Goal: Task Accomplishment & Management: Use online tool/utility

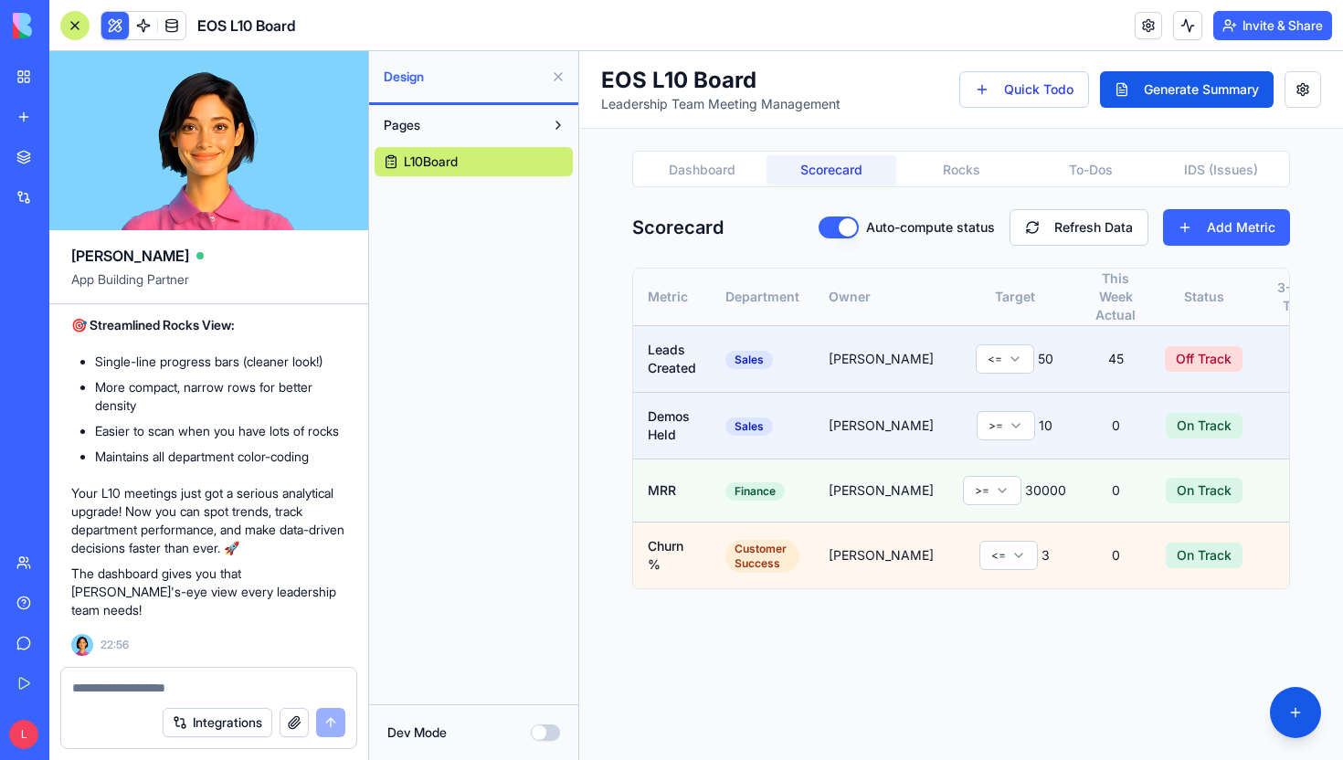
click at [856, 174] on button "Scorecard" at bounding box center [831, 169] width 130 height 29
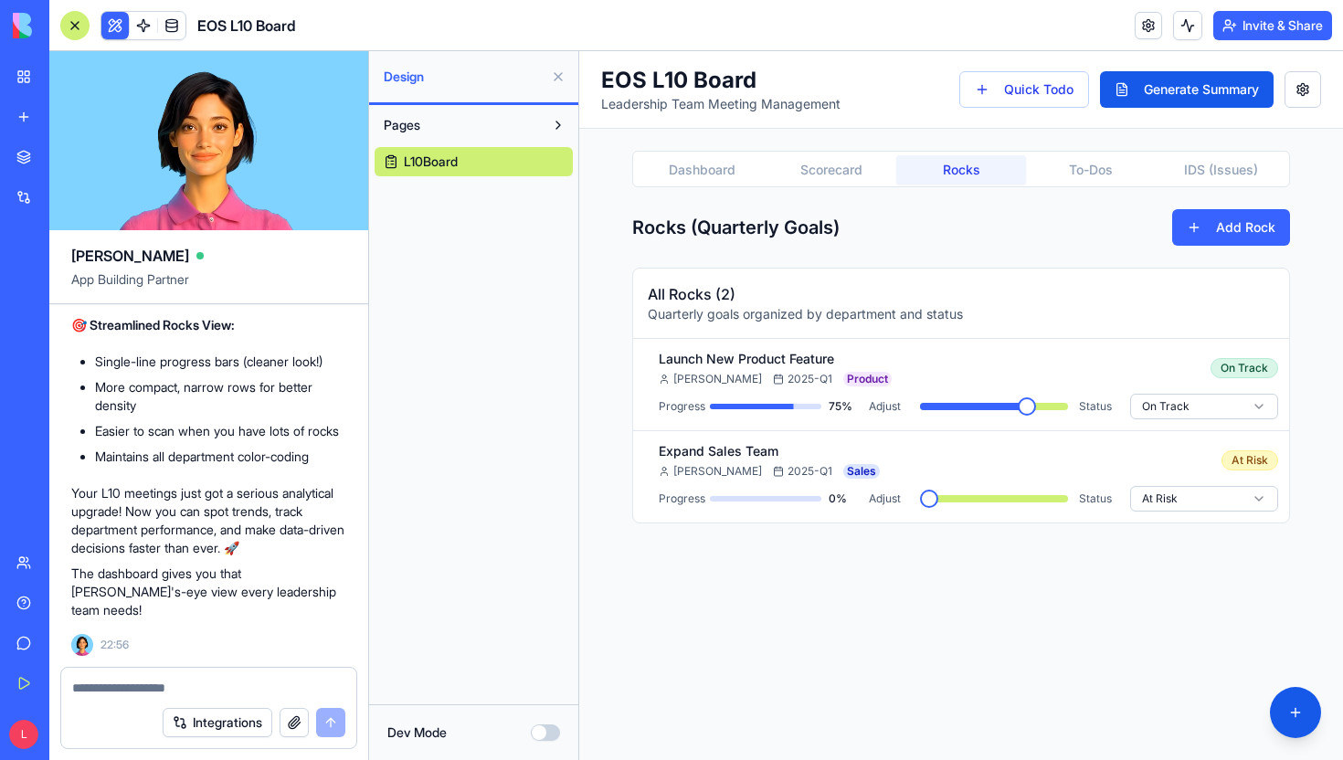
click at [926, 164] on button "Rocks" at bounding box center [961, 169] width 130 height 29
click at [946, 416] on span at bounding box center [954, 406] width 18 height 18
click at [920, 508] on span at bounding box center [929, 499] width 18 height 18
click at [1002, 407] on span at bounding box center [1000, 406] width 18 height 18
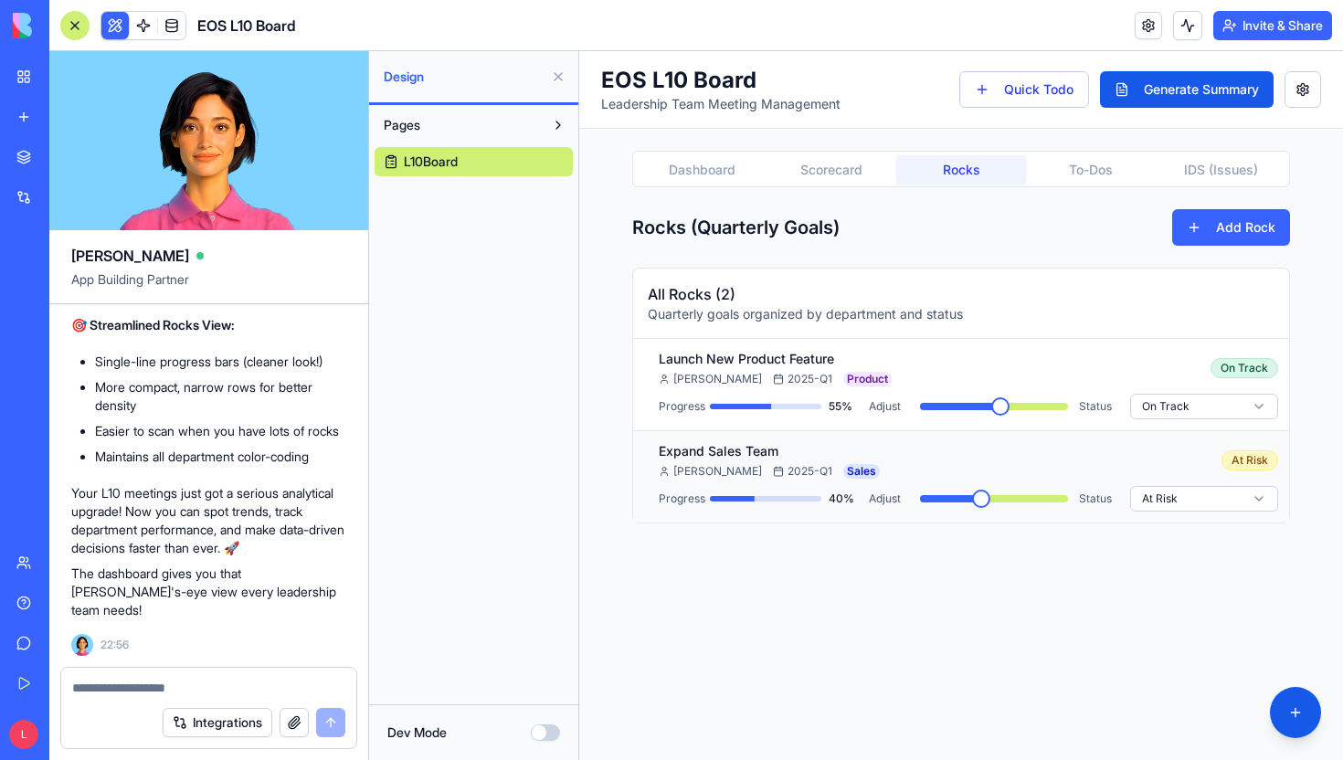
click at [974, 499] on span at bounding box center [981, 499] width 18 height 18
click at [1188, 405] on html "EOS L10 Board Leadership Team Meeting Management Quick Todo Generate Summary Da…" at bounding box center [961, 405] width 764 height 709
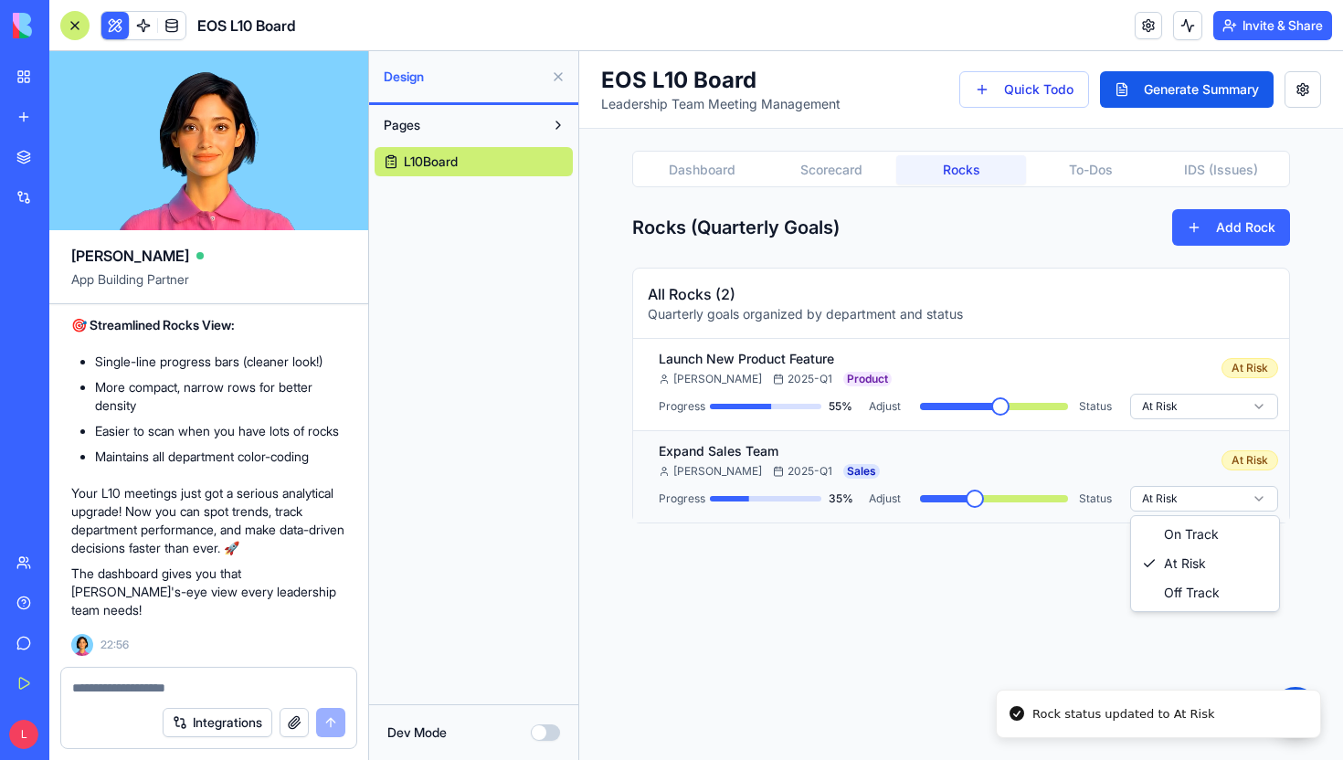
click at [1191, 498] on html "EOS L10 Board Leadership Team Meeting Management Quick Todo Generate Summary Da…" at bounding box center [961, 405] width 764 height 709
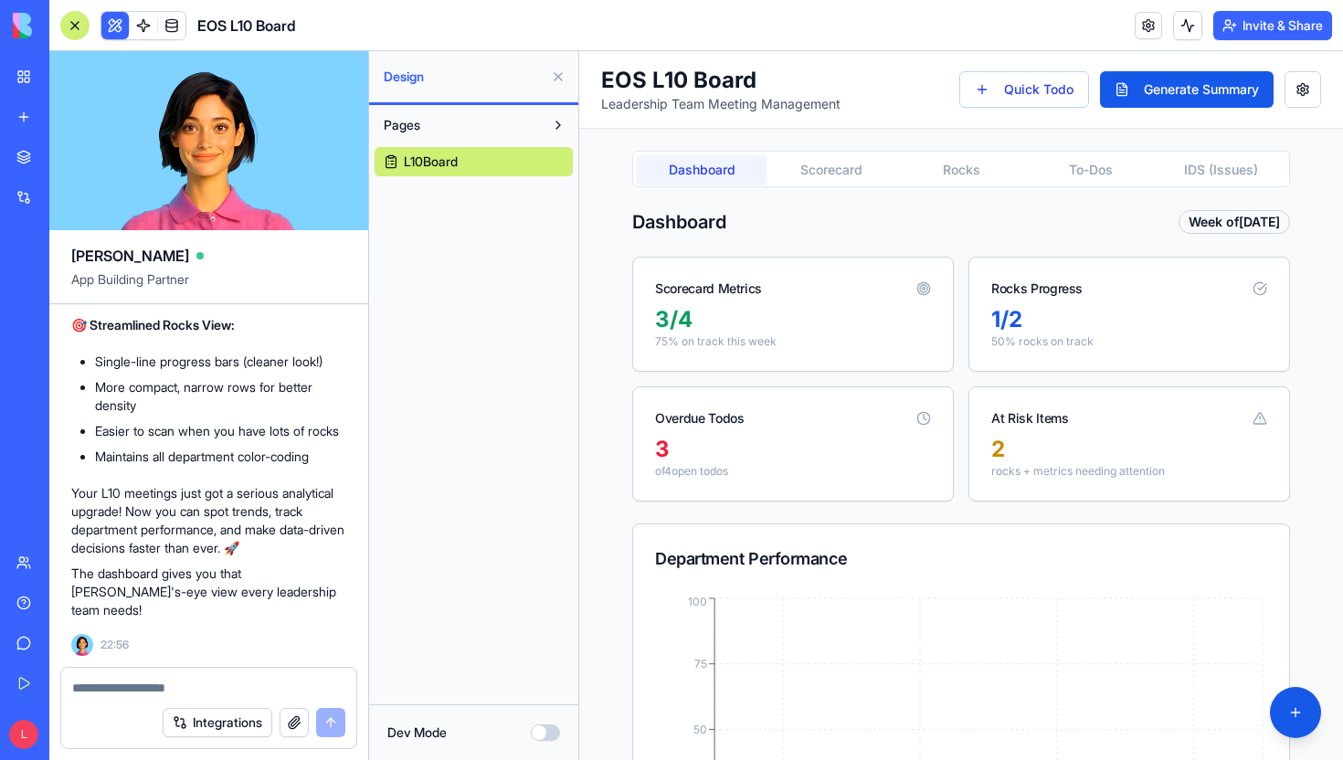
click at [717, 184] on button "Dashboard" at bounding box center [702, 169] width 130 height 29
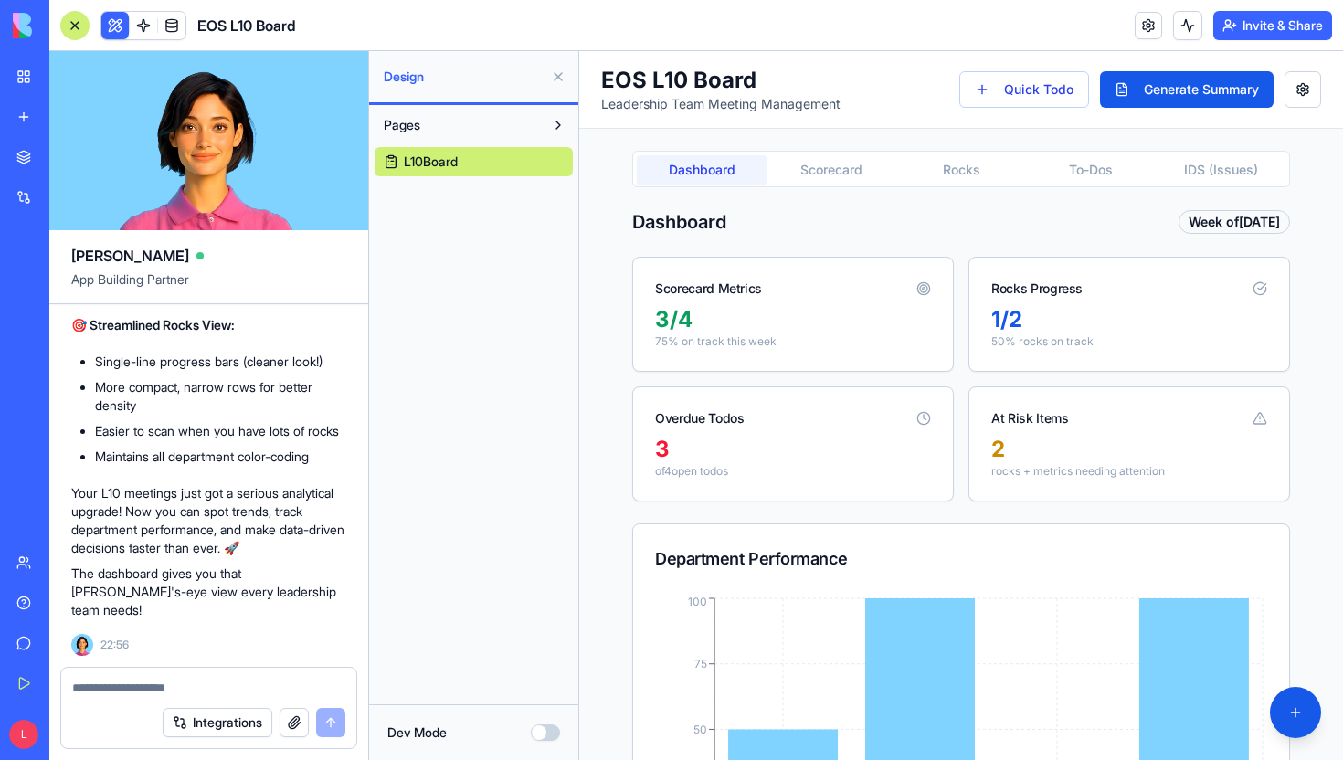
click at [924, 290] on icon at bounding box center [923, 288] width 15 height 15
click at [858, 175] on button "Scorecard" at bounding box center [831, 169] width 130 height 29
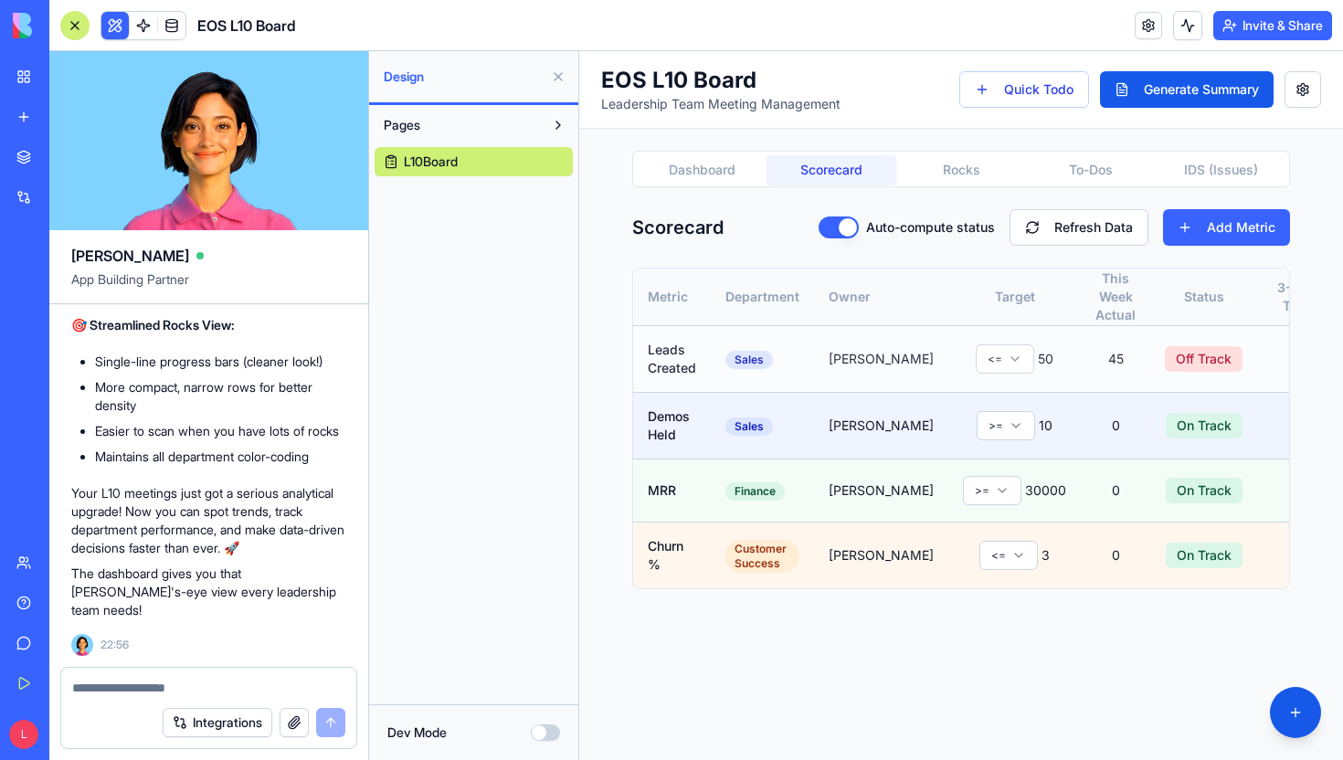
click at [821, 358] on td "[PERSON_NAME]" at bounding box center [881, 359] width 134 height 67
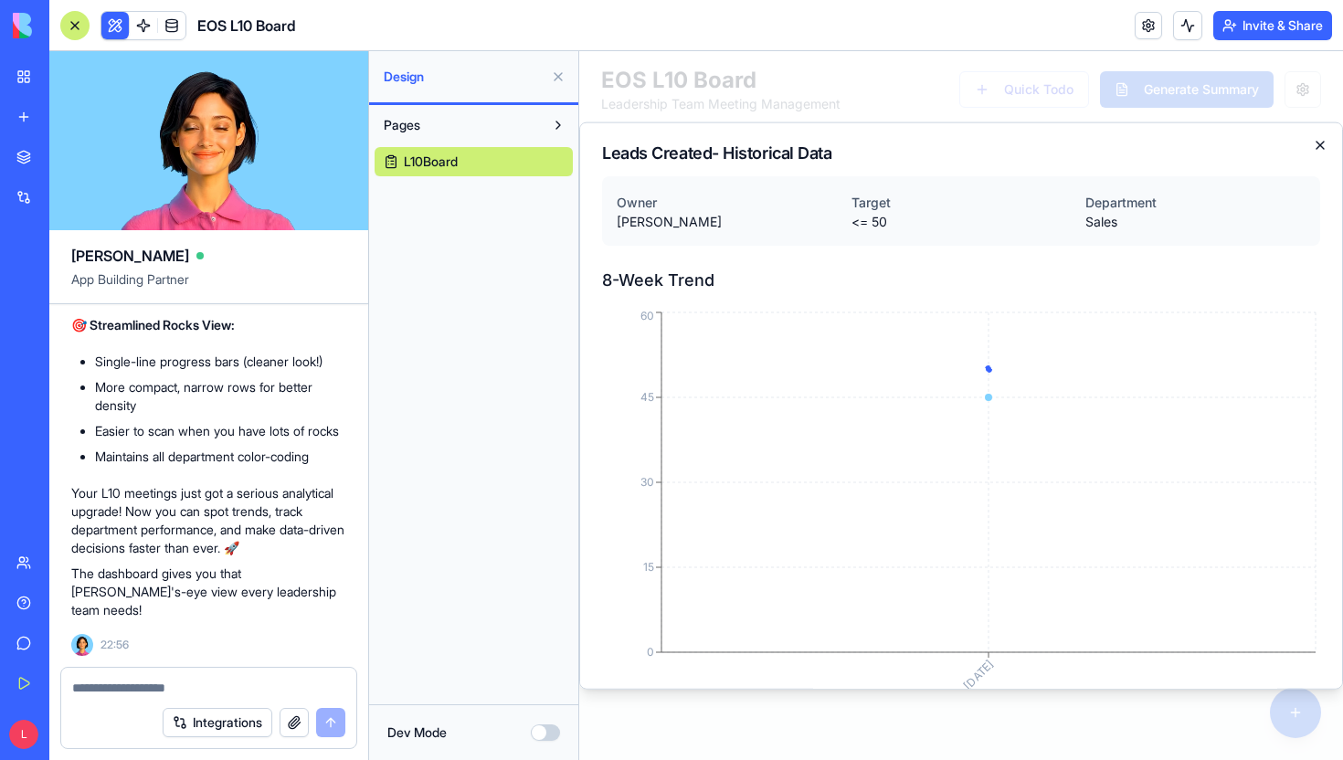
click at [1323, 138] on icon "button" at bounding box center [1319, 145] width 15 height 15
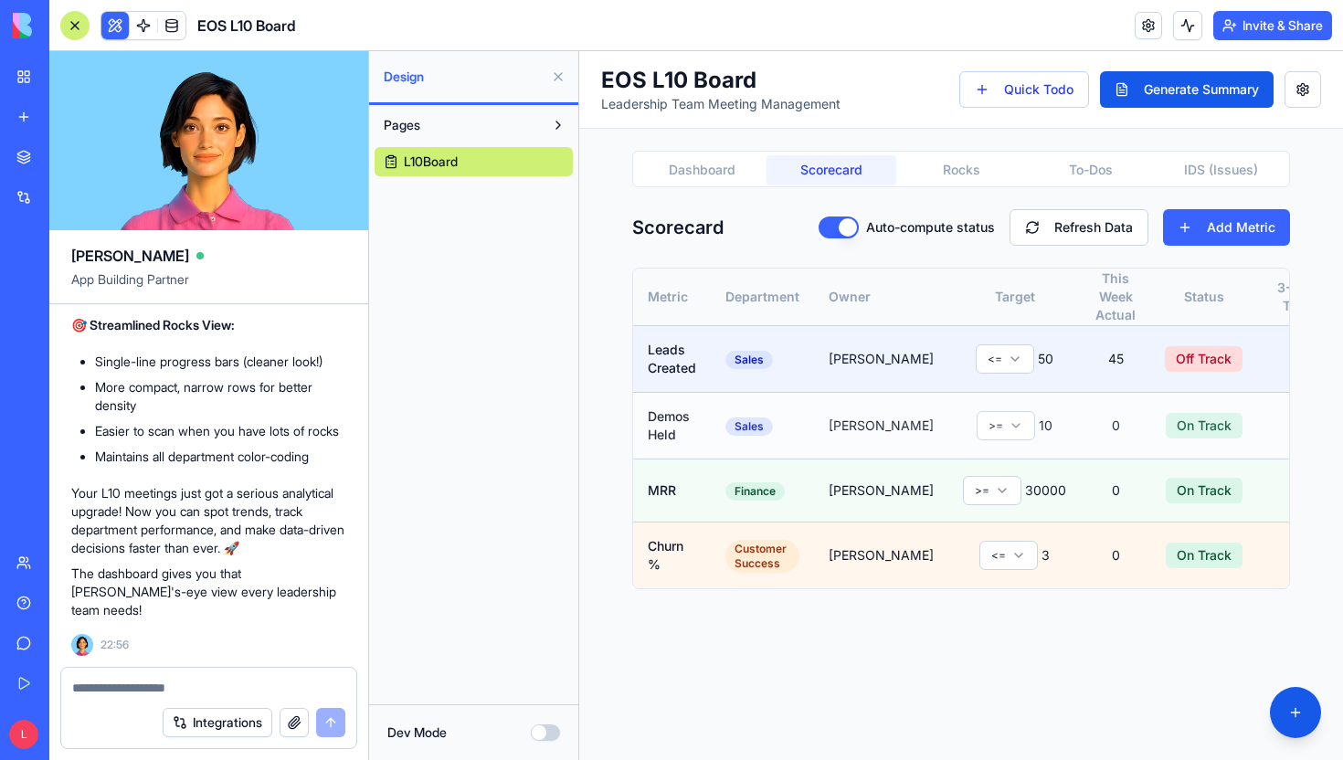
click at [1034, 413] on td ">= 10" at bounding box center [1014, 426] width 132 height 67
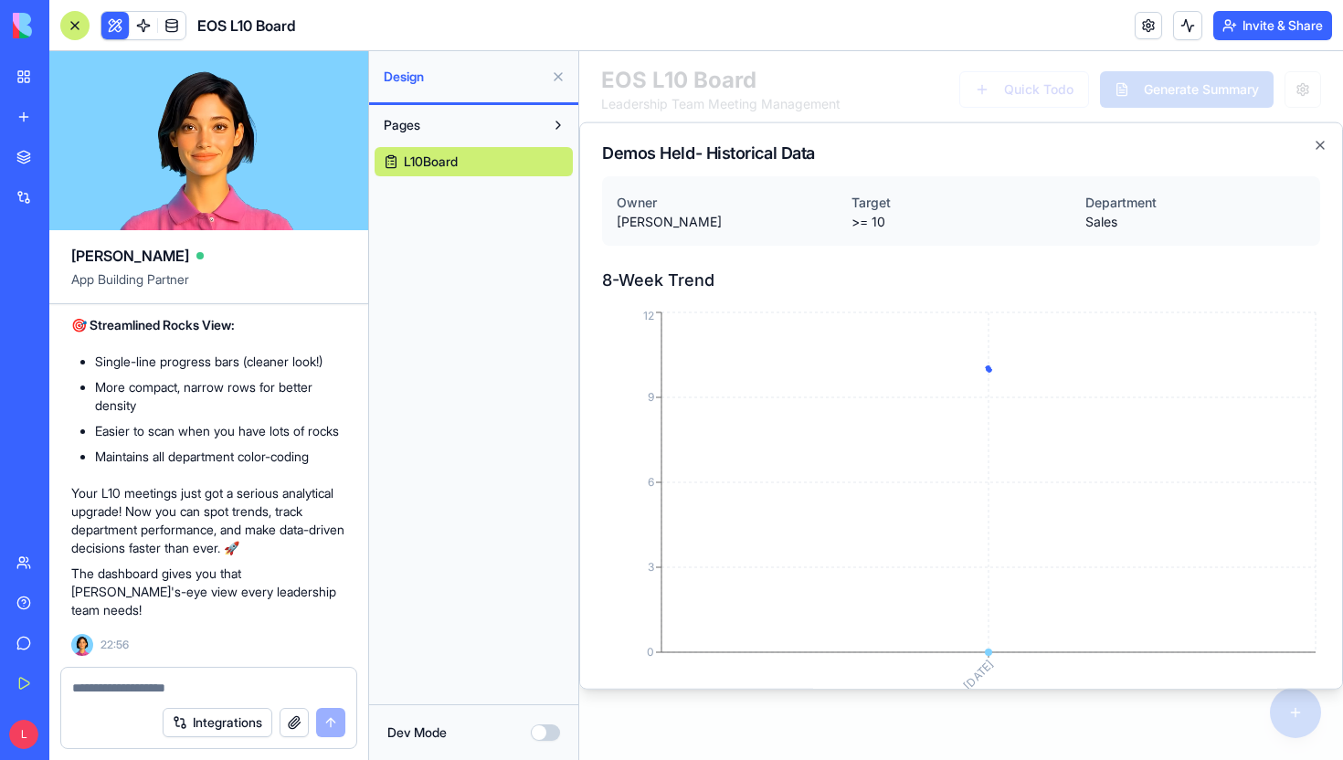
click at [1322, 127] on div "Demos Held - Historical Data Owner [PERSON_NAME] Target >= 10 Department Sales …" at bounding box center [961, 405] width 764 height 567
click at [1322, 142] on icon "button" at bounding box center [1319, 145] width 7 height 7
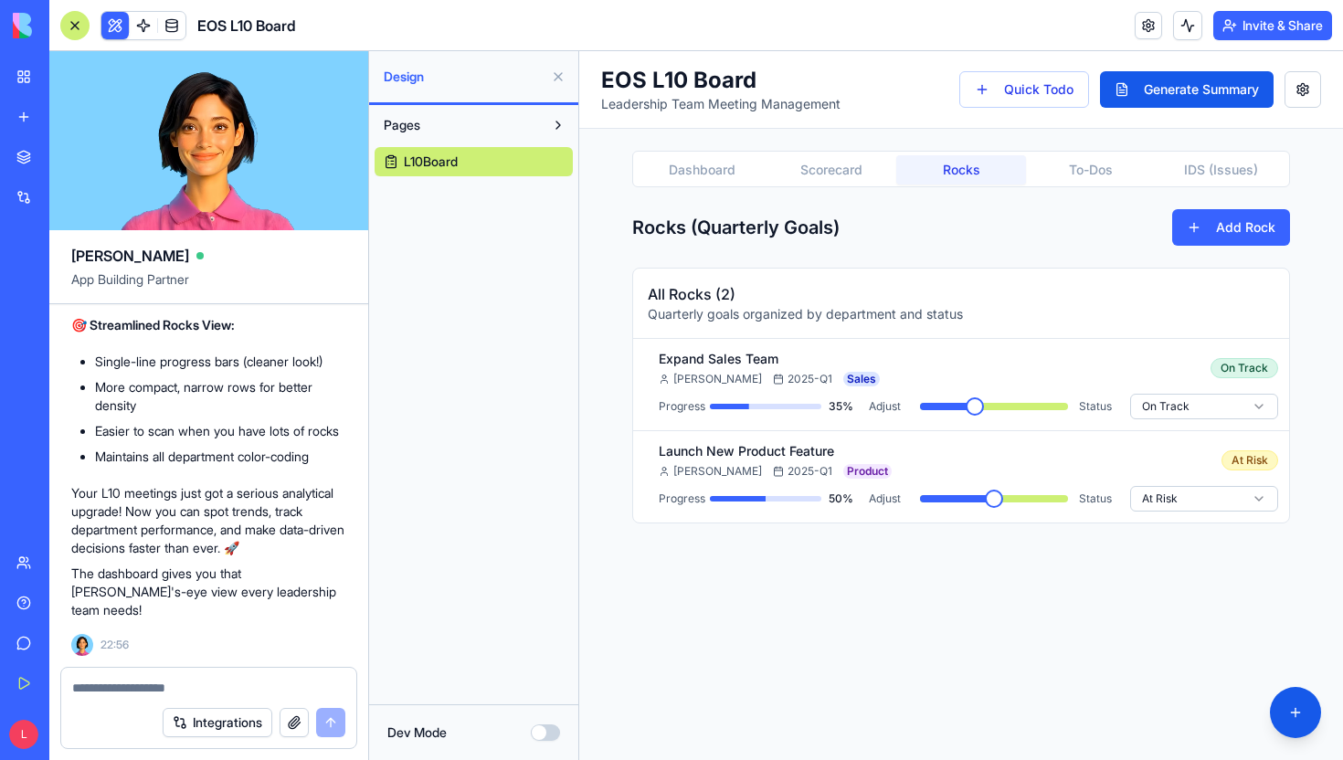
click at [958, 172] on button "Rocks" at bounding box center [961, 169] width 130 height 29
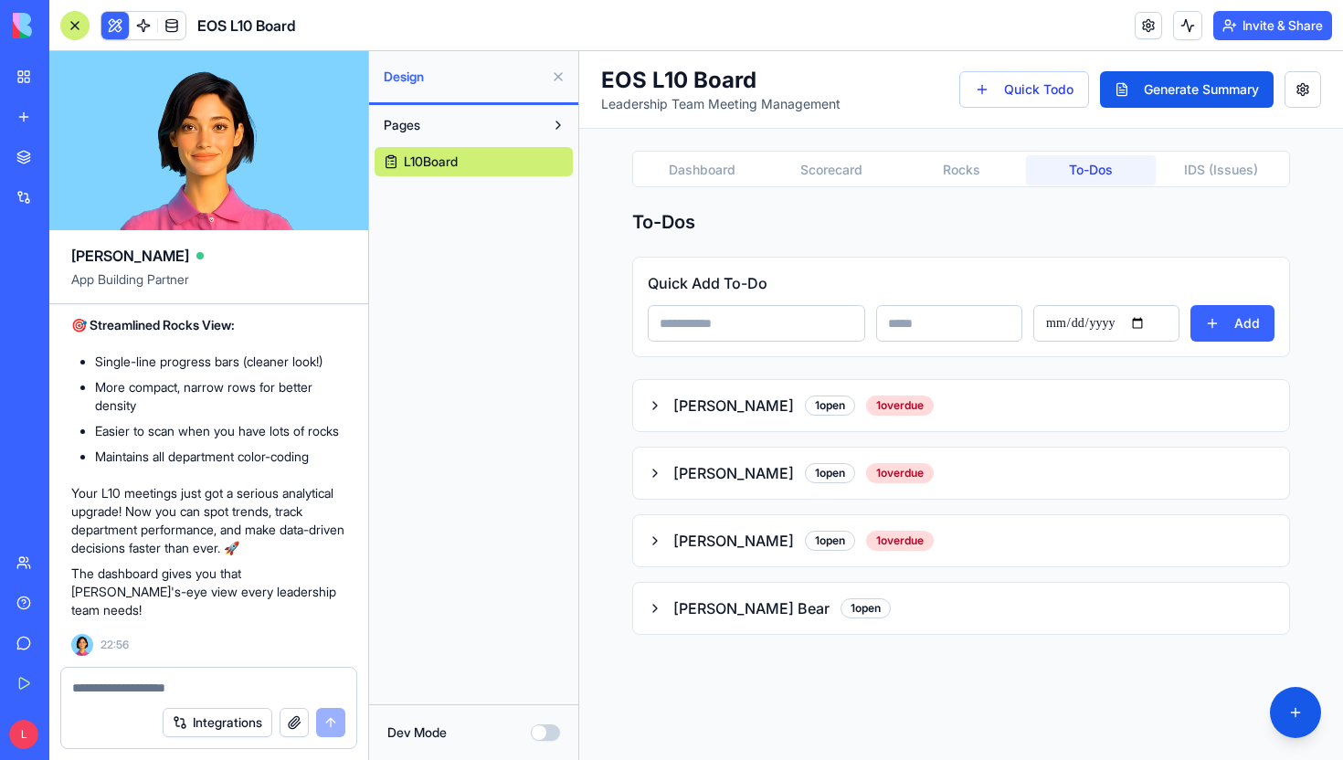
click at [1075, 184] on button "To-Dos" at bounding box center [1091, 169] width 130 height 29
click at [1175, 185] on div "Dashboard Scorecard Rocks To-Dos IDS (Issues)" at bounding box center [961, 169] width 658 height 37
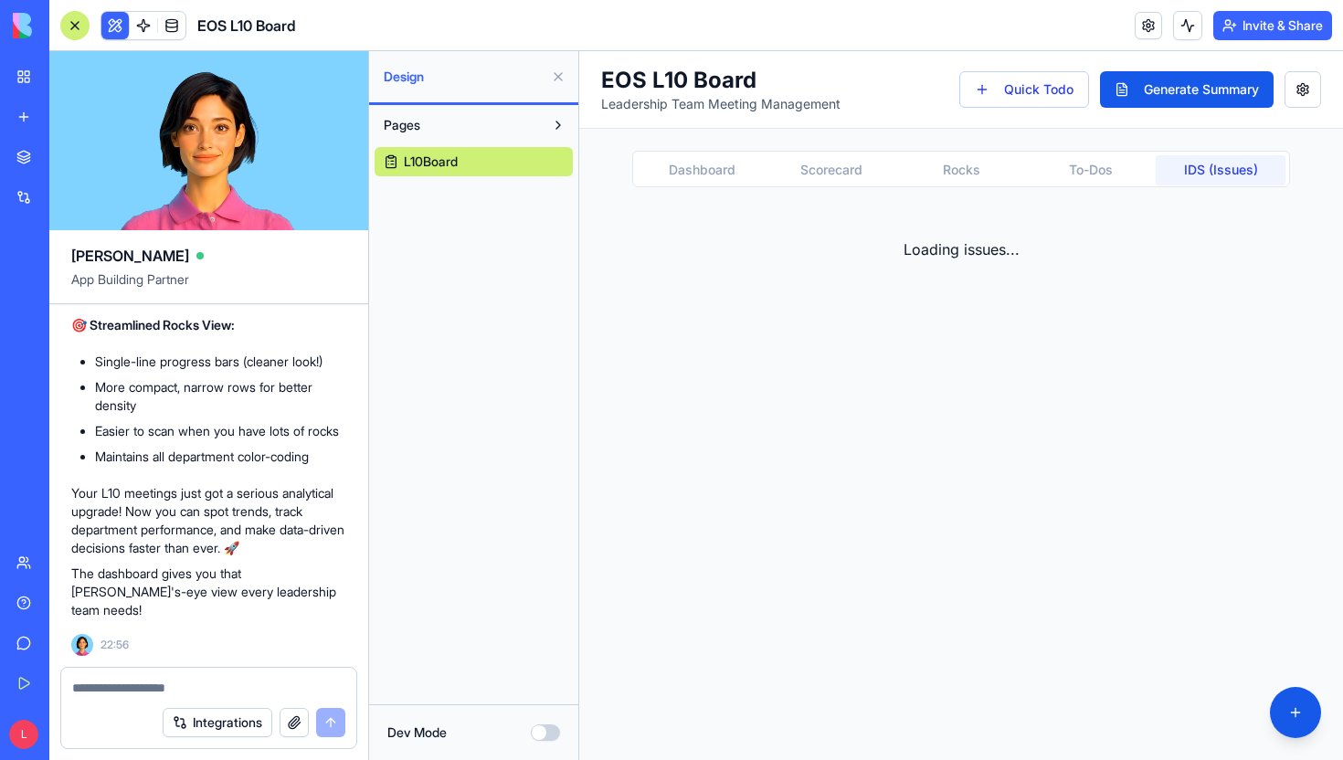
click at [1185, 173] on button "IDS (Issues)" at bounding box center [1220, 169] width 130 height 29
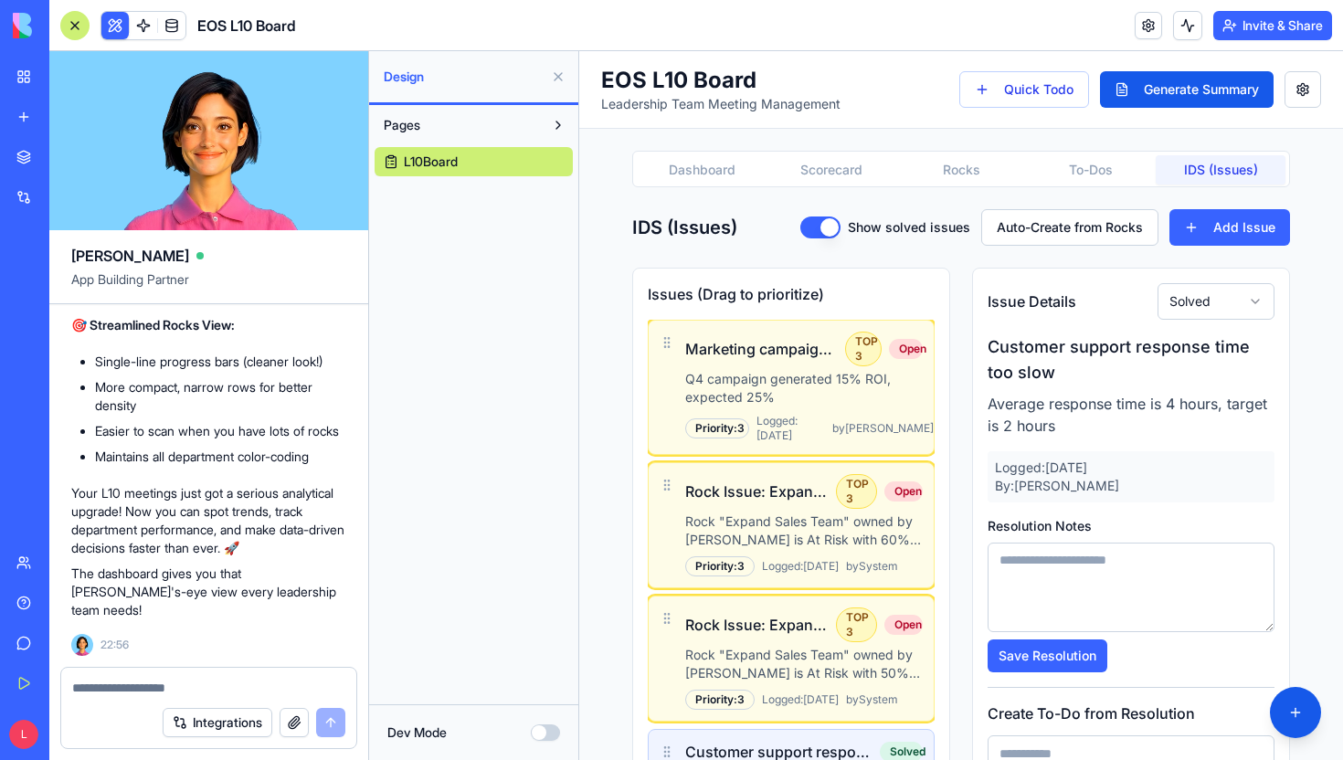
click at [554, 75] on button at bounding box center [557, 76] width 29 height 29
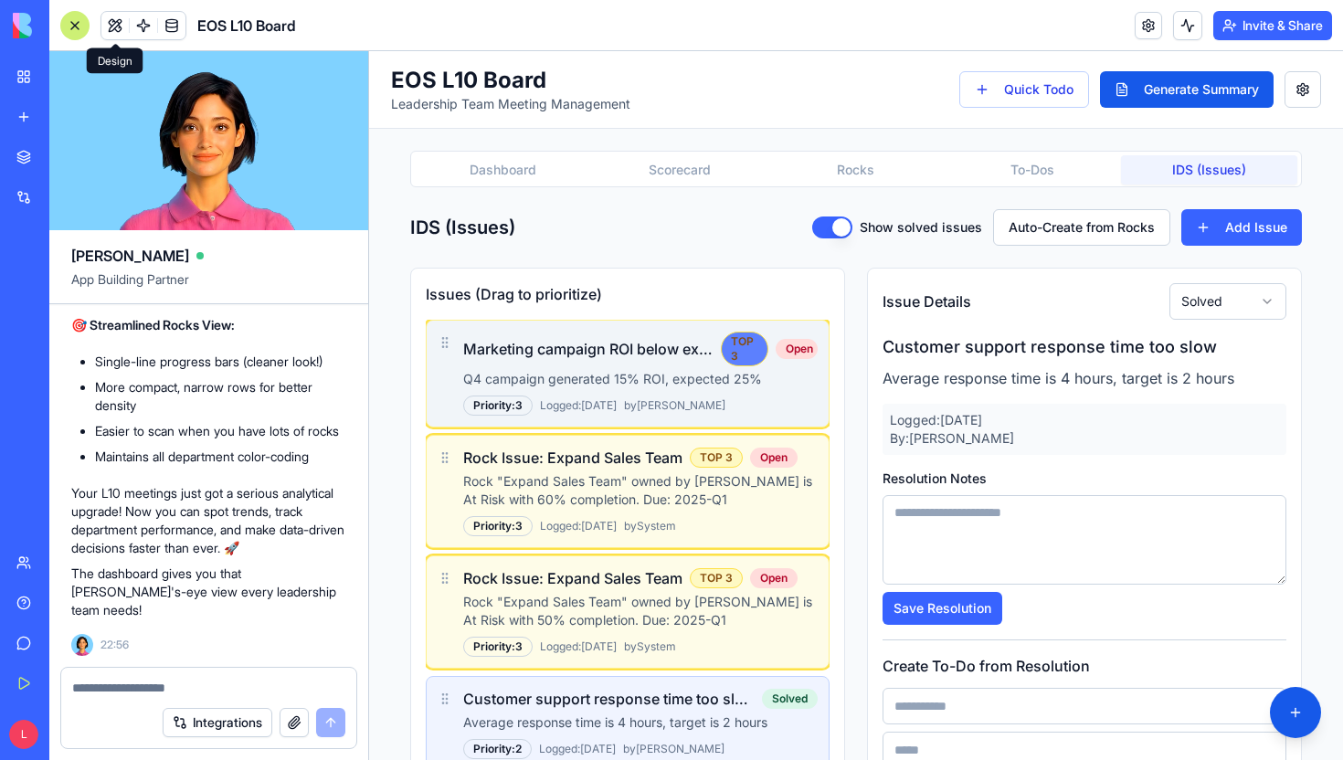
click at [757, 347] on div "TOP 3" at bounding box center [744, 349] width 47 height 35
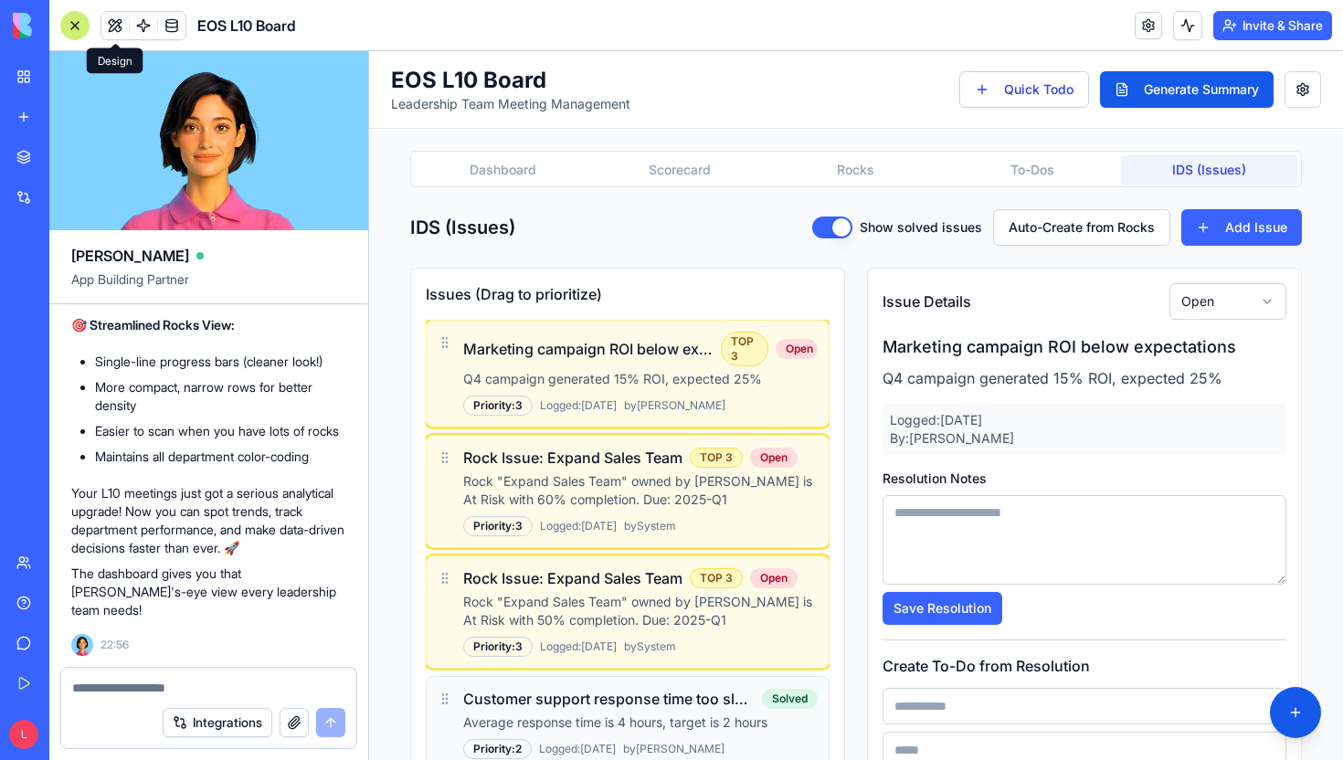
click at [526, 169] on button "Dashboard" at bounding box center [503, 169] width 176 height 29
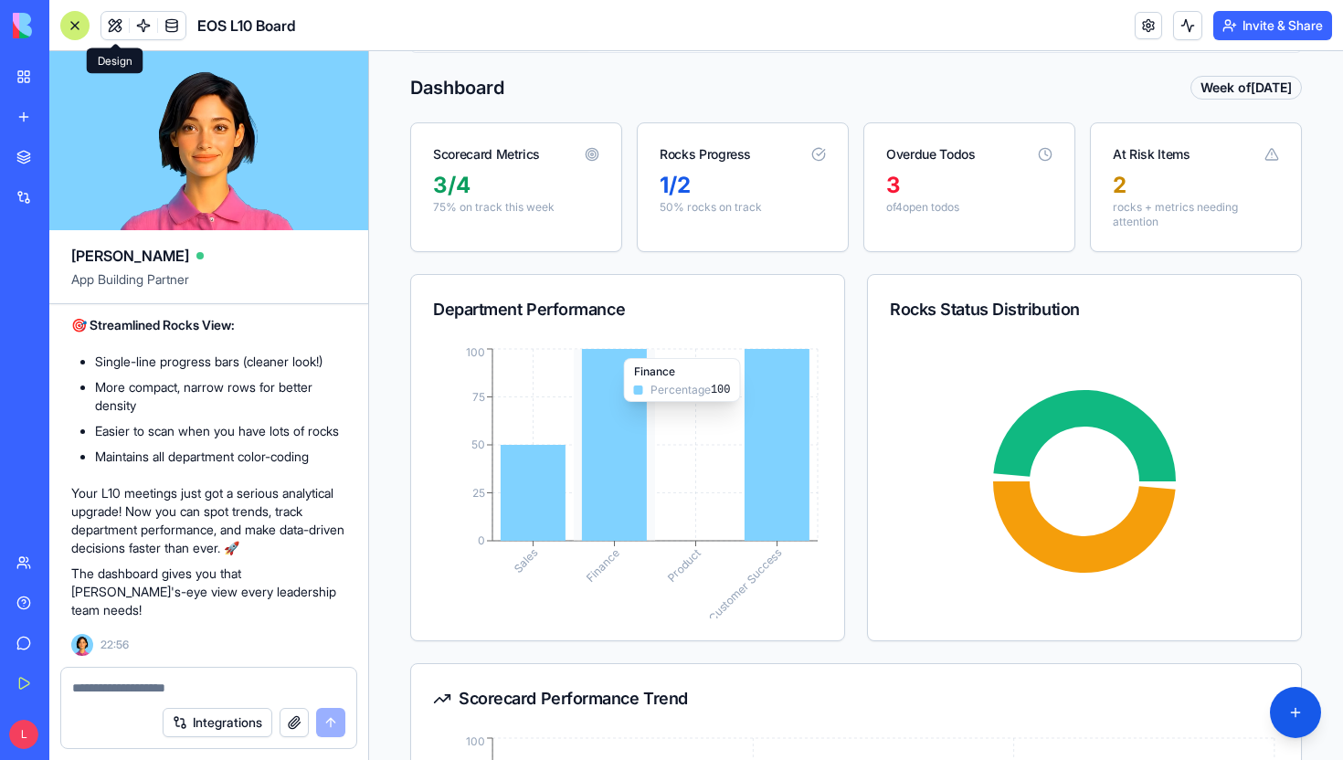
scroll to position [137, 0]
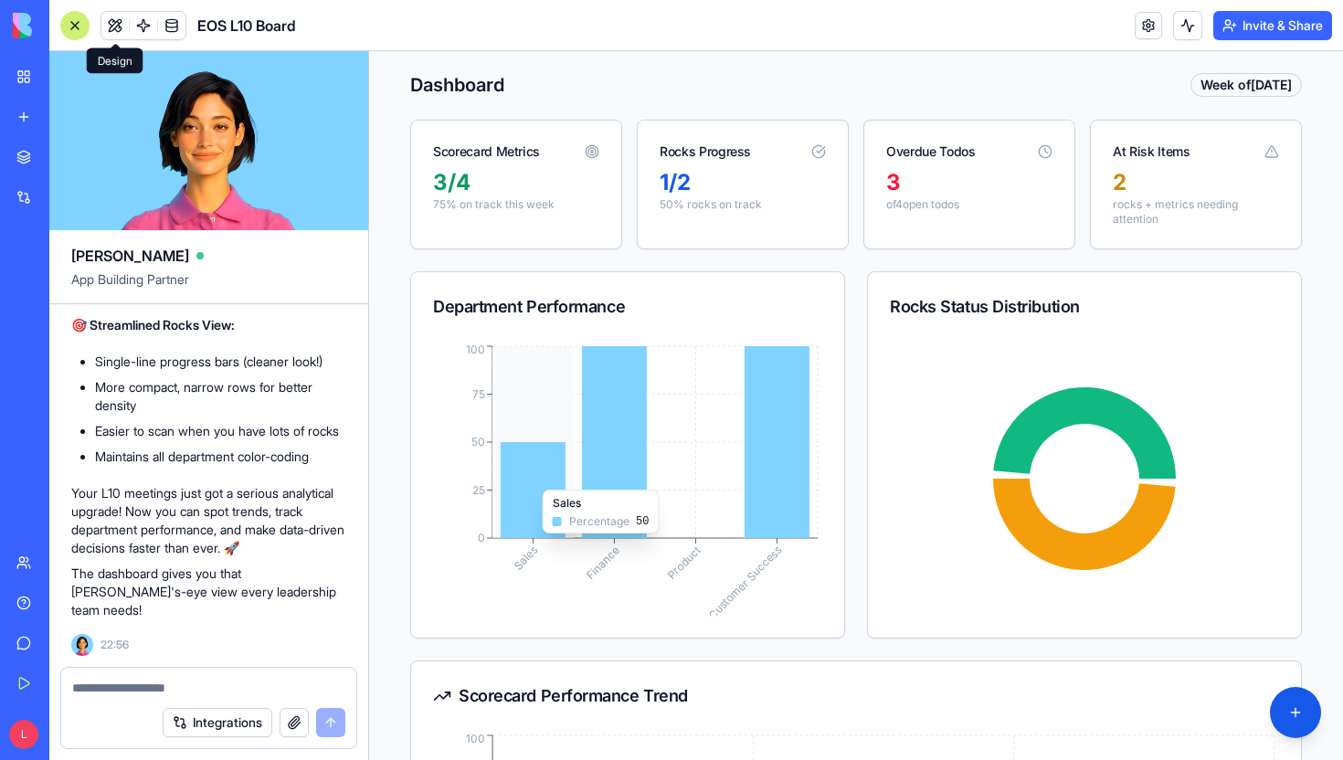
click at [520, 480] on icon at bounding box center [532, 490] width 65 height 96
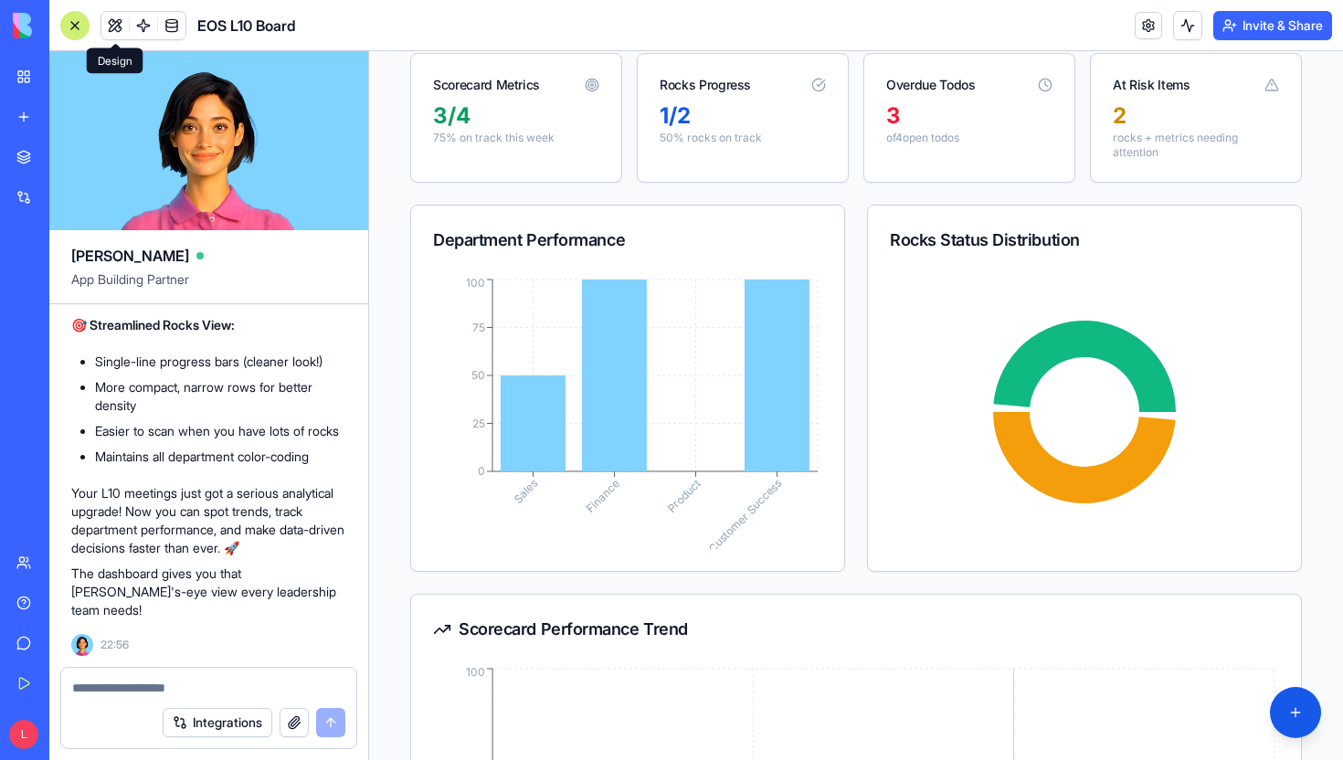
scroll to position [0, 0]
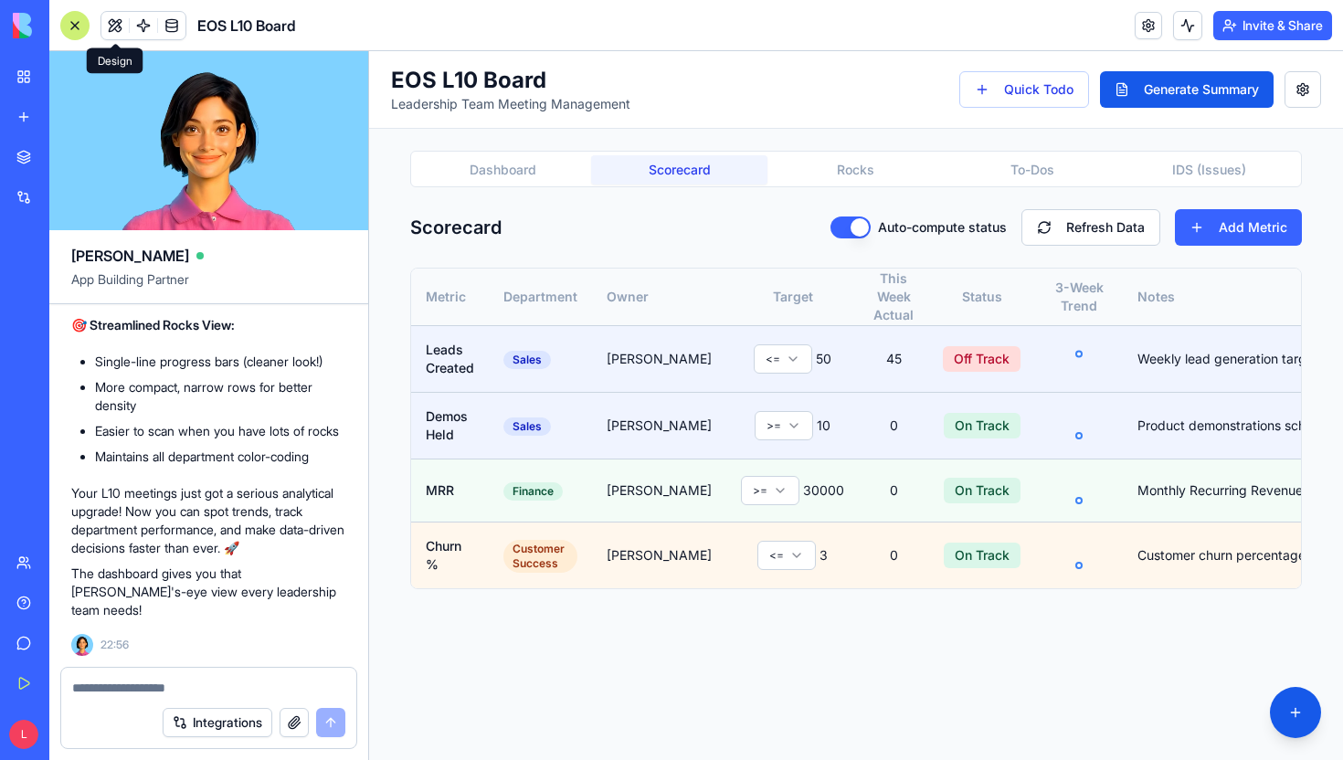
click at [678, 172] on button "Scorecard" at bounding box center [679, 169] width 176 height 29
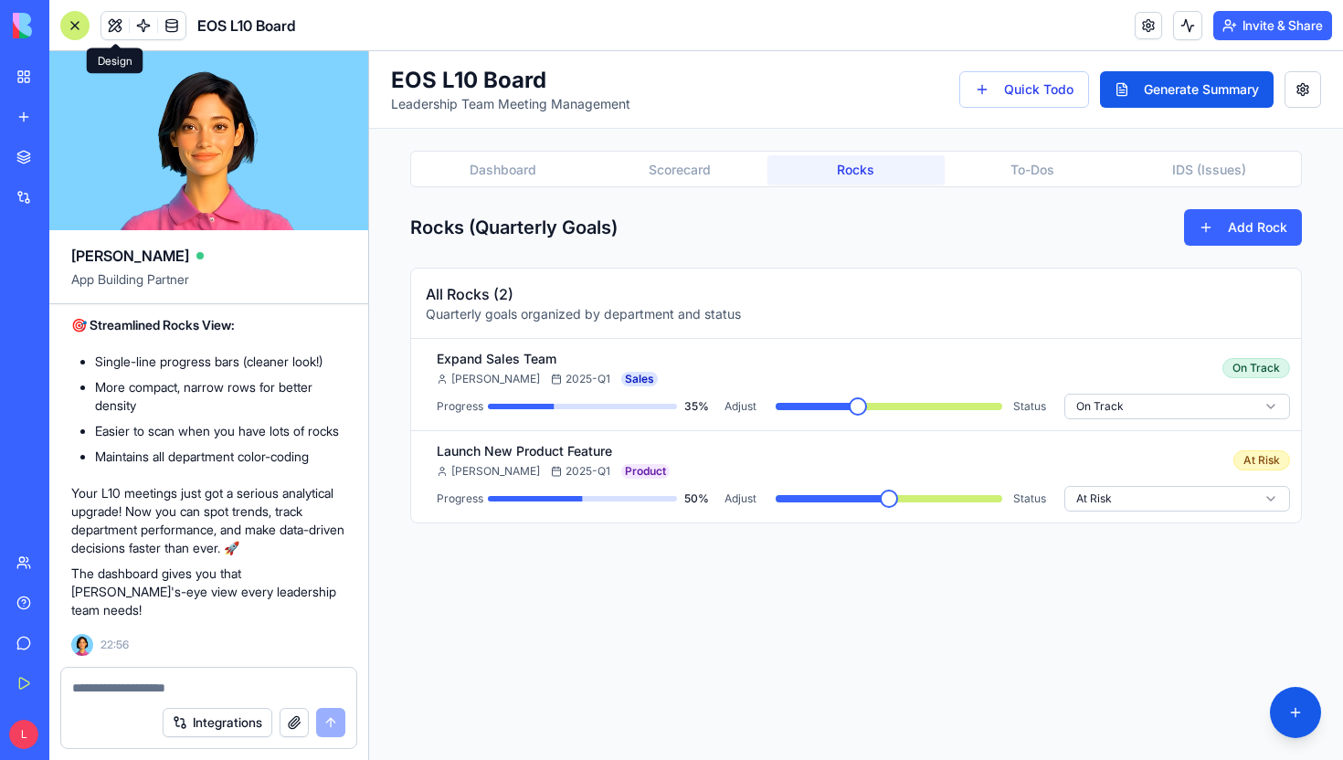
click at [890, 184] on button "Rocks" at bounding box center [855, 169] width 176 height 29
click at [775, 416] on span at bounding box center [784, 406] width 18 height 18
click at [247, 676] on div at bounding box center [208, 682] width 295 height 29
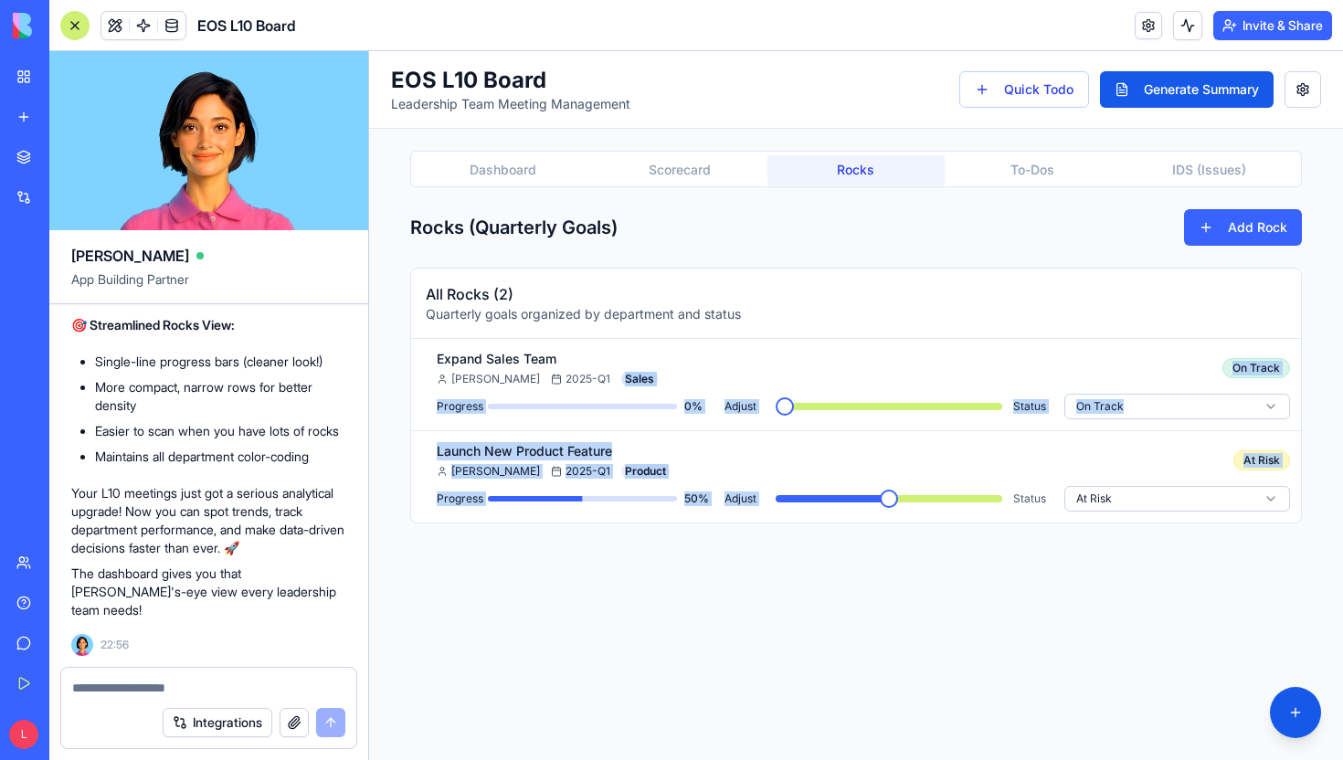
drag, startPoint x: 794, startPoint y: 370, endPoint x: 956, endPoint y: 523, distance: 223.5
click at [956, 523] on main "Dashboard Scorecard Rocks To-Dos IDS (Issues) Rocks (Quarterly Goals) Add Rock …" at bounding box center [855, 337] width 935 height 416
click at [929, 585] on div "EOS L10 Board Leadership Team Meeting Management Quick Todo Generate Summary Da…" at bounding box center [856, 405] width 974 height 709
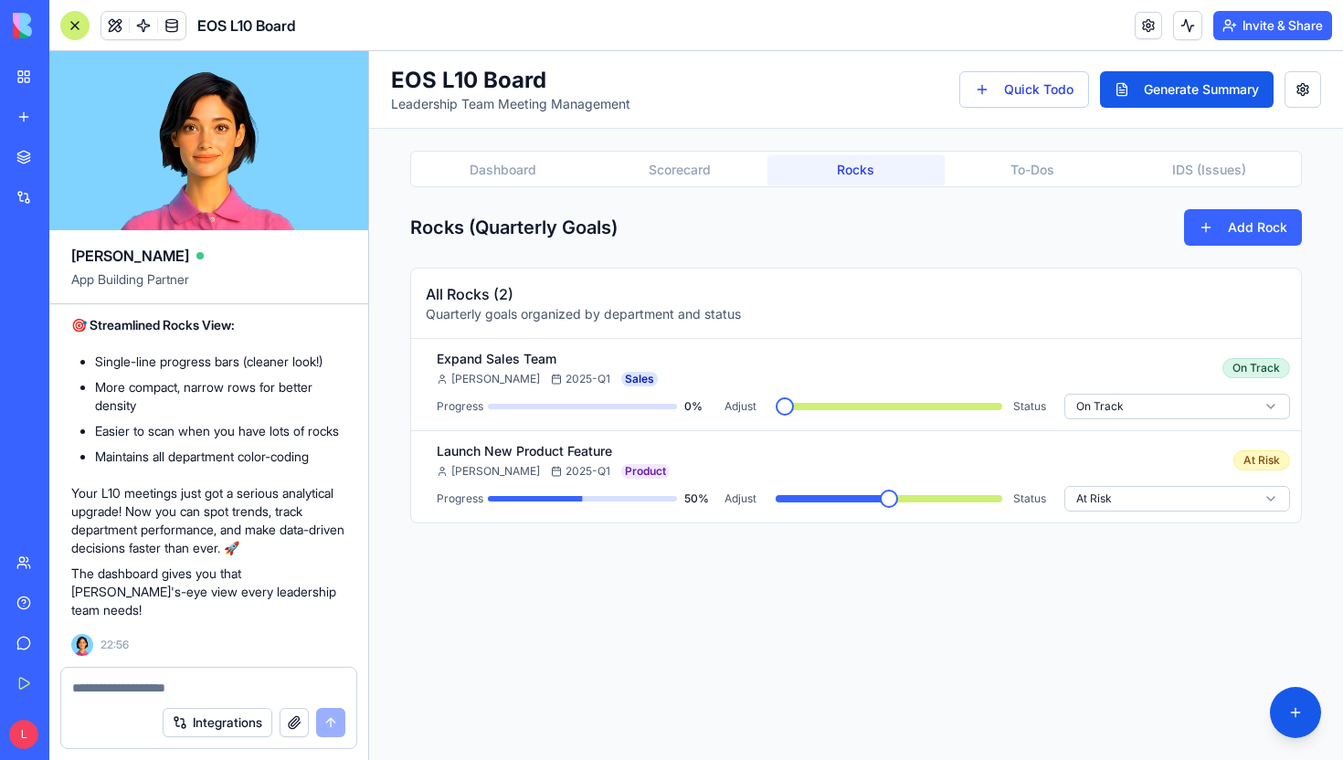
click at [248, 681] on textarea at bounding box center [208, 688] width 273 height 18
paste textarea "**********"
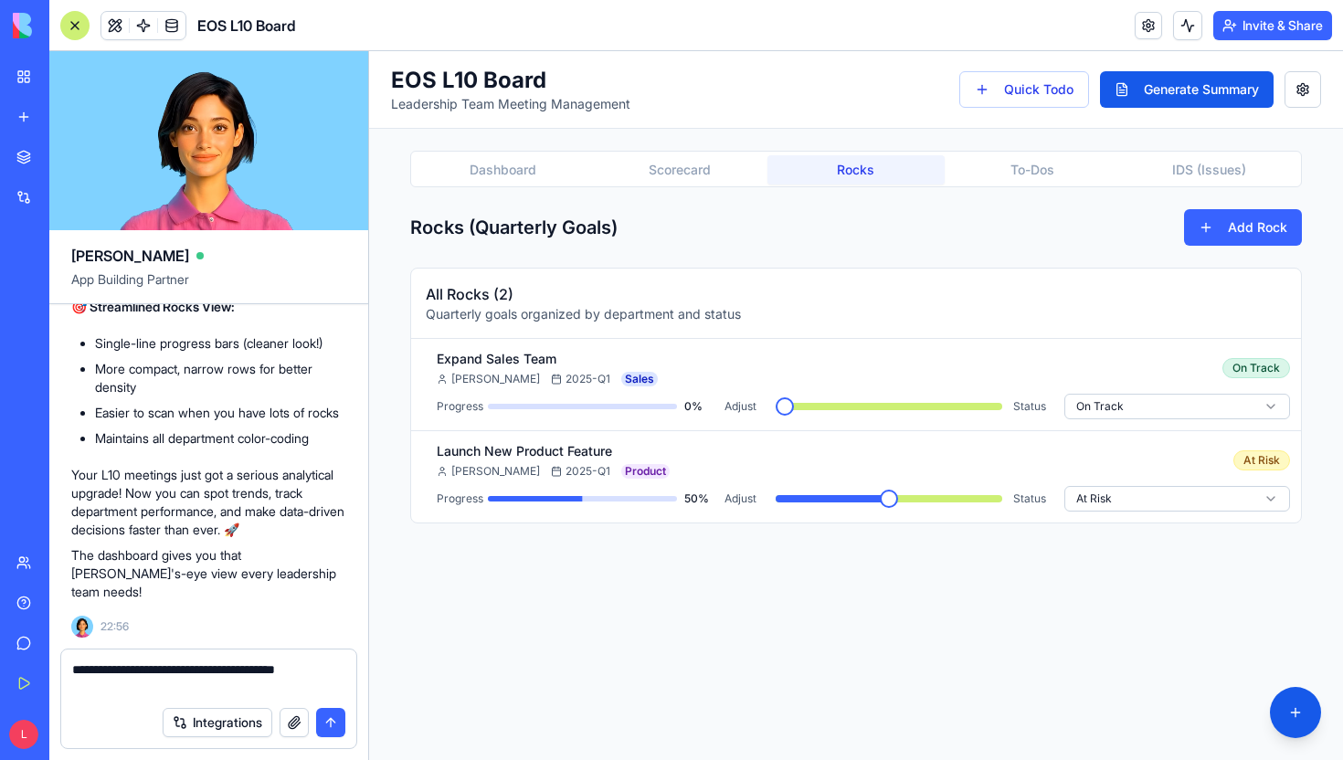
paste textarea "**********"
type textarea "**********"
click at [326, 732] on button "submit" at bounding box center [330, 722] width 29 height 29
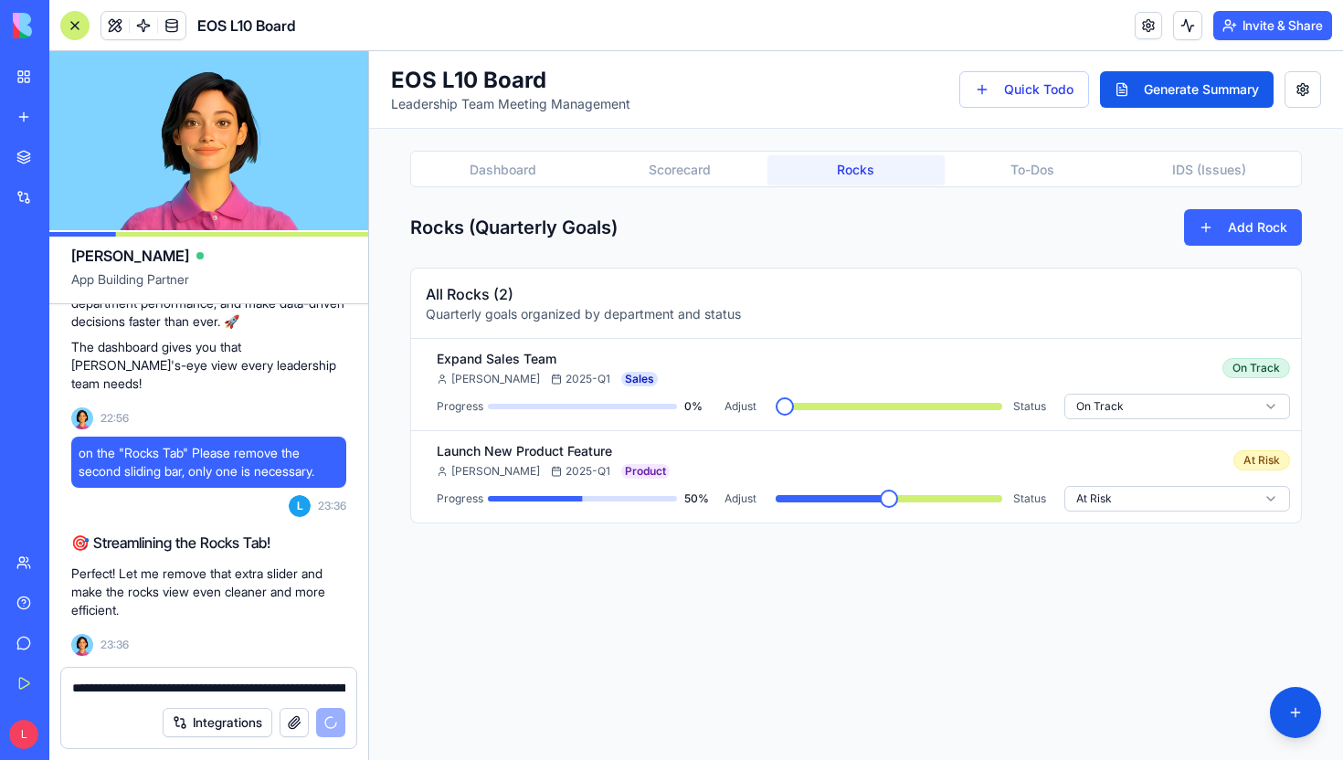
scroll to position [6224, 0]
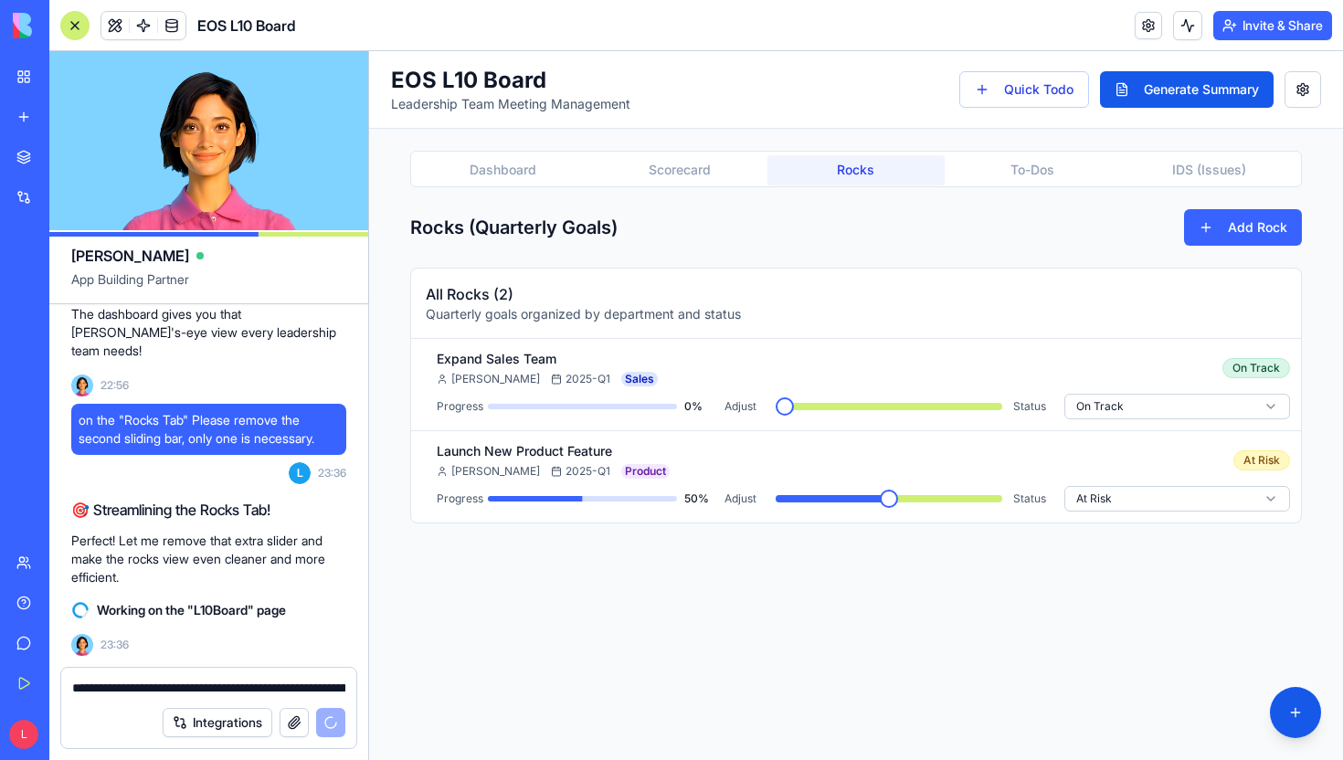
click at [510, 172] on button "Dashboard" at bounding box center [503, 169] width 176 height 29
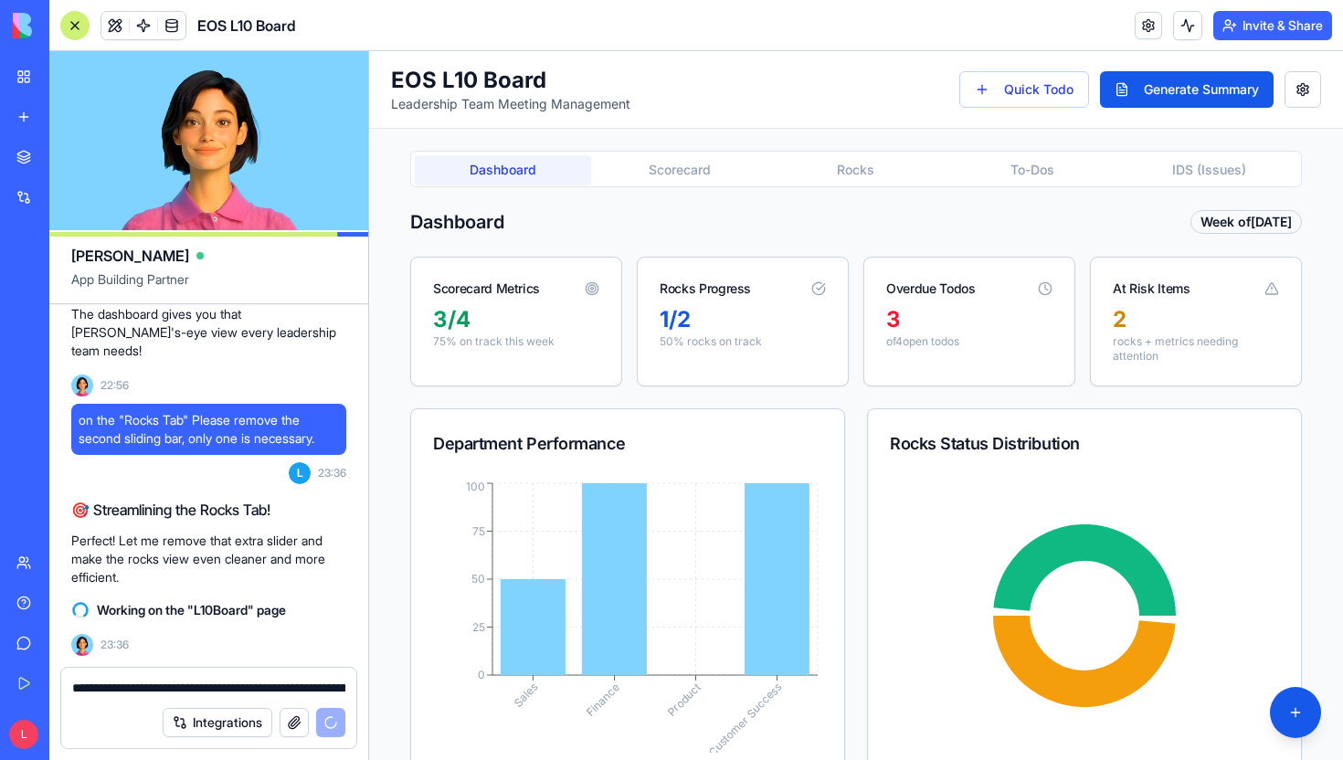
click at [626, 163] on button "Scorecard" at bounding box center [679, 169] width 176 height 29
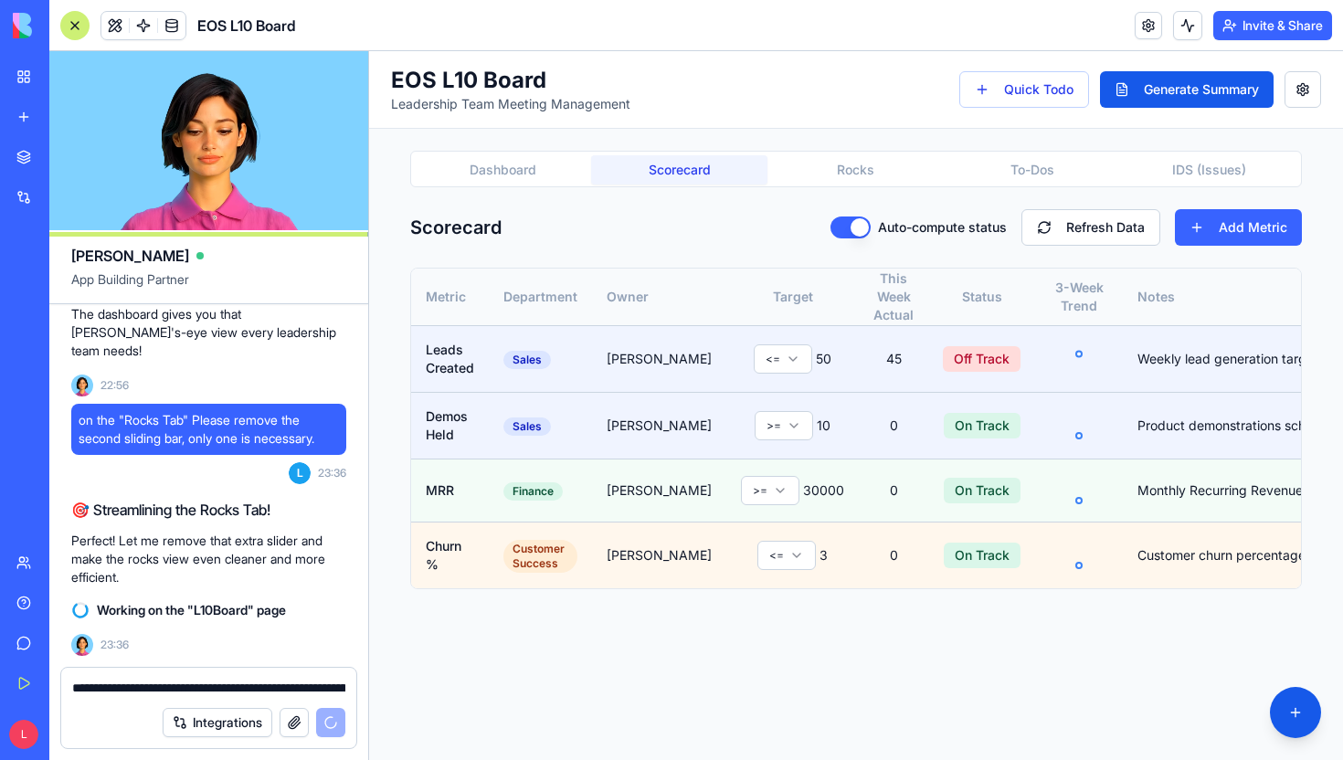
click at [545, 204] on div "Dashboard Scorecard Rocks To-Dos IDS (Issues) Scorecard Auto-compute status Ref…" at bounding box center [855, 370] width 891 height 438
click at [545, 179] on button "Dashboard" at bounding box center [503, 169] width 176 height 29
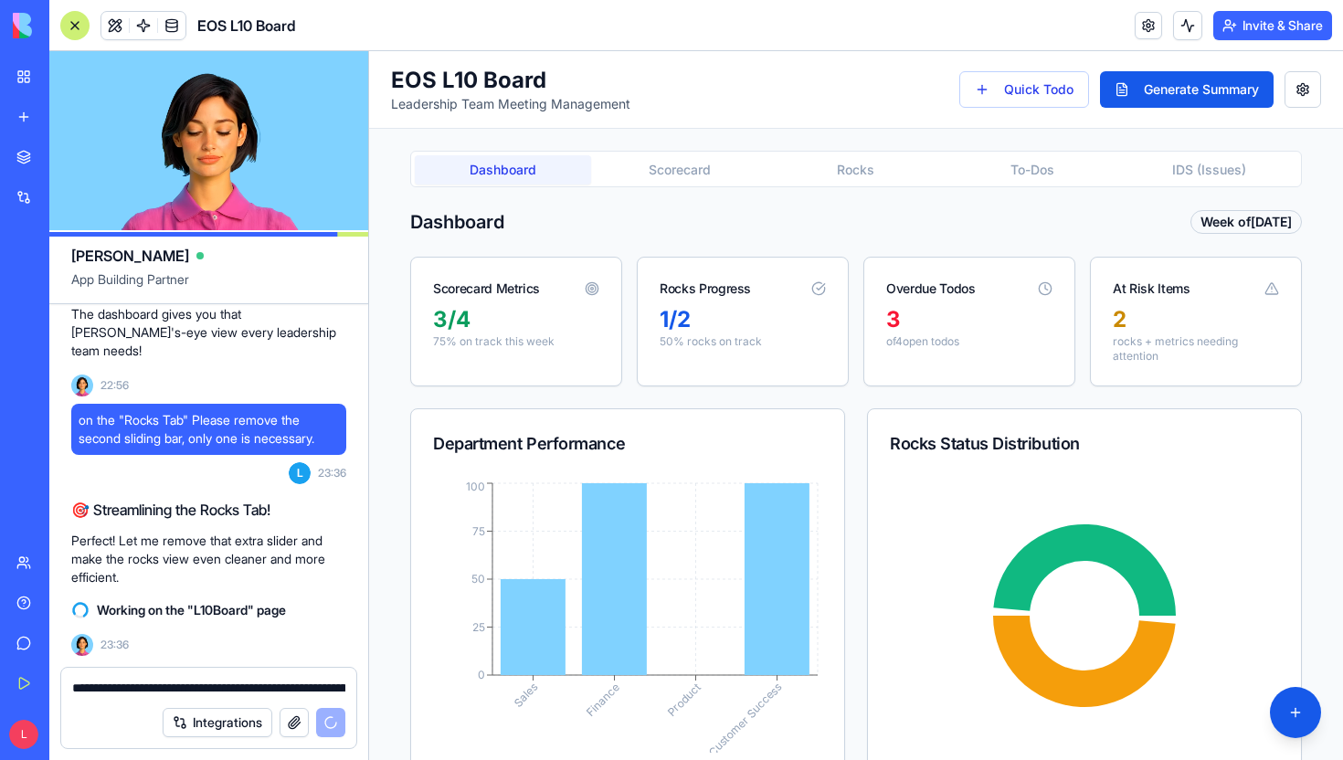
scroll to position [6257, 0]
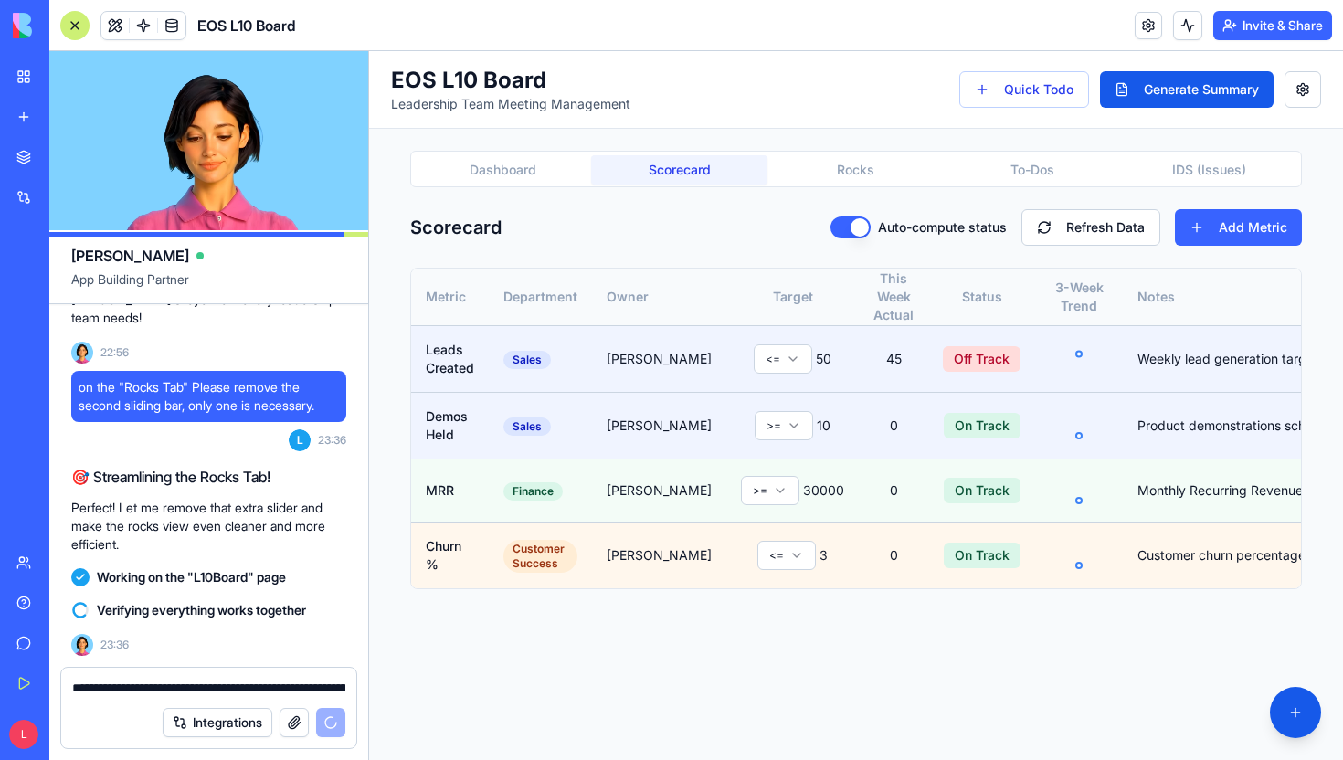
click at [664, 174] on button "Scorecard" at bounding box center [679, 169] width 176 height 29
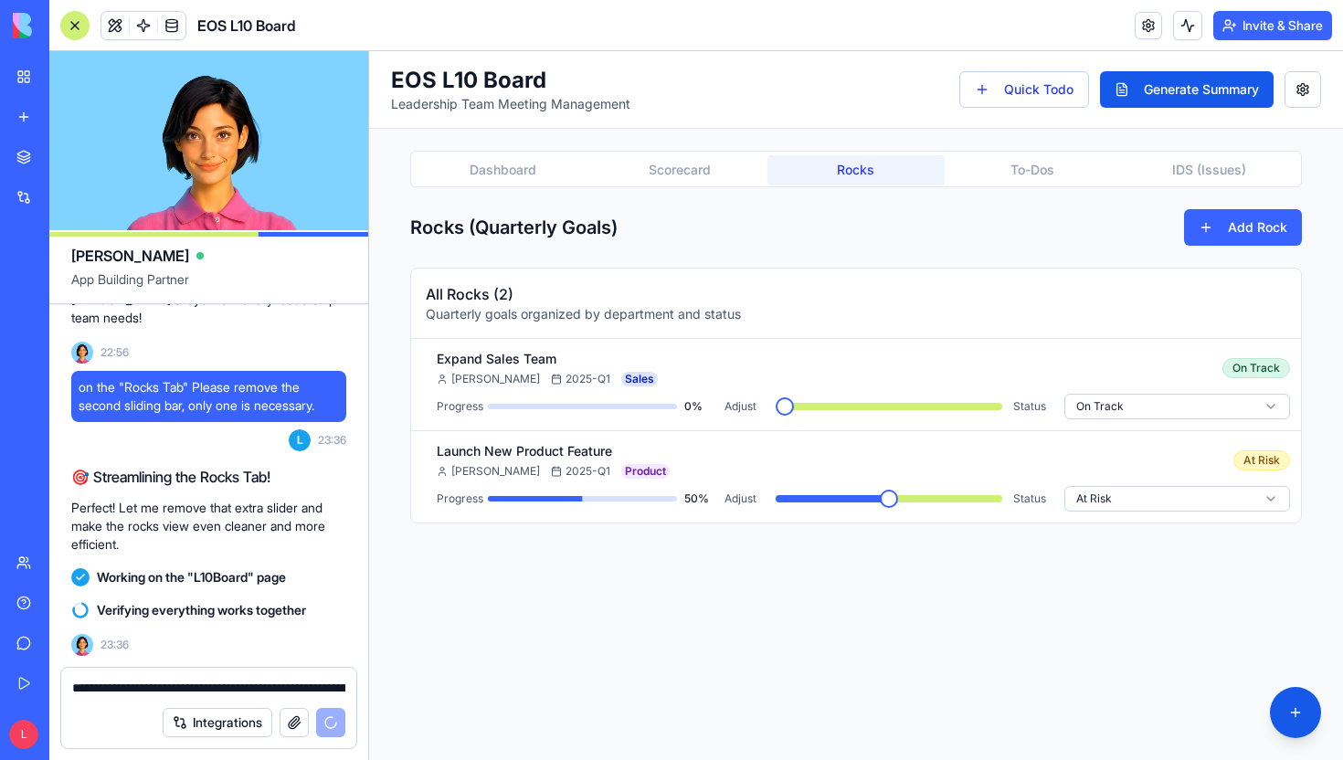
click at [846, 160] on button "Rocks" at bounding box center [855, 169] width 176 height 29
click at [702, 169] on button "Scorecard" at bounding box center [679, 169] width 176 height 29
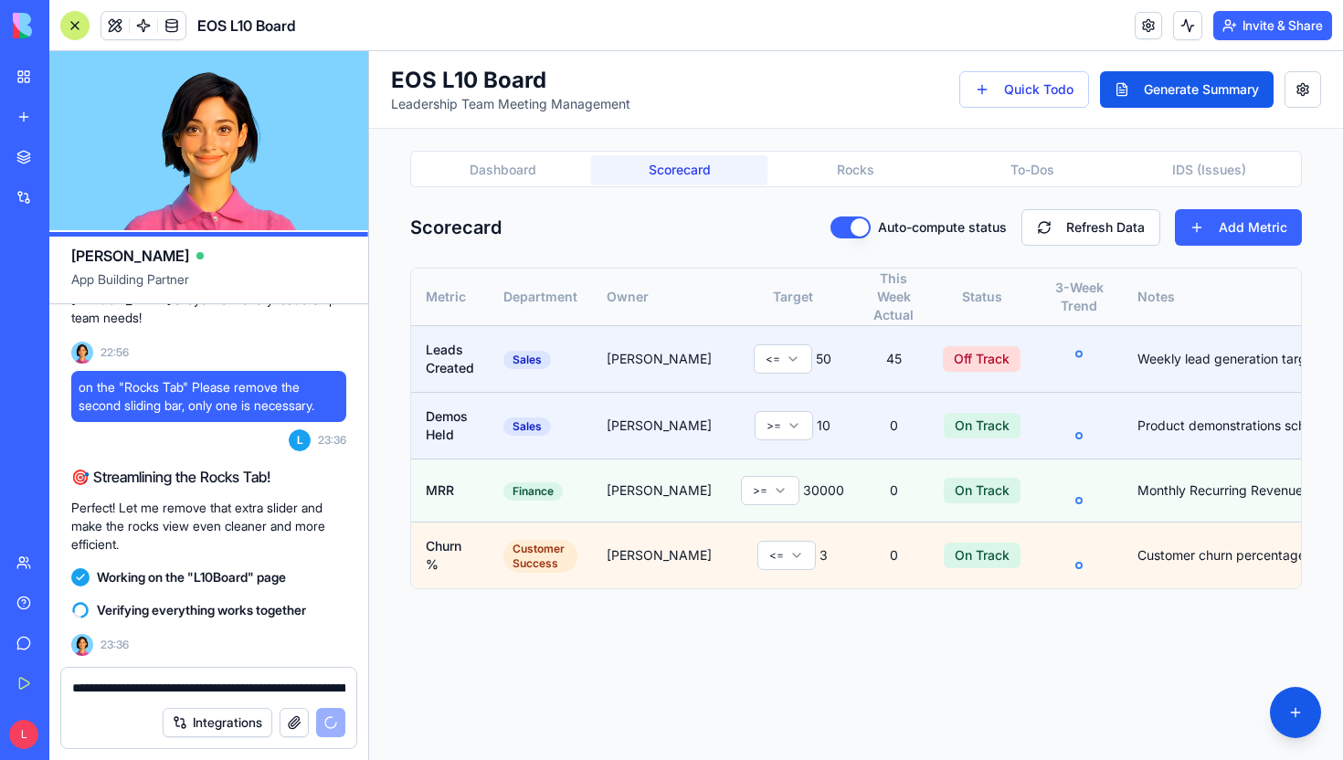
click at [481, 163] on button "Dashboard" at bounding box center [503, 169] width 176 height 29
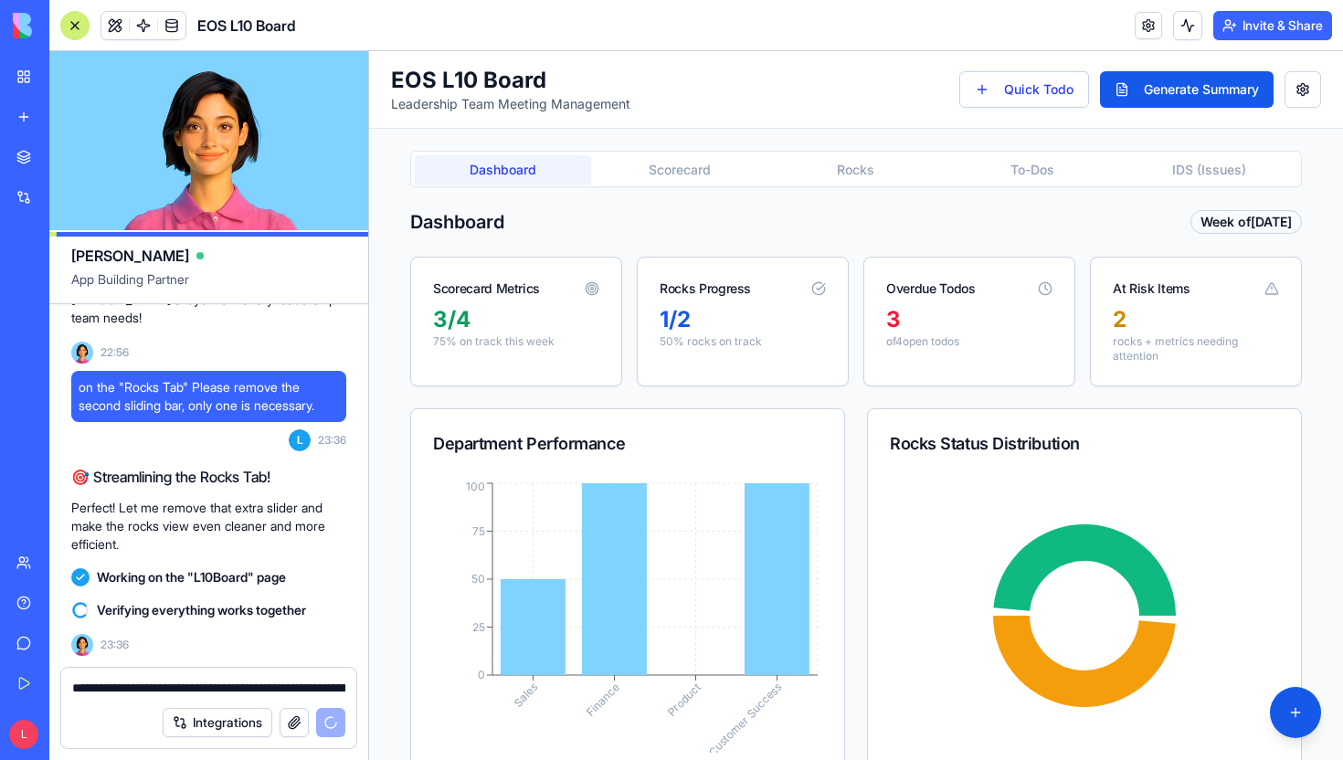
click at [1199, 328] on div "2" at bounding box center [1195, 319] width 166 height 29
click at [1092, 335] on div "2 rocks + metrics needing attention" at bounding box center [1195, 345] width 210 height 80
click at [1127, 311] on div "2" at bounding box center [1195, 319] width 166 height 29
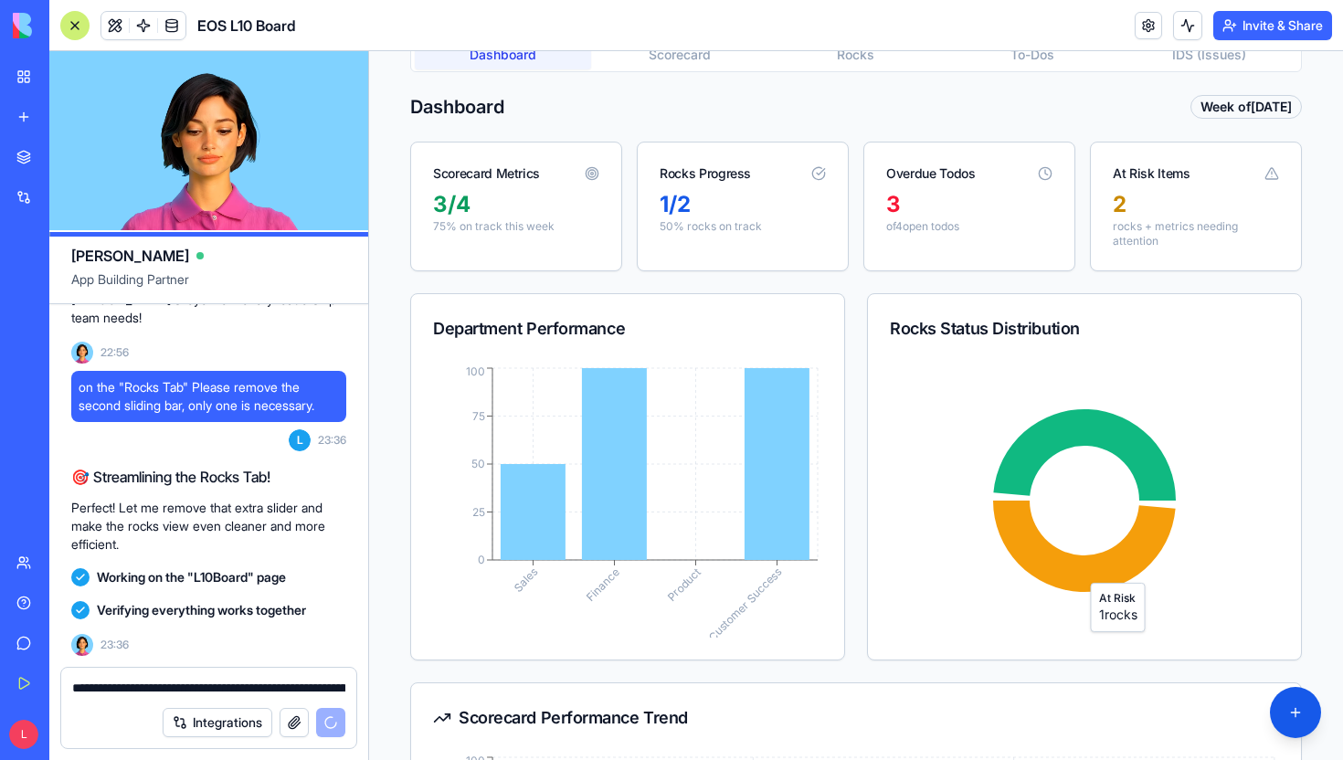
scroll to position [134, 0]
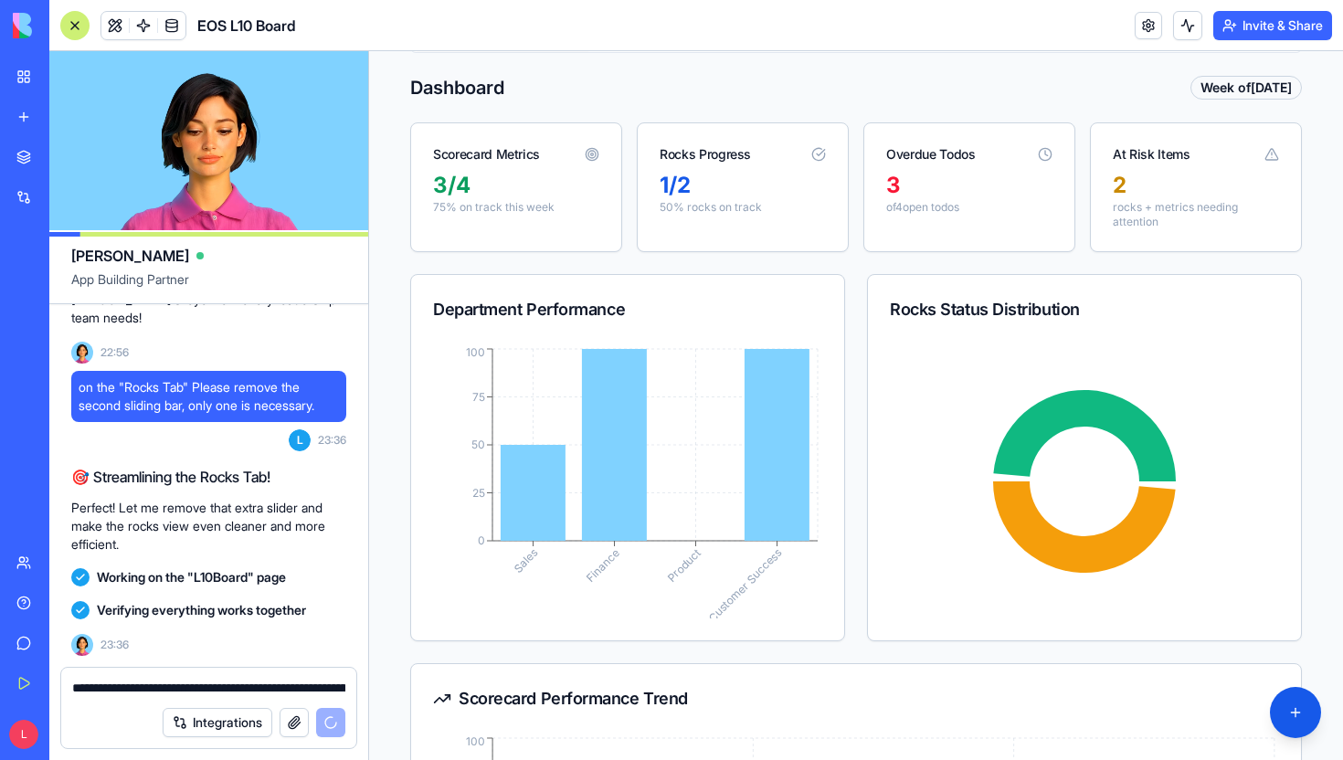
click at [719, 196] on div "1 / 2" at bounding box center [742, 185] width 166 height 29
click at [532, 227] on div "3 / 4 75 % on track this week" at bounding box center [516, 204] width 210 height 66
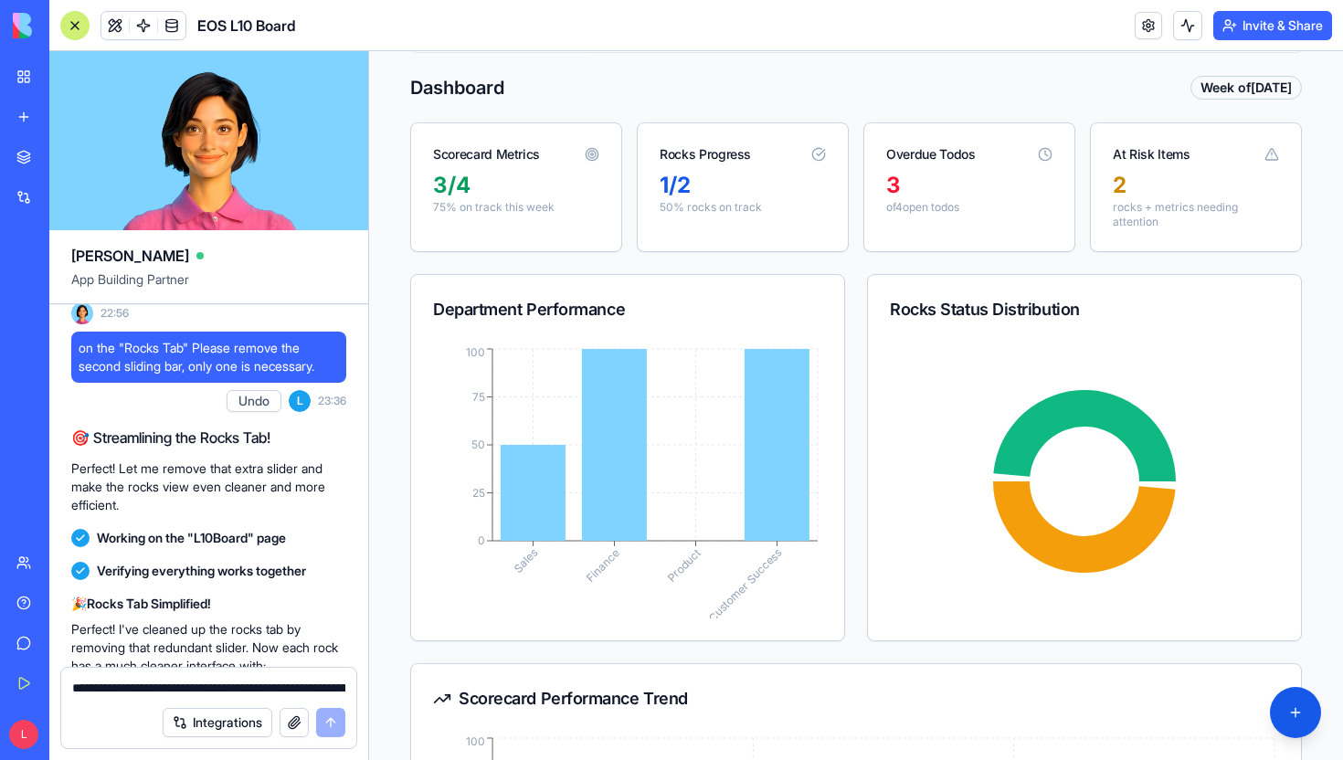
scroll to position [0, 0]
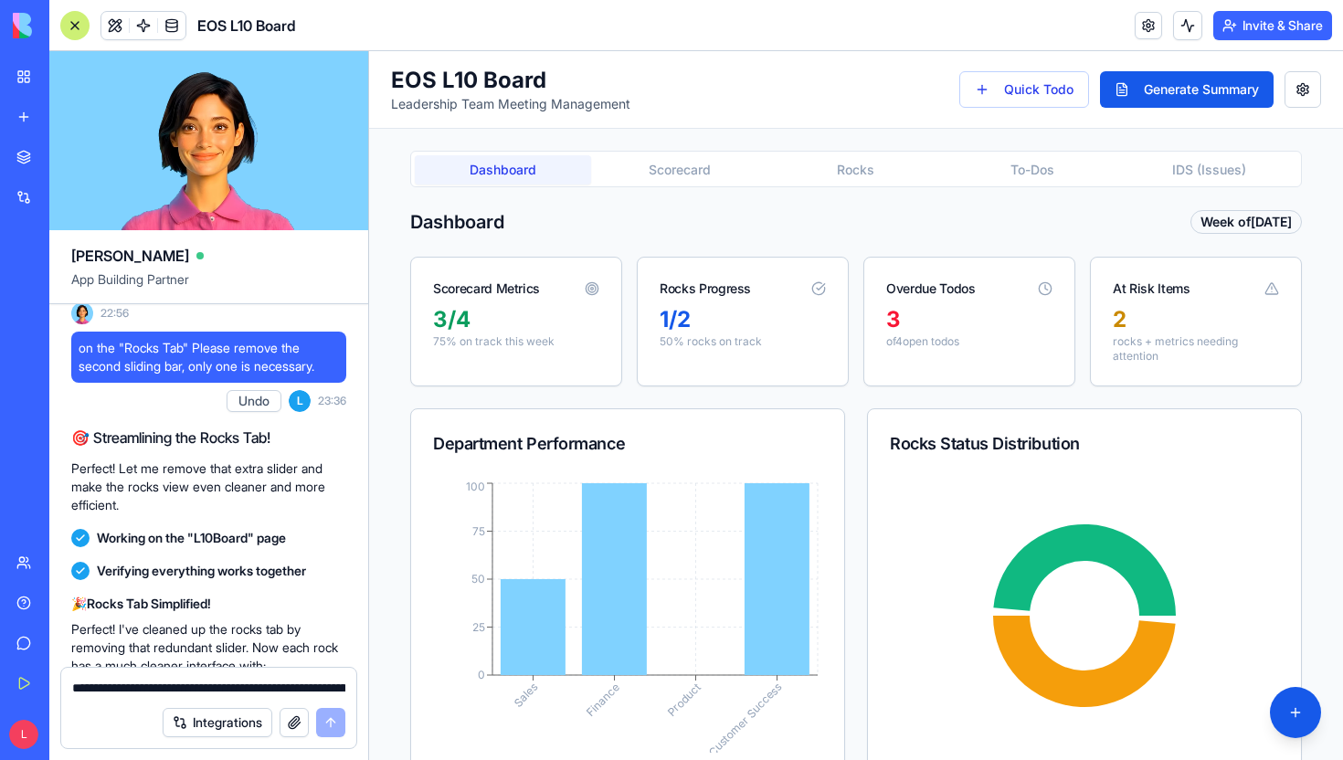
click at [854, 175] on button "Rocks" at bounding box center [855, 169] width 176 height 29
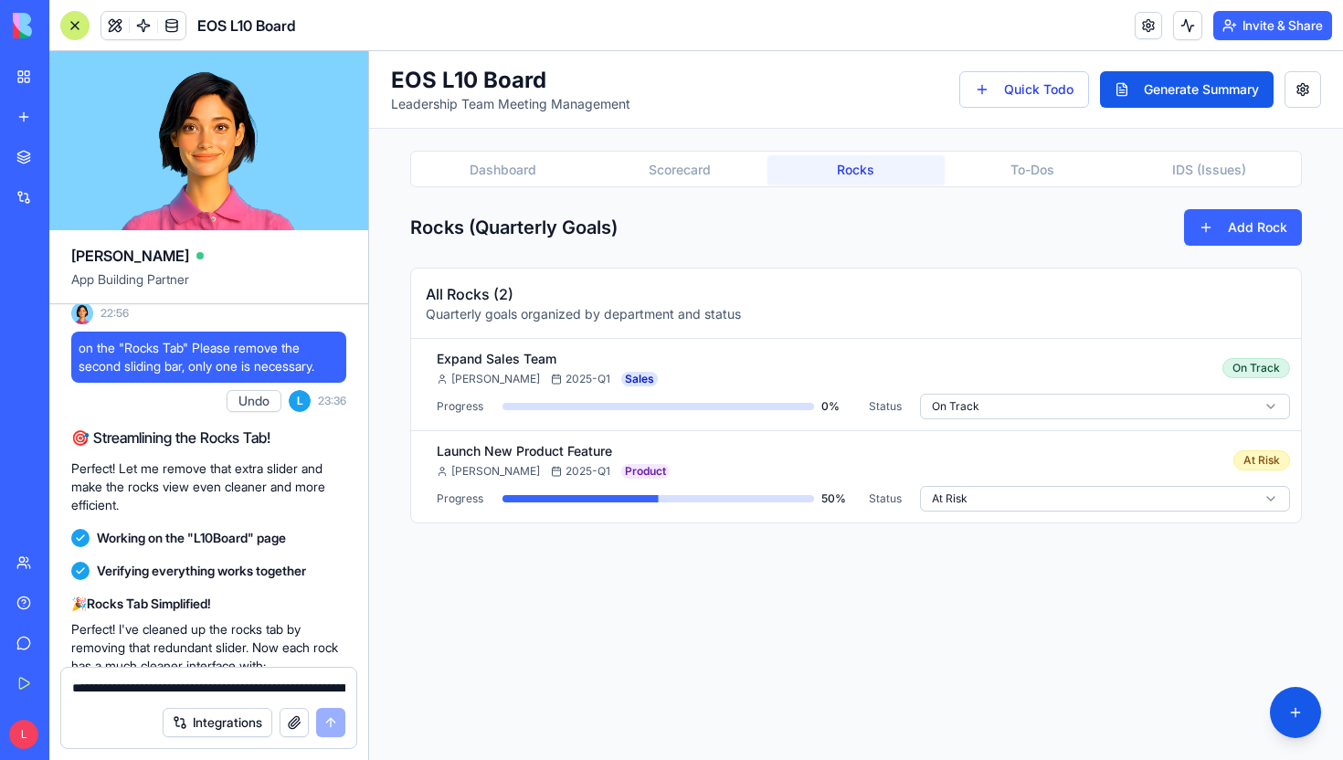
click at [506, 288] on h3 "All Rocks ( 2 )" at bounding box center [856, 294] width 860 height 22
click at [508, 155] on button "Dashboard" at bounding box center [503, 169] width 176 height 29
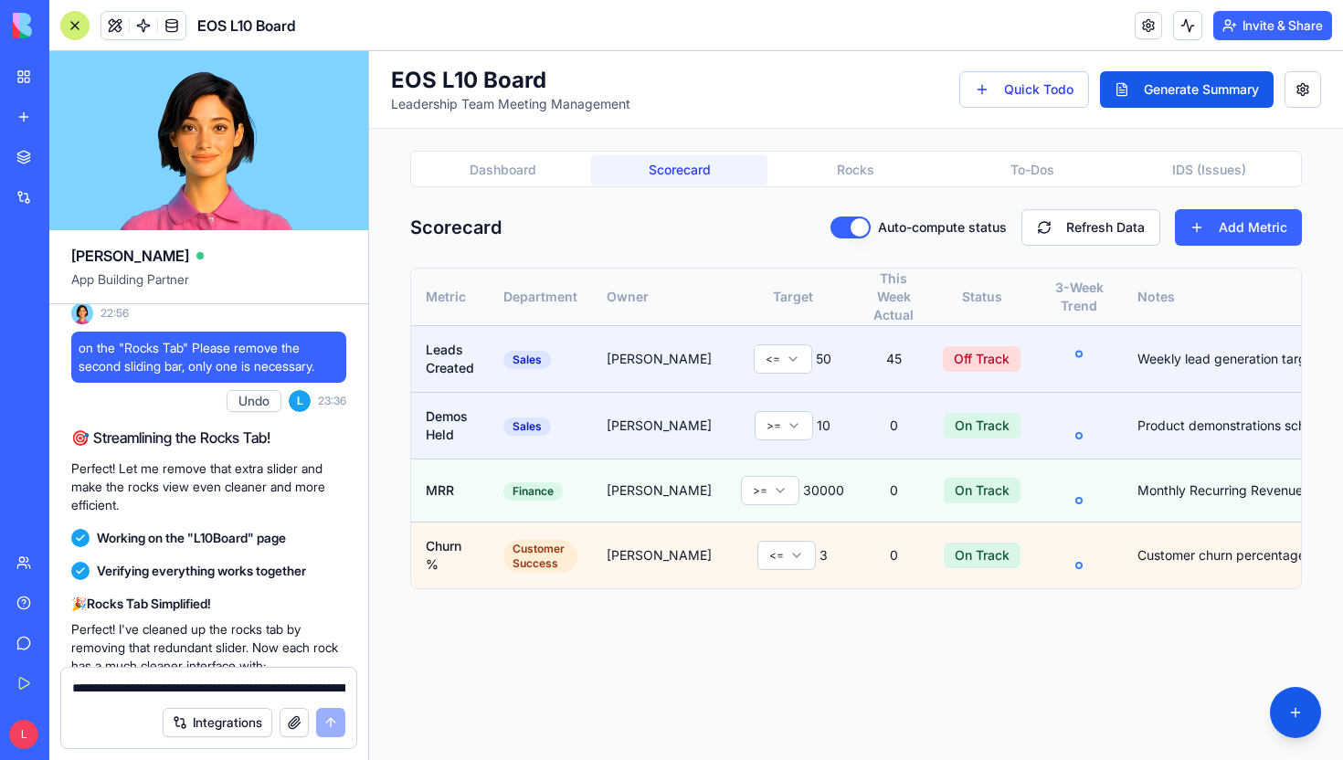
click at [647, 163] on button "Scorecard" at bounding box center [679, 169] width 176 height 29
click at [837, 182] on button "Rocks" at bounding box center [855, 169] width 176 height 29
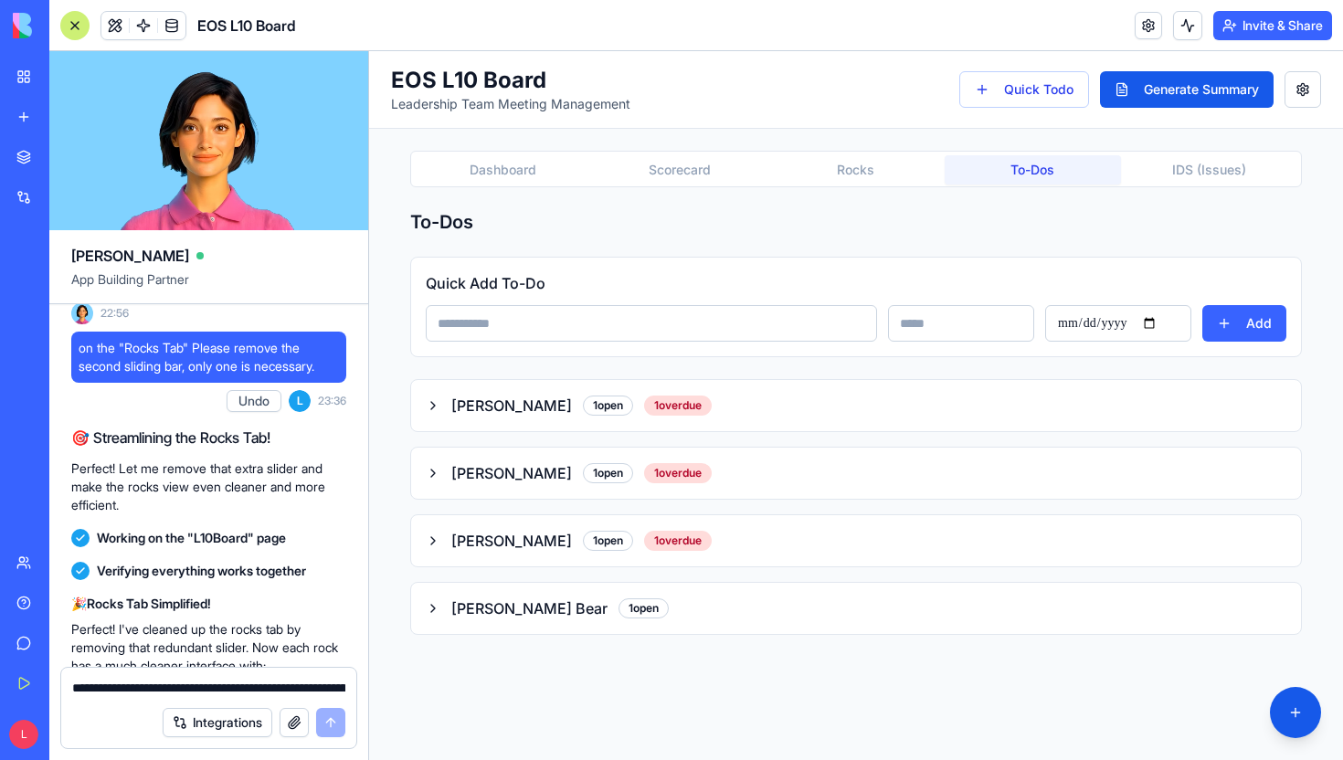
click at [1007, 155] on button "To-Dos" at bounding box center [1032, 169] width 176 height 29
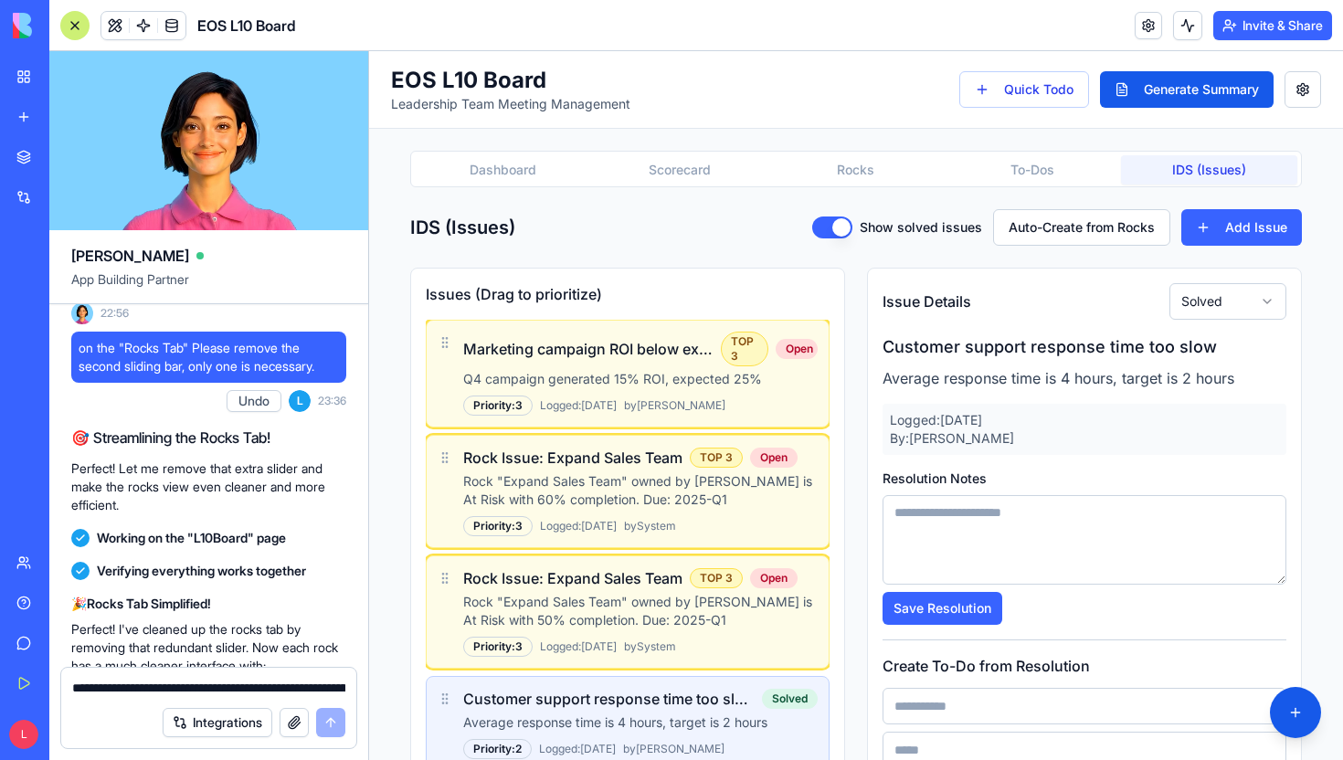
click at [1185, 162] on button "IDS (Issues)" at bounding box center [1209, 169] width 176 height 29
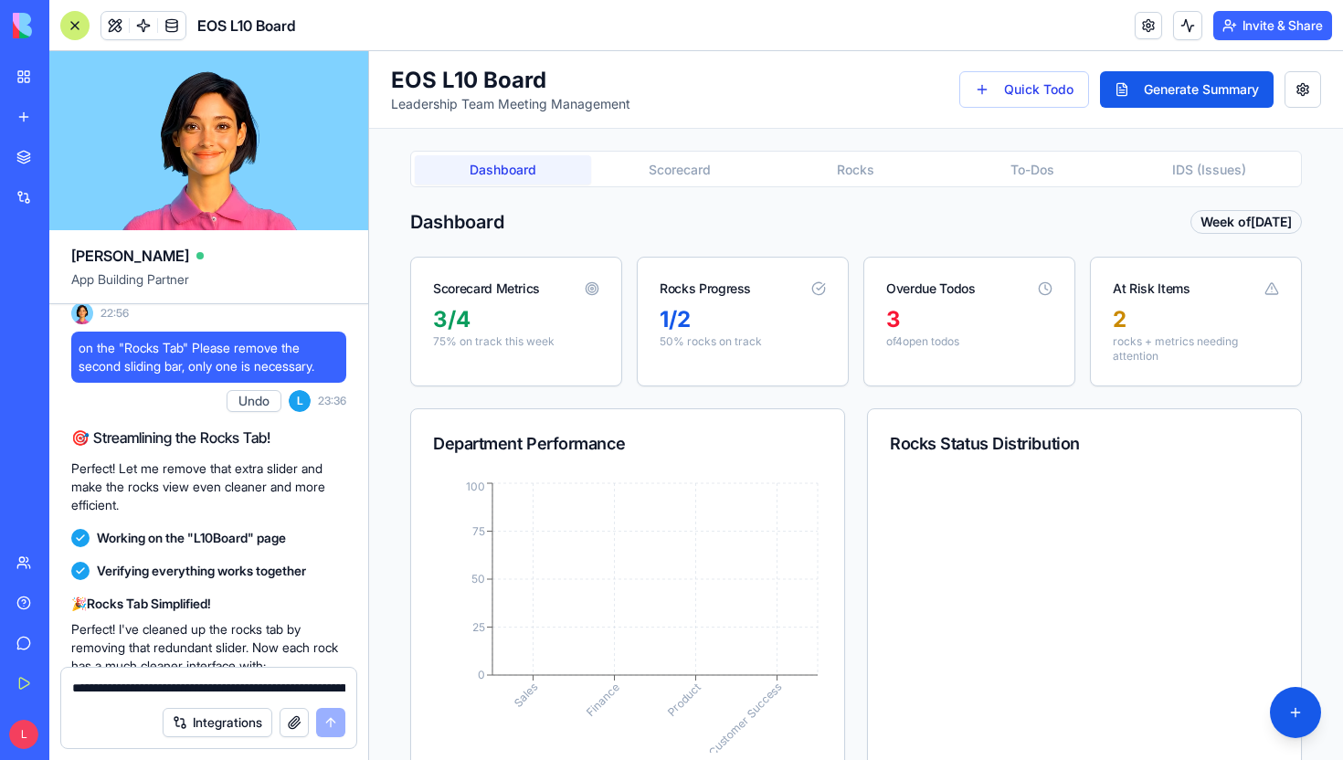
click at [491, 159] on button "Dashboard" at bounding box center [503, 169] width 176 height 29
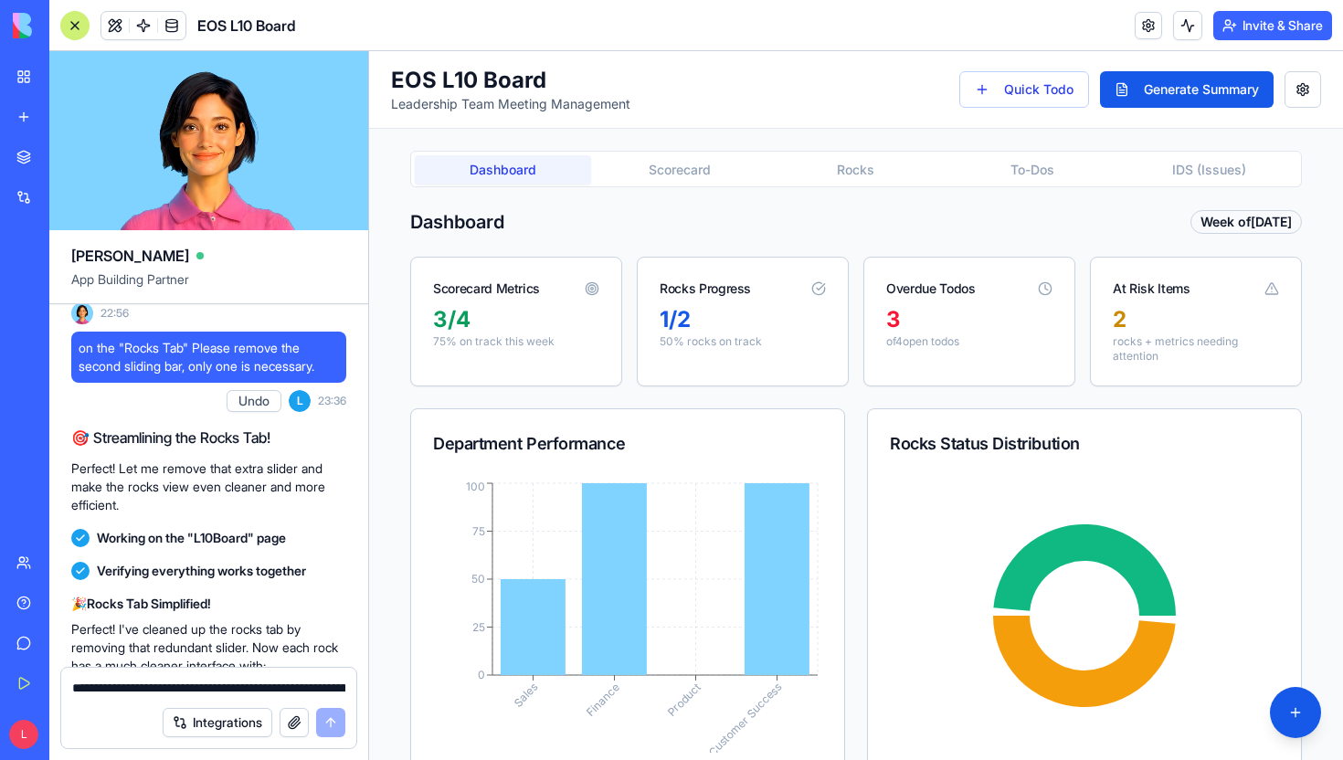
click at [165, 679] on textarea "**********" at bounding box center [208, 688] width 273 height 18
click at [1287, 712] on button at bounding box center [1294, 712] width 51 height 51
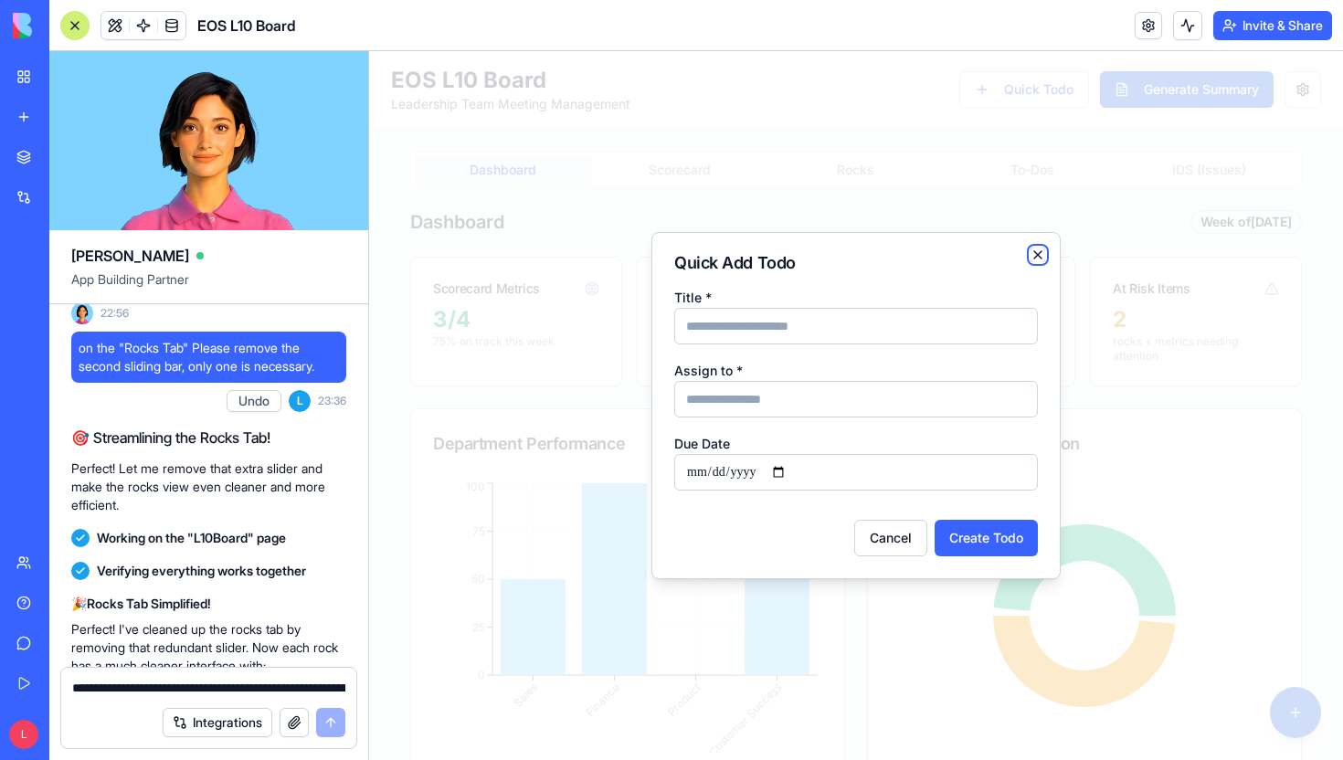
click at [1034, 252] on icon "button" at bounding box center [1037, 255] width 15 height 15
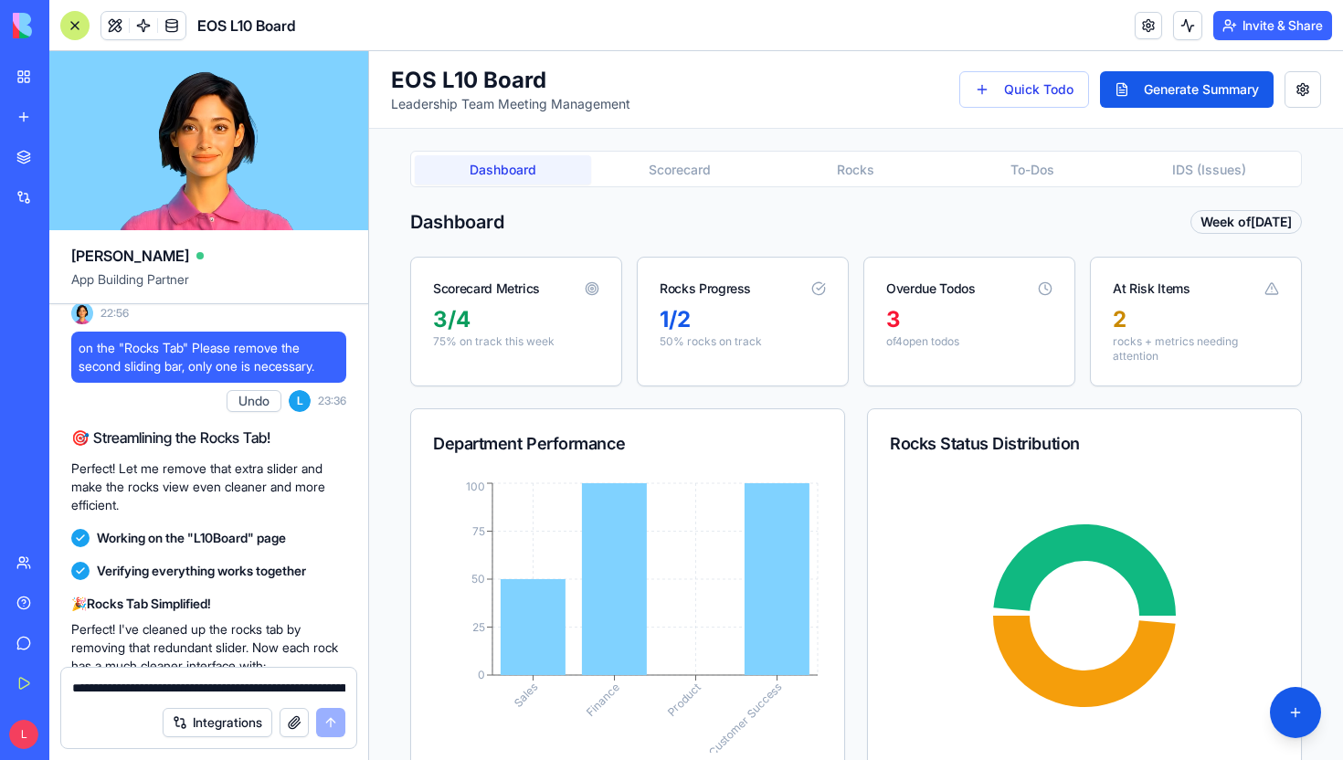
click at [268, 667] on form "**********" at bounding box center [208, 708] width 297 height 82
click at [268, 674] on div "**********" at bounding box center [208, 682] width 295 height 29
click at [152, 675] on div "**********" at bounding box center [208, 682] width 295 height 29
click at [132, 690] on textarea "**********" at bounding box center [208, 688] width 273 height 18
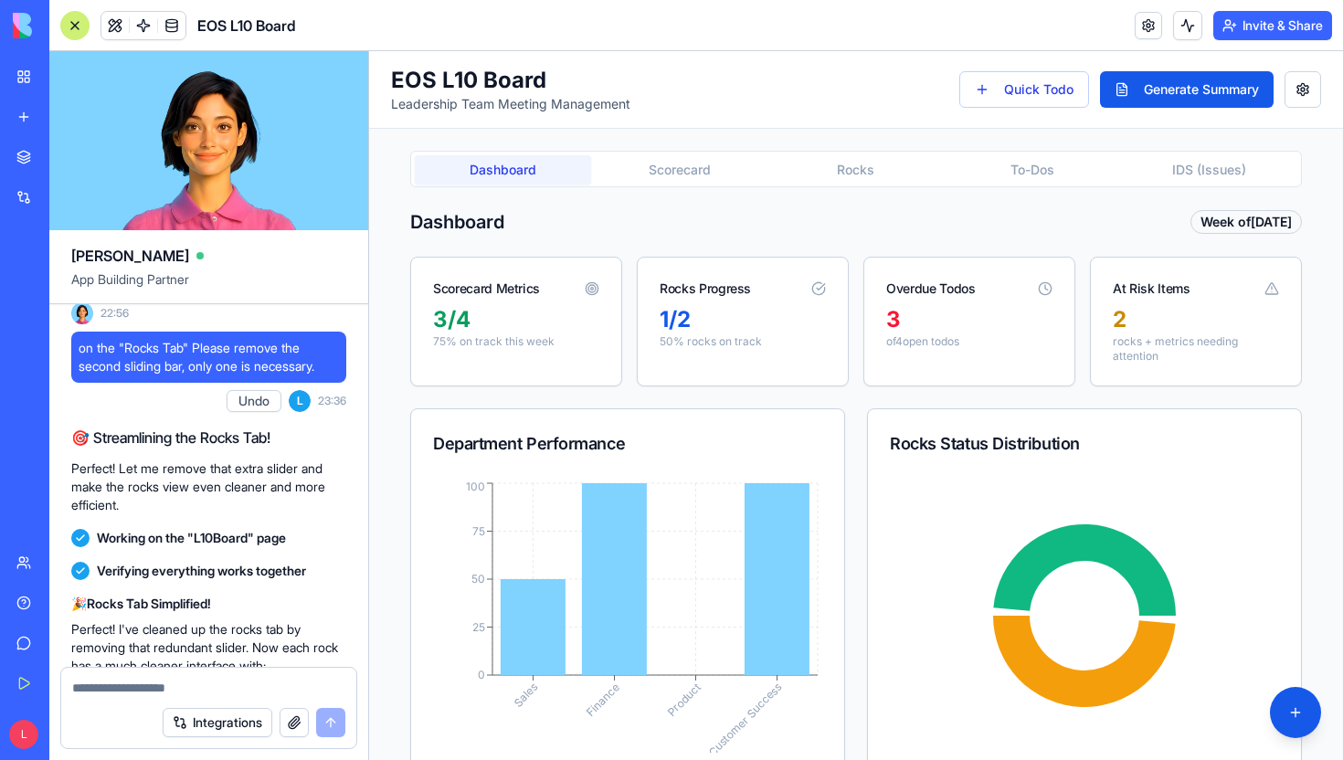
paste textarea "**********"
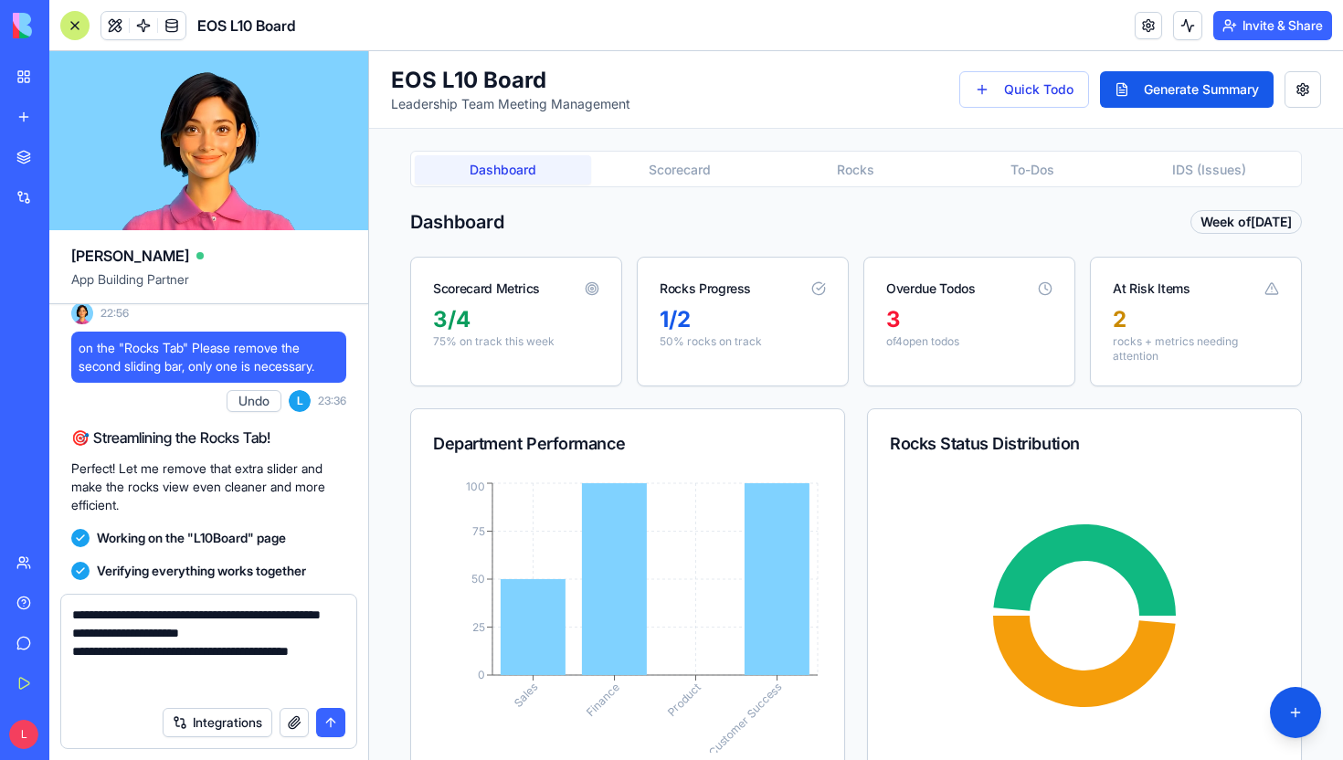
type textarea "**********"
click at [342, 738] on div "Integrations" at bounding box center [208, 722] width 295 height 51
click at [338, 730] on button "submit" at bounding box center [330, 722] width 29 height 29
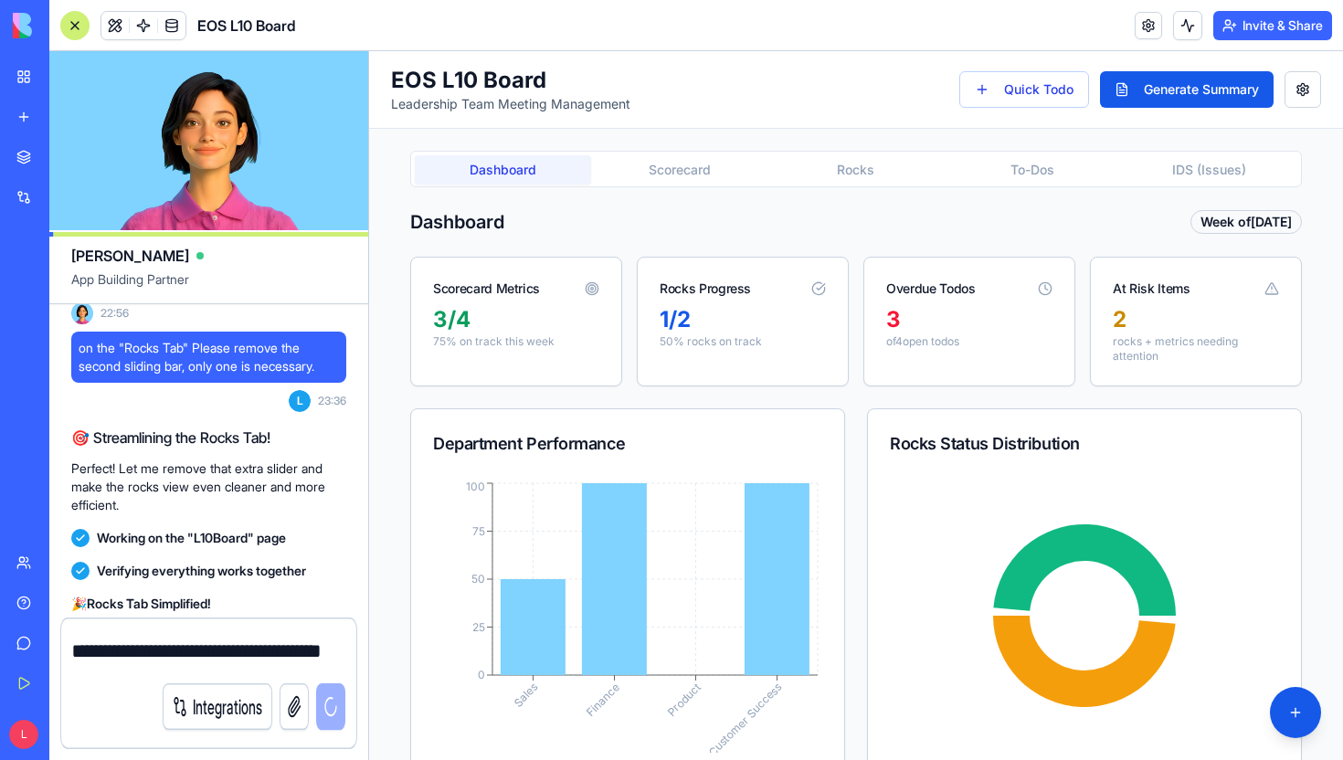
scroll to position [6655, 0]
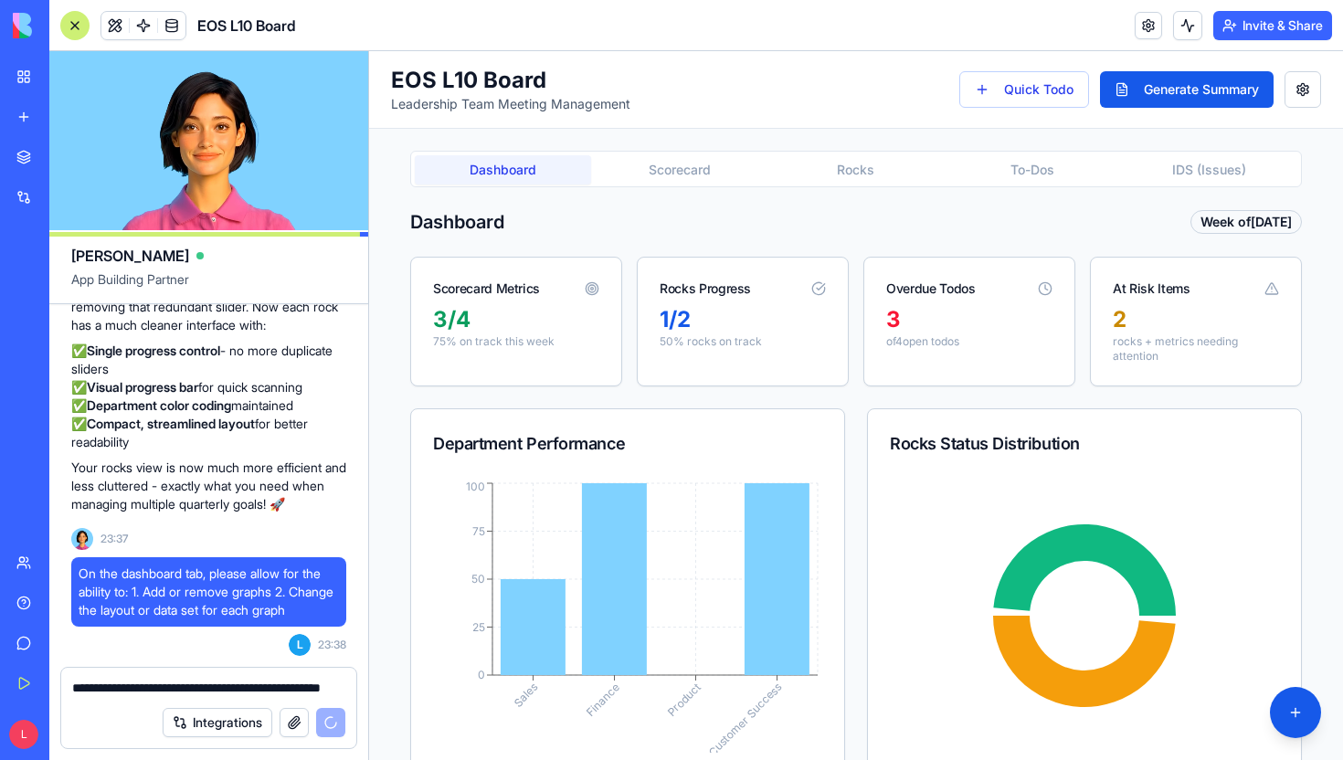
click at [628, 168] on button "Scorecard" at bounding box center [679, 169] width 176 height 29
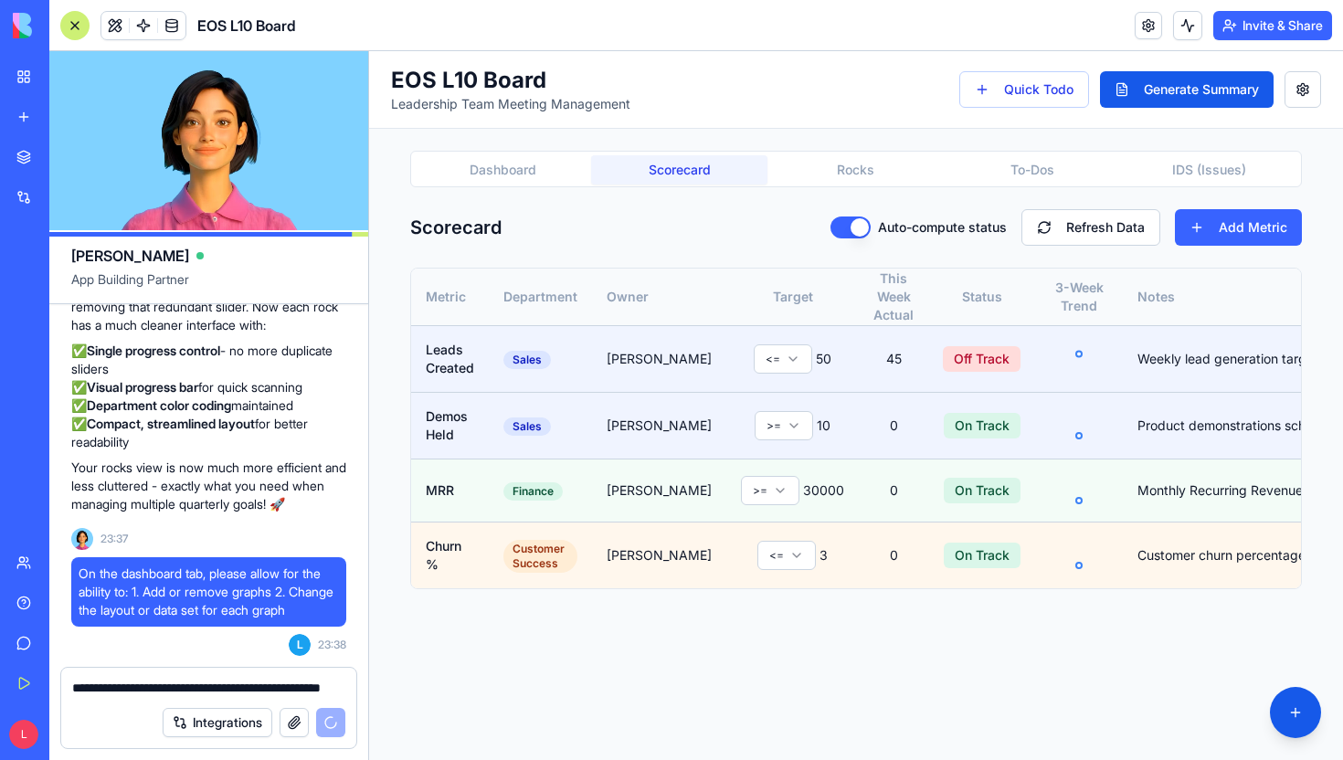
click at [811, 158] on button "Rocks" at bounding box center [855, 169] width 176 height 29
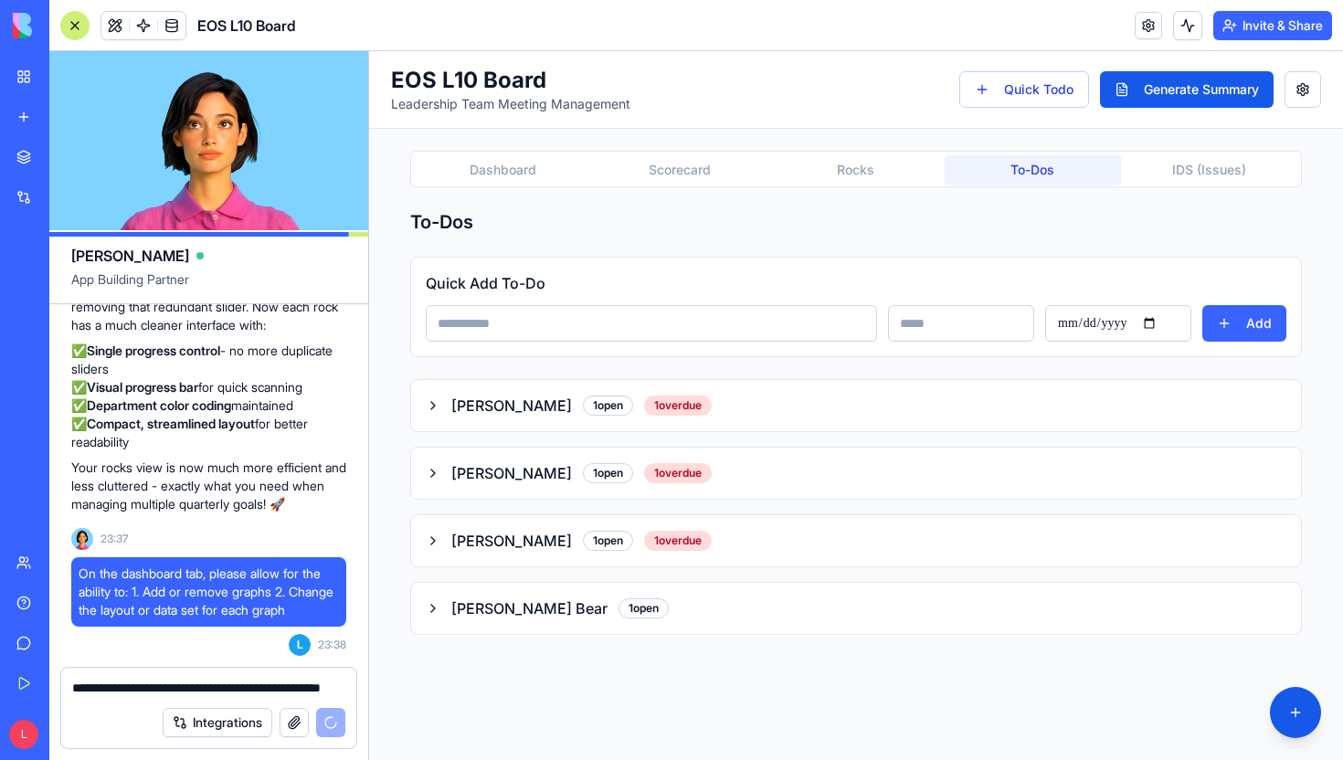
click at [999, 168] on button "To-Dos" at bounding box center [1032, 169] width 176 height 29
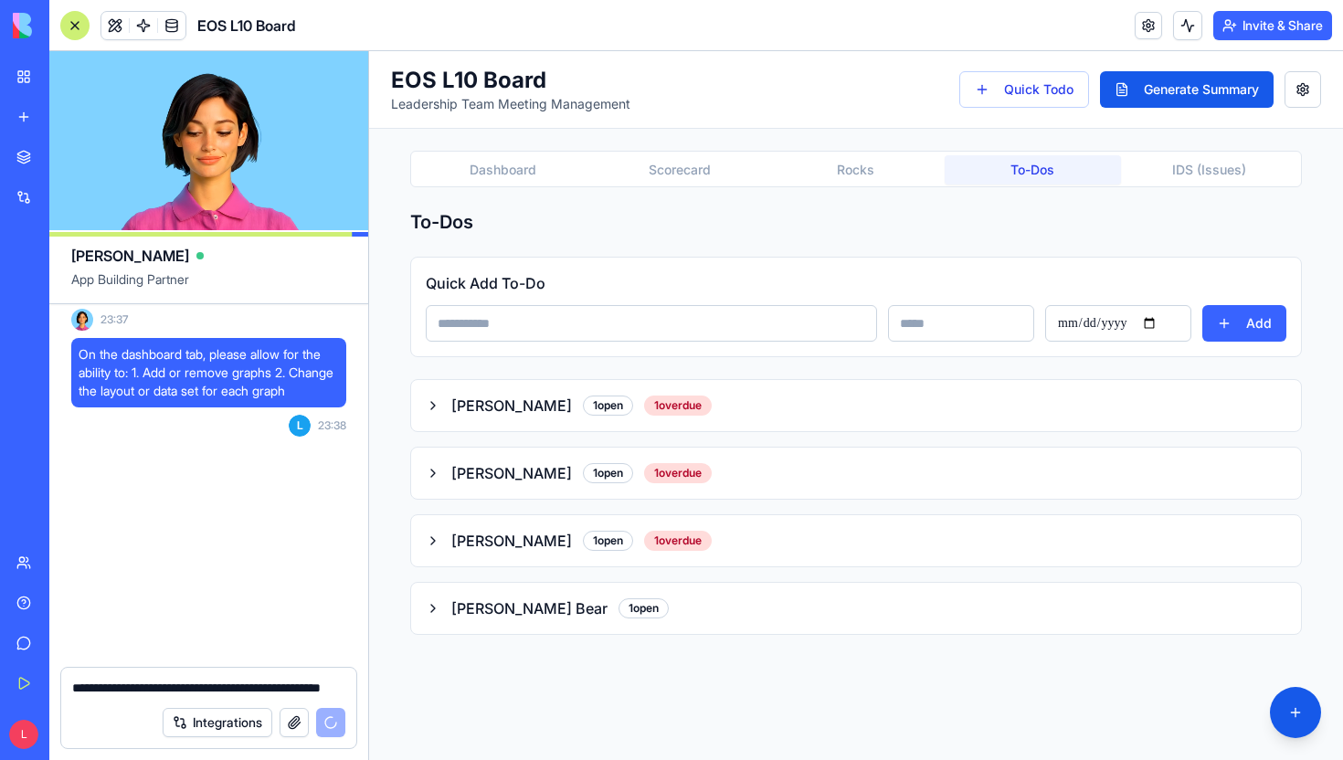
scroll to position [6885, 0]
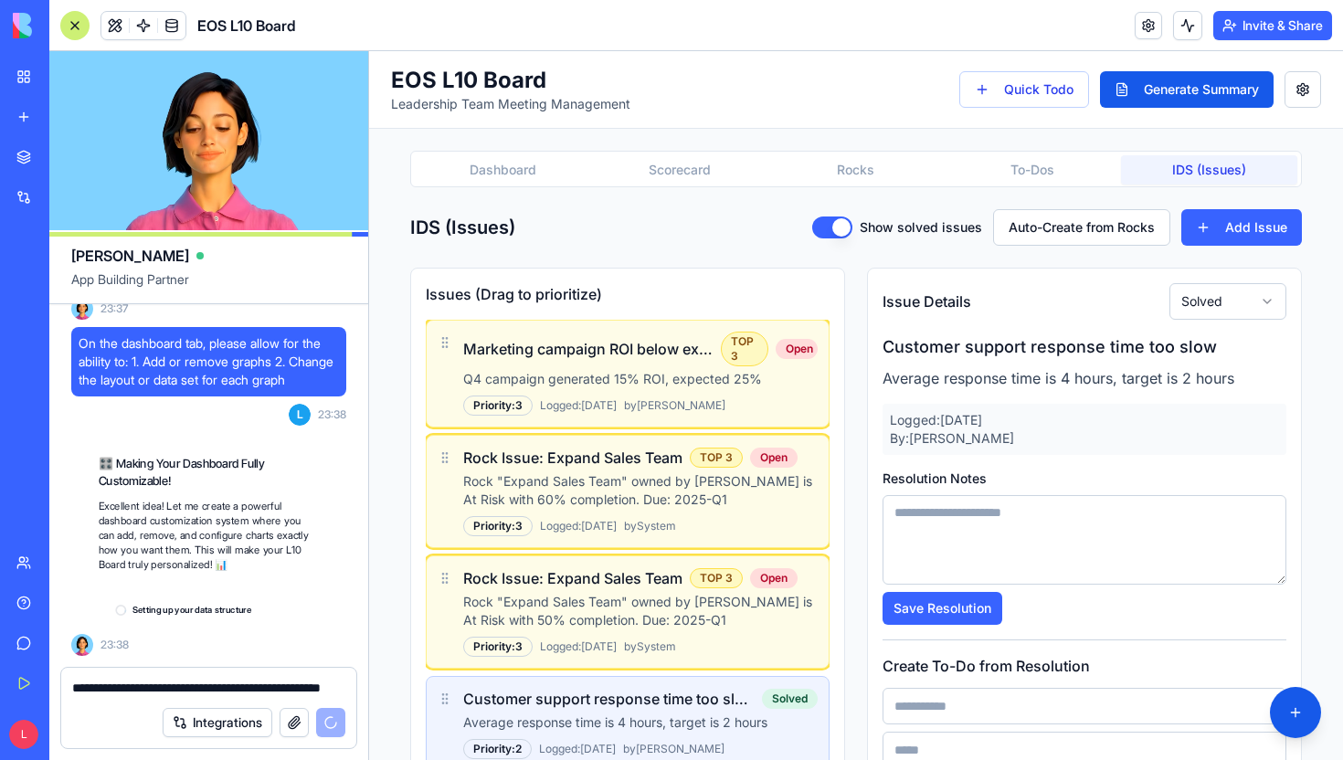
click at [1167, 171] on button "IDS (Issues)" at bounding box center [1209, 169] width 176 height 29
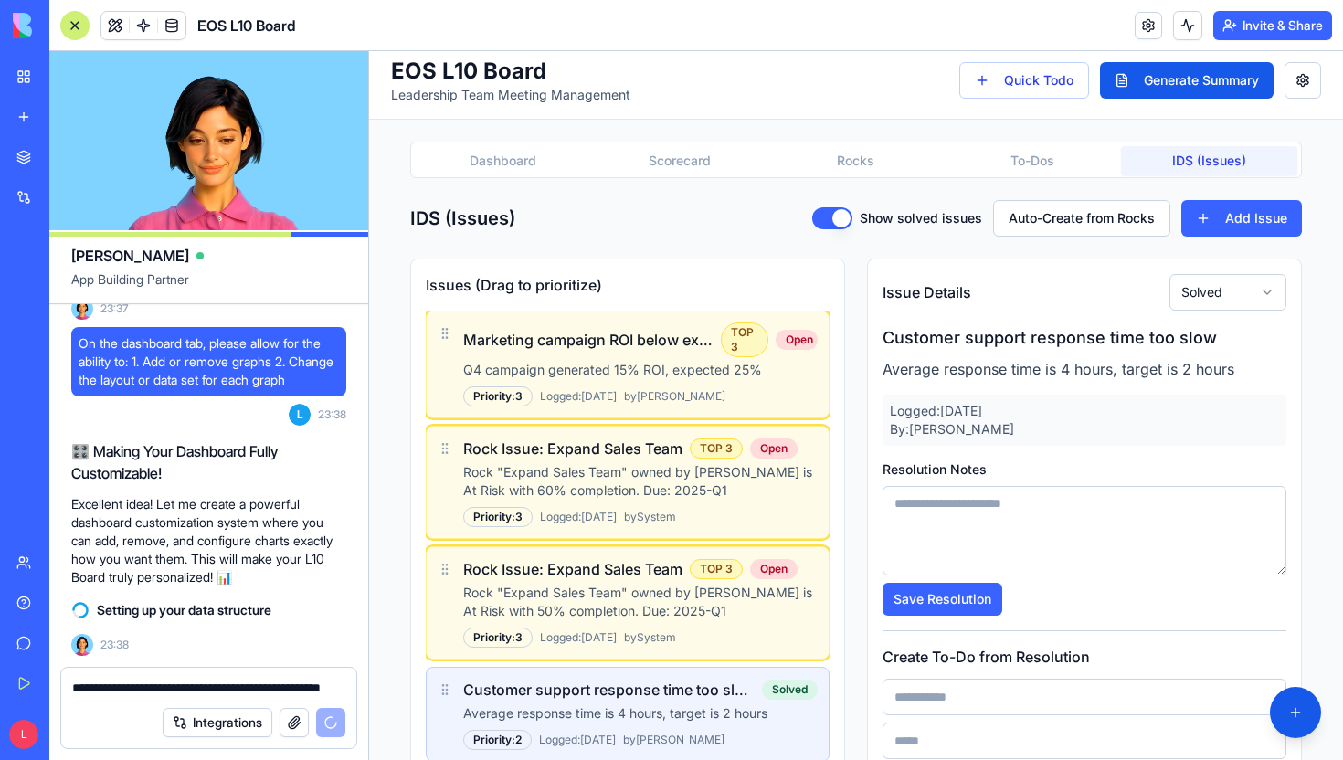
scroll to position [0, 0]
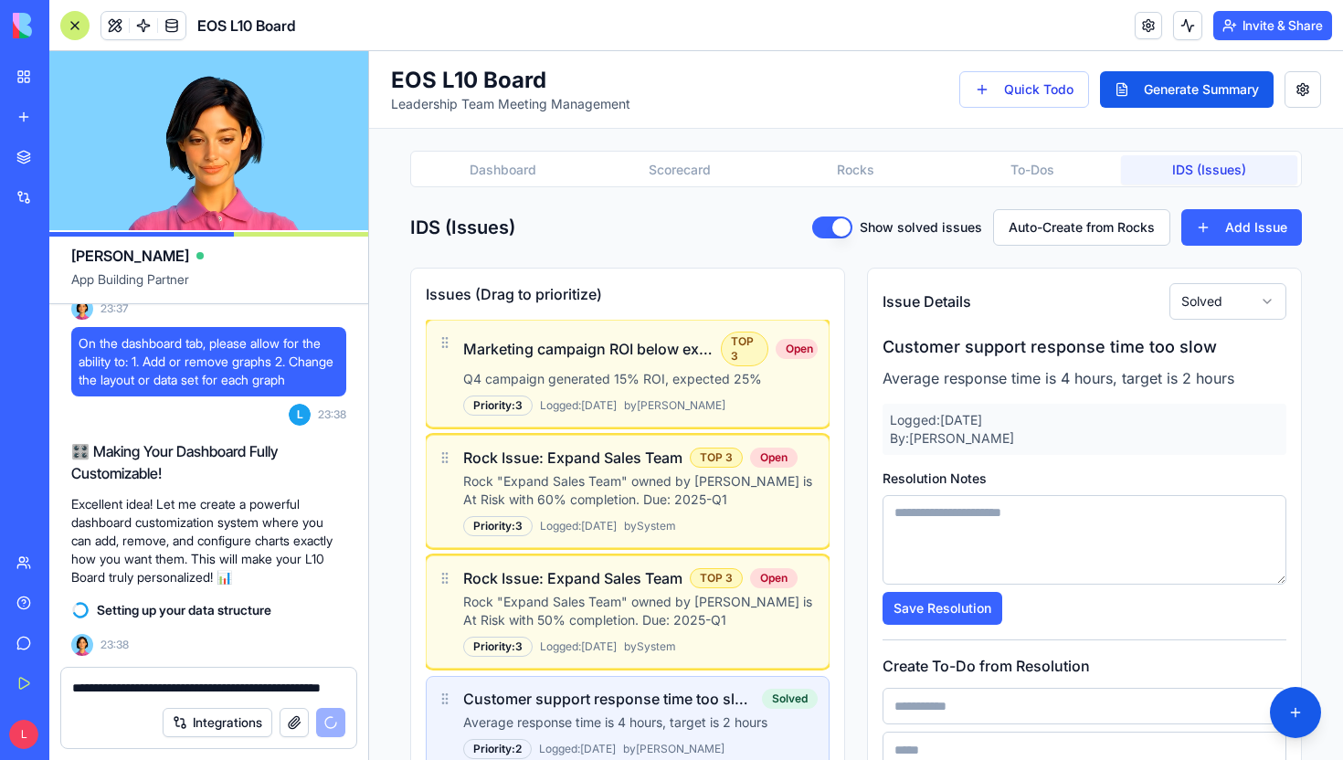
click at [524, 164] on button "Dashboard" at bounding box center [503, 169] width 176 height 29
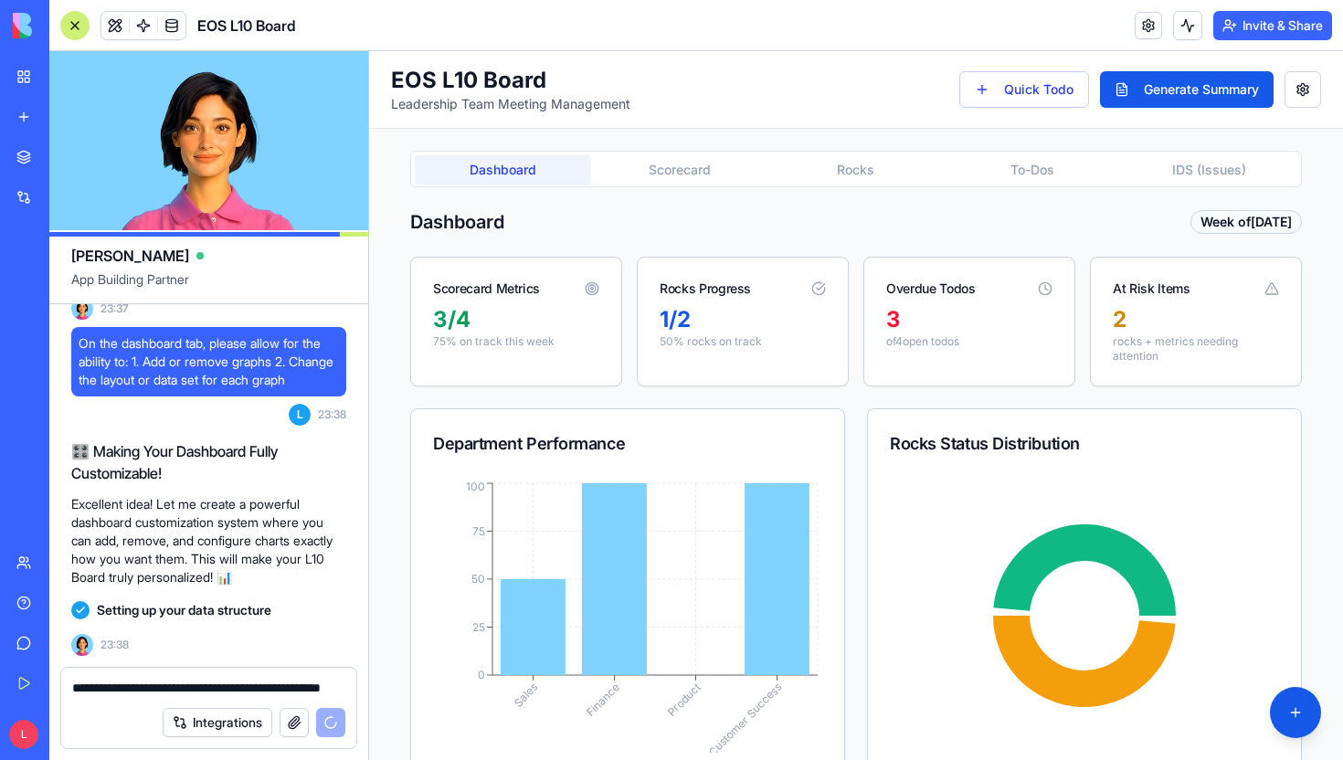
click at [664, 164] on button "Scorecard" at bounding box center [679, 169] width 176 height 29
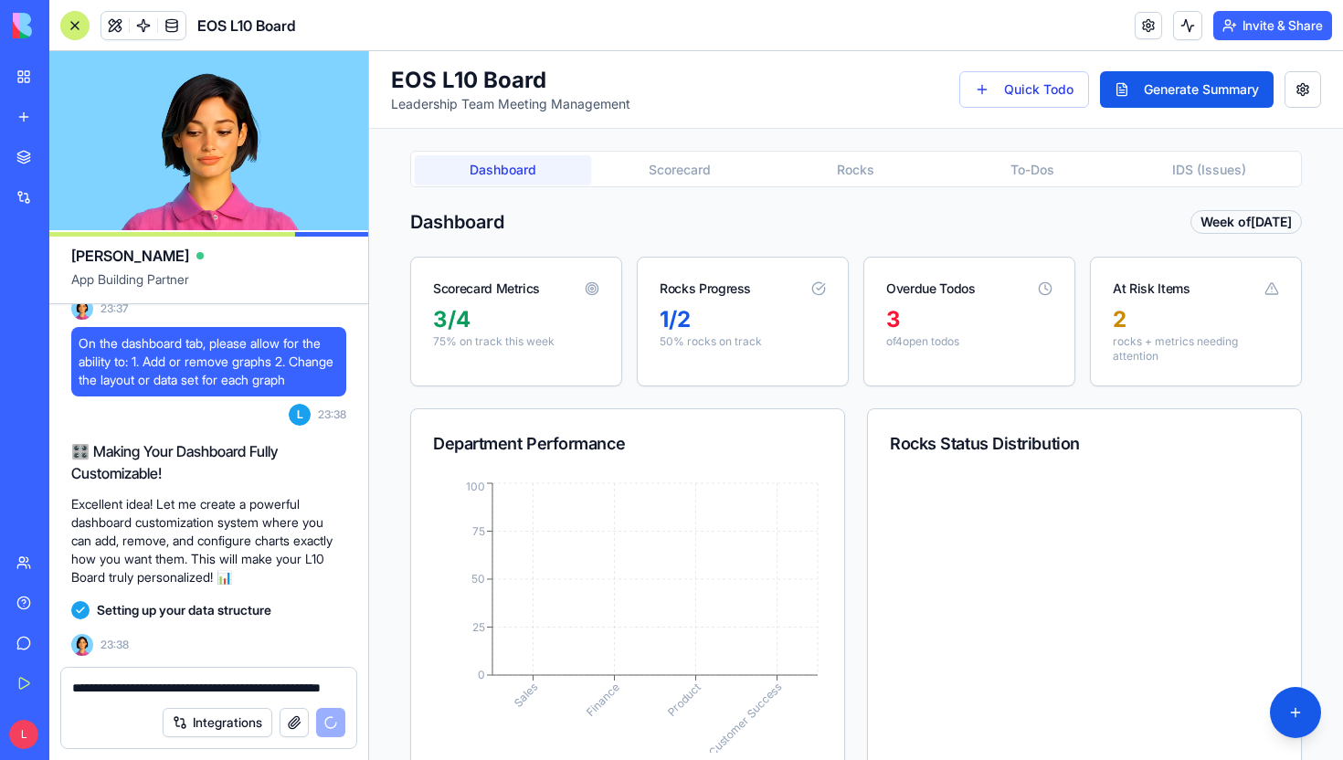
click at [574, 177] on button "Dashboard" at bounding box center [503, 169] width 176 height 29
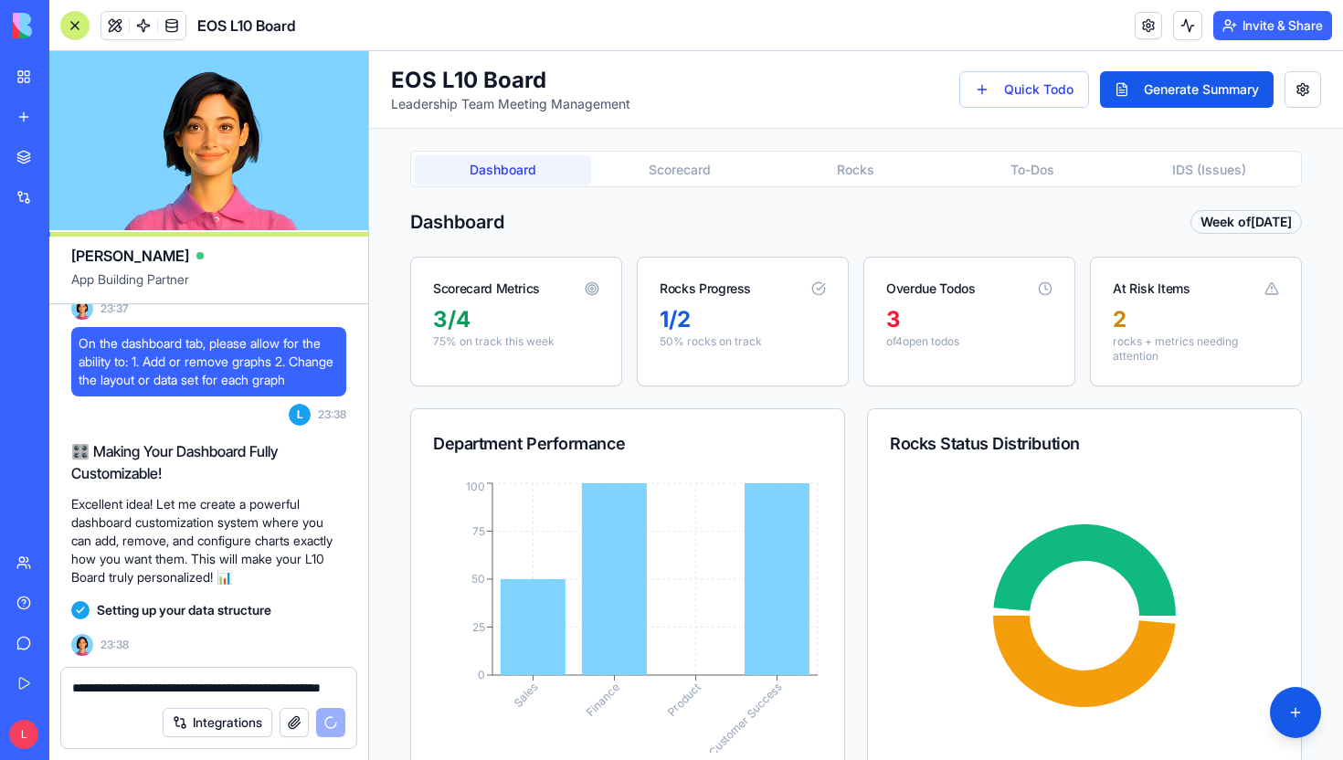
scroll to position [6937, 0]
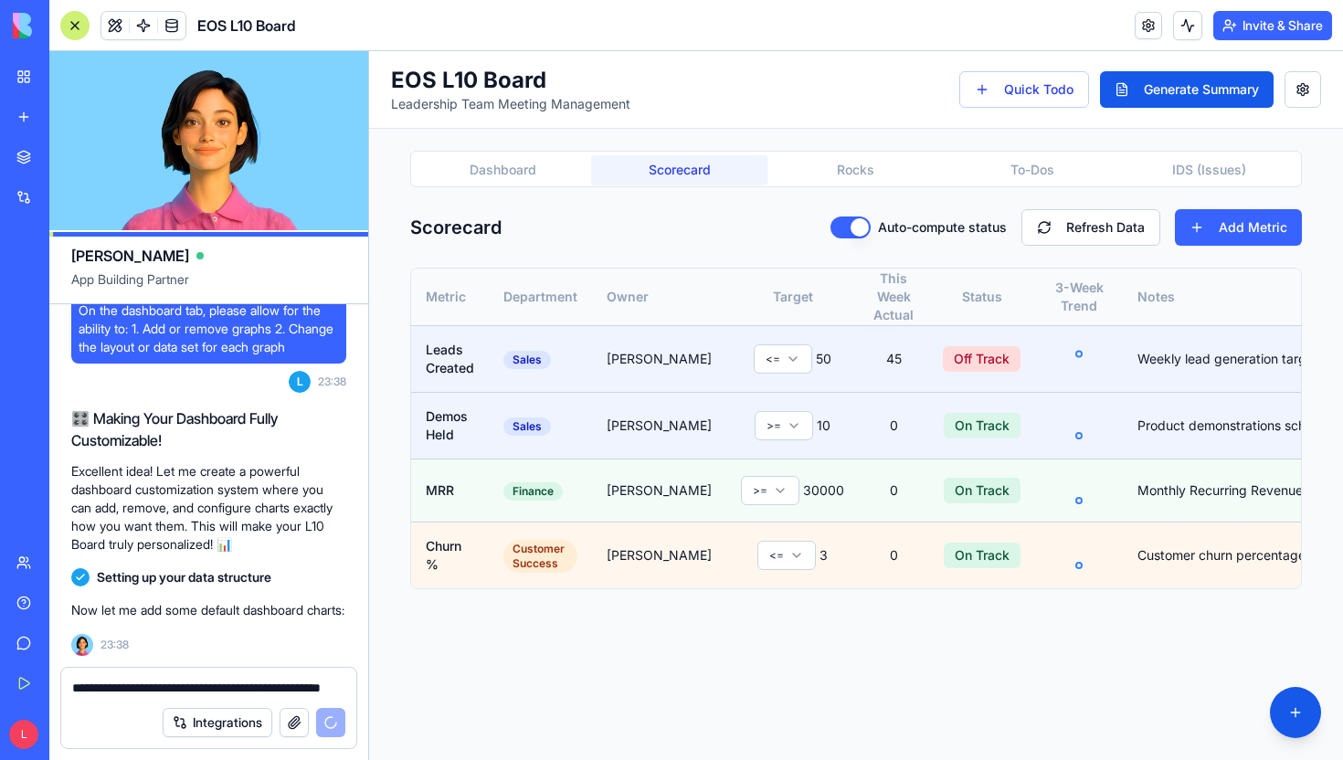
click at [637, 172] on button "Scorecard" at bounding box center [679, 169] width 176 height 29
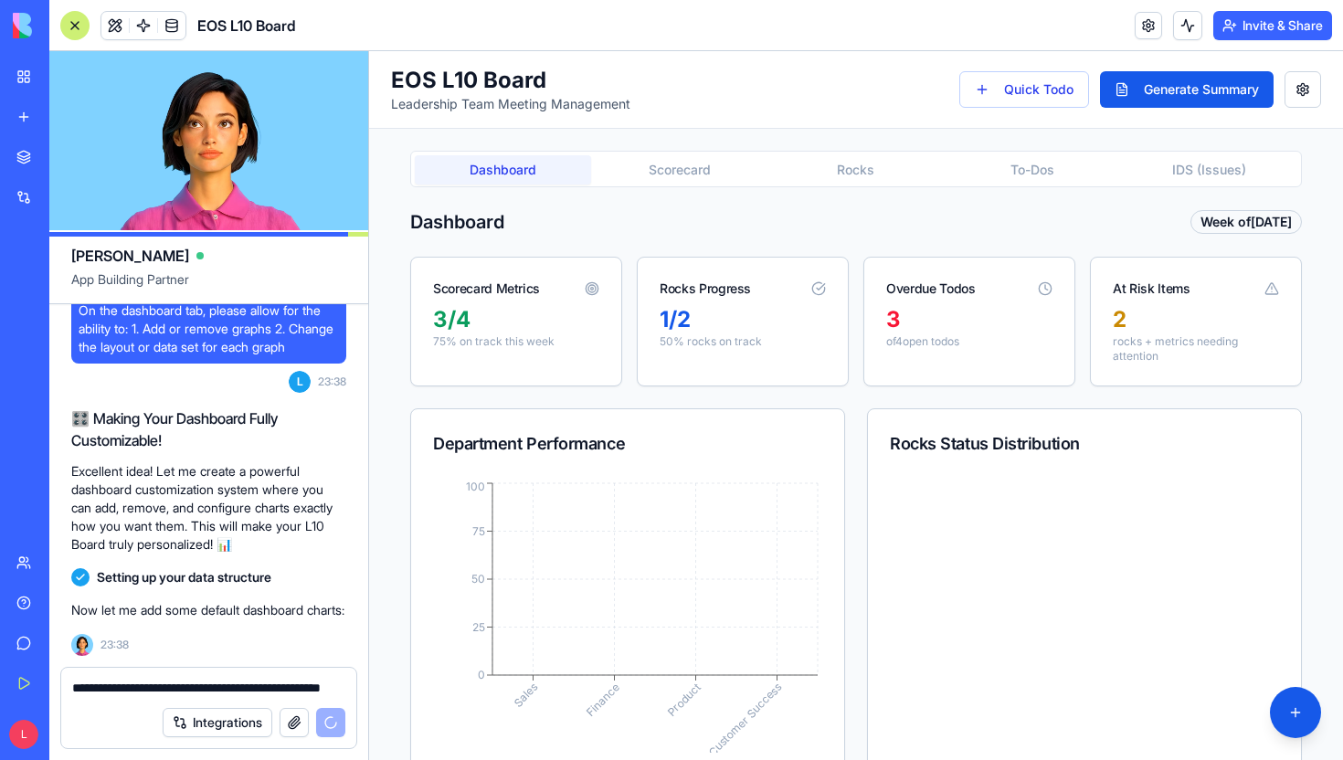
click at [524, 157] on button "Dashboard" at bounding box center [503, 169] width 176 height 29
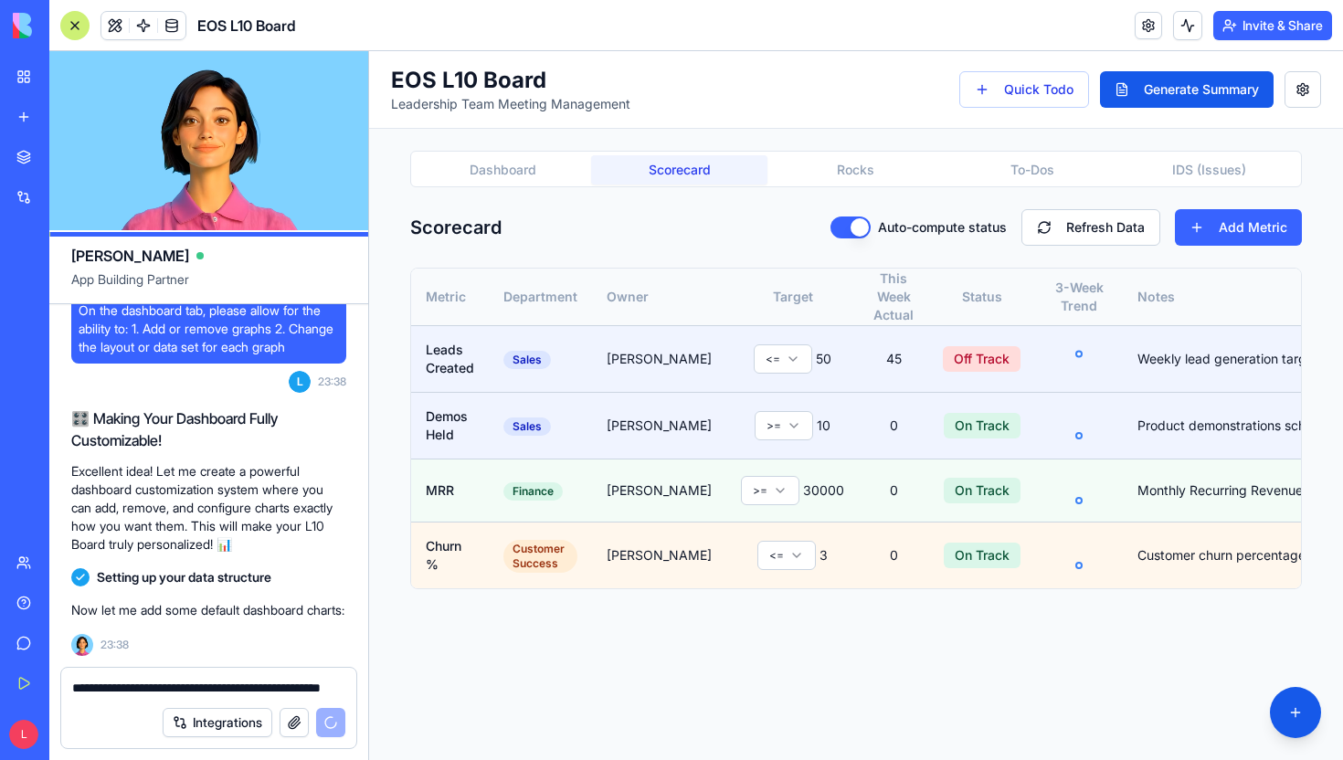
click at [662, 173] on button "Scorecard" at bounding box center [679, 169] width 176 height 29
click at [838, 153] on div "Dashboard Scorecard Rocks To-Dos IDS (Issues)" at bounding box center [855, 169] width 891 height 37
click at [837, 163] on button "Rocks" at bounding box center [855, 169] width 176 height 29
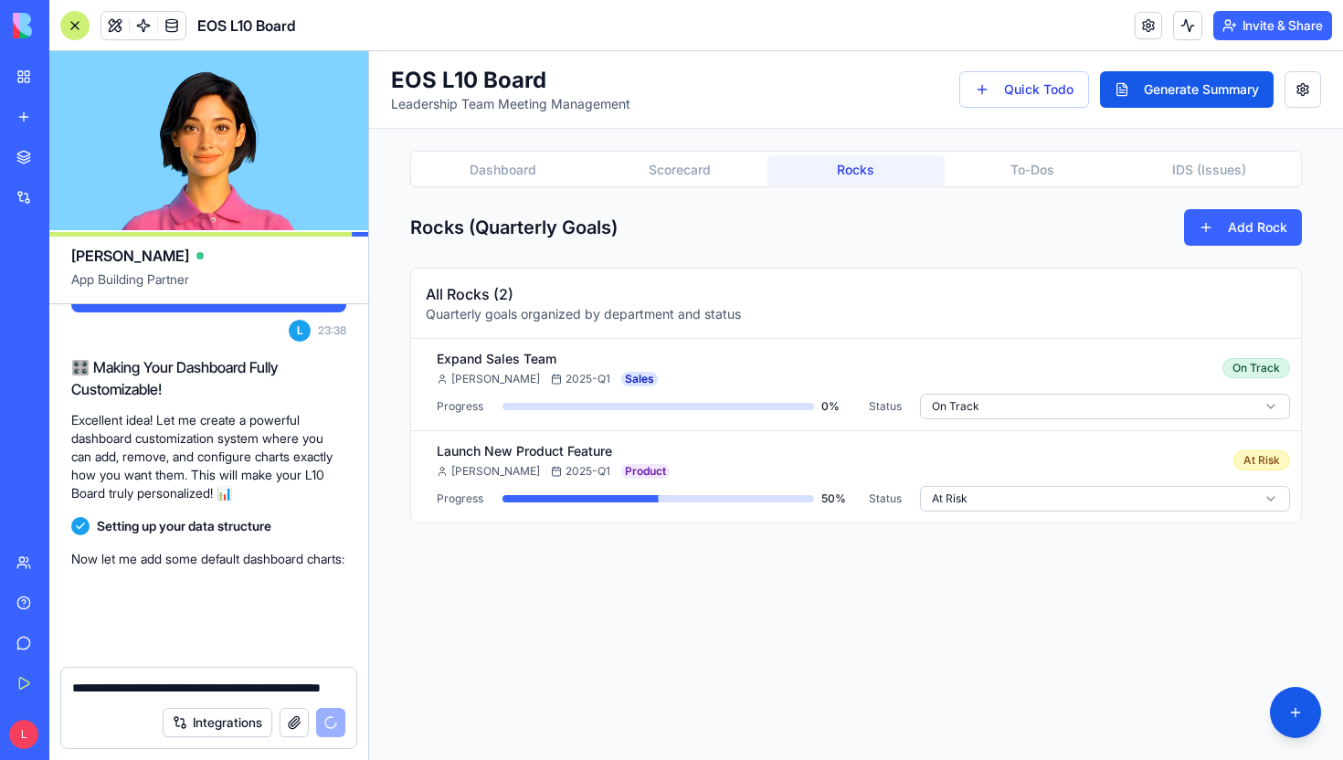
scroll to position [7006, 0]
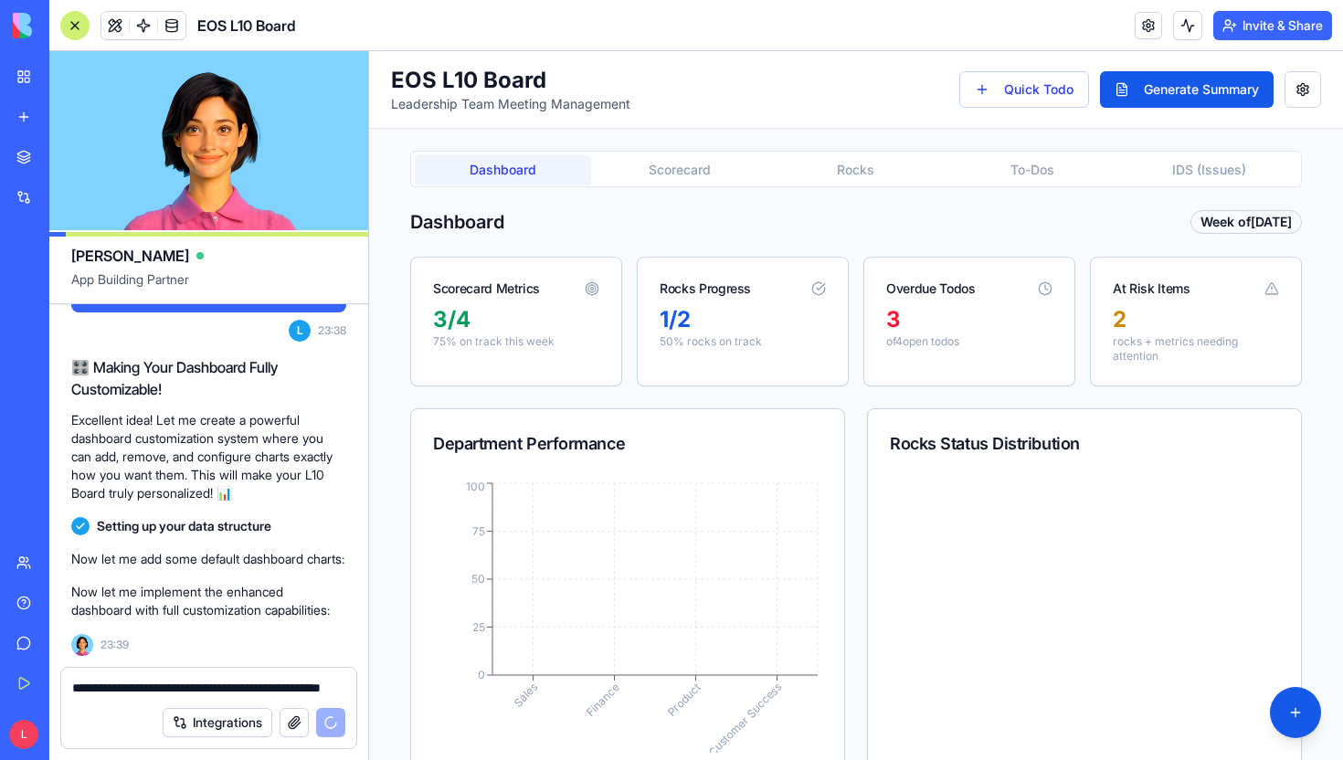
click at [528, 163] on button "Dashboard" at bounding box center [503, 169] width 176 height 29
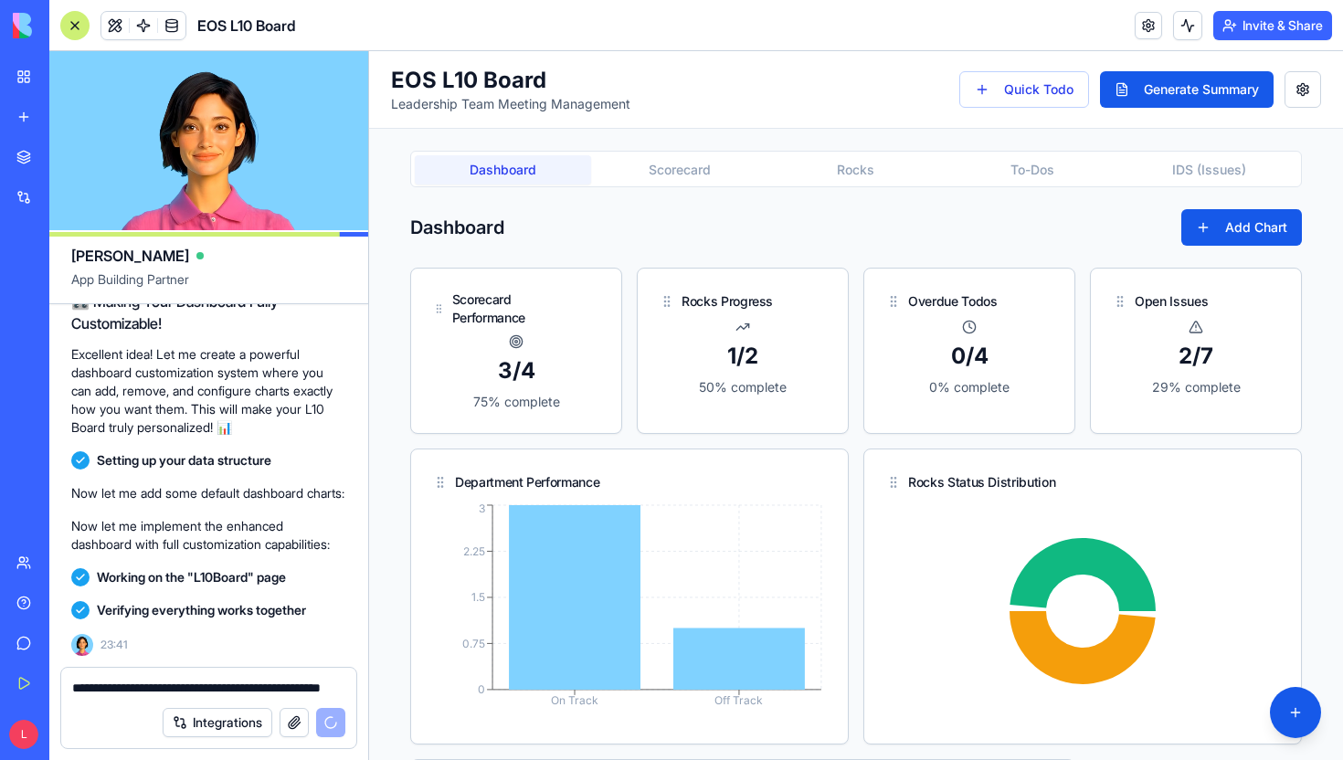
scroll to position [8102, 0]
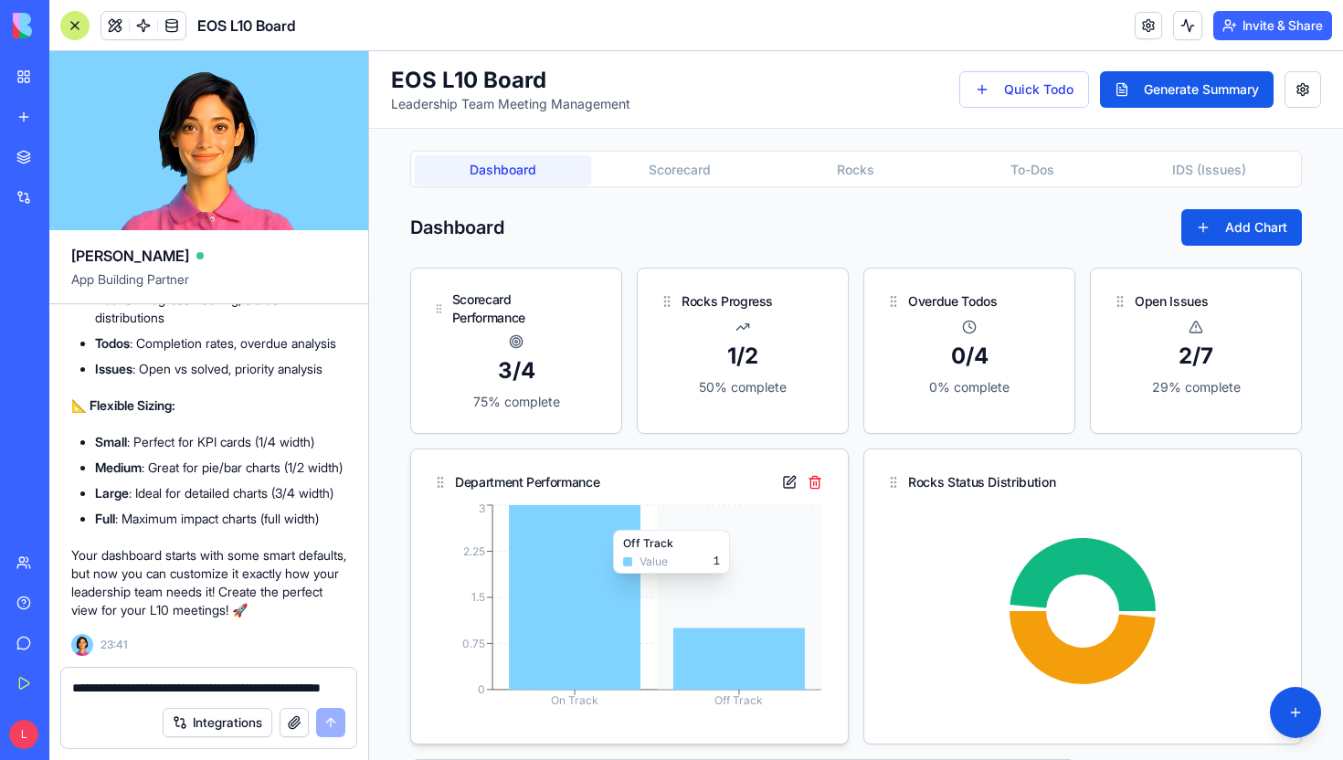
click at [692, 521] on icon "On Track Off Track 0 0.75 1.5 2.25 3" at bounding box center [629, 610] width 393 height 221
click at [784, 487] on button at bounding box center [789, 482] width 22 height 22
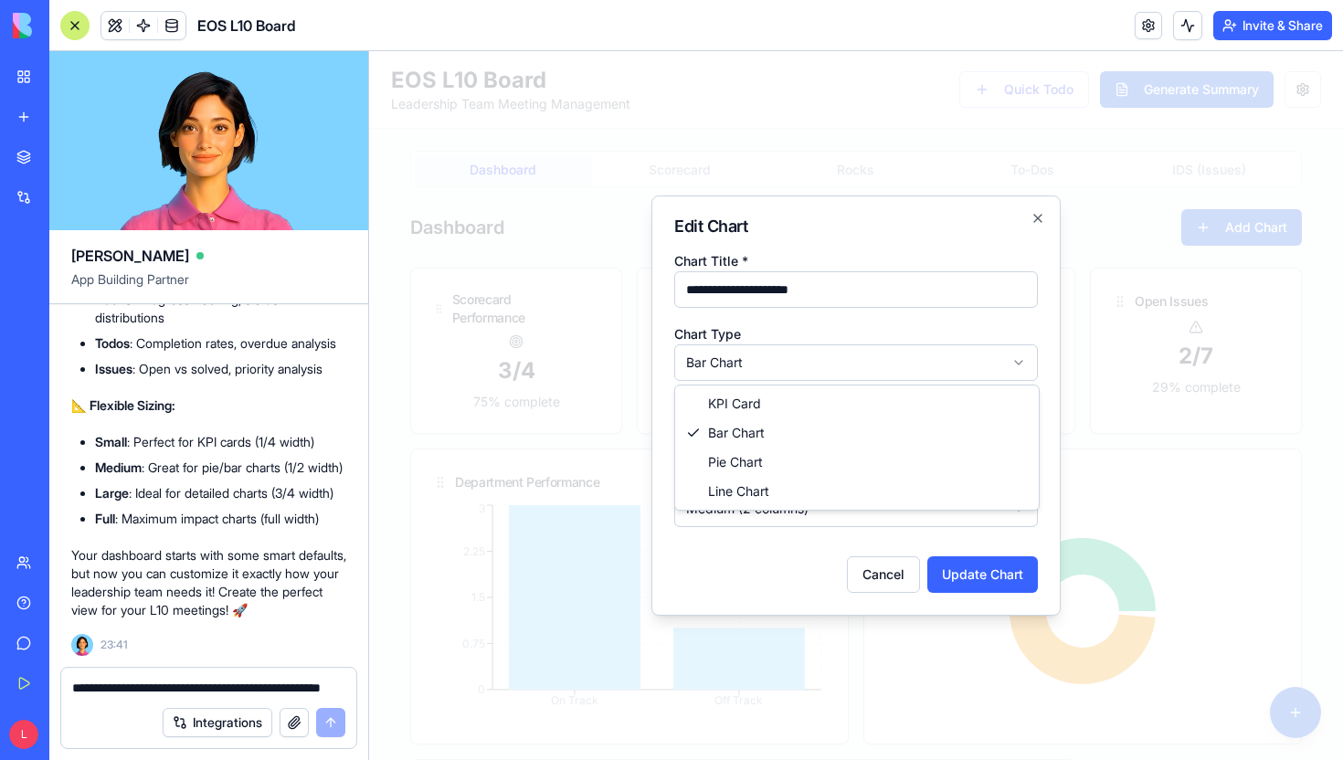
click at [815, 373] on body "**********" at bounding box center [856, 512] width 974 height 922
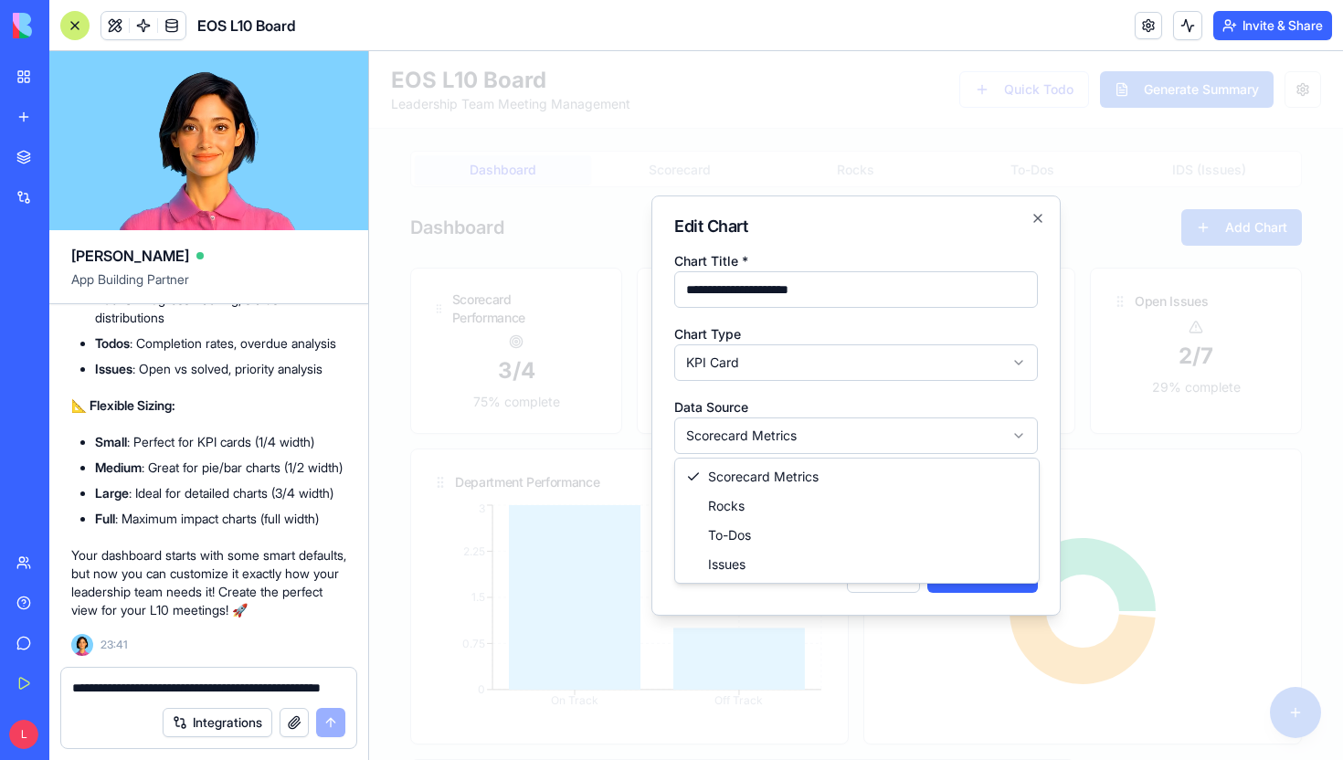
click at [795, 436] on body "**********" at bounding box center [856, 512] width 974 height 922
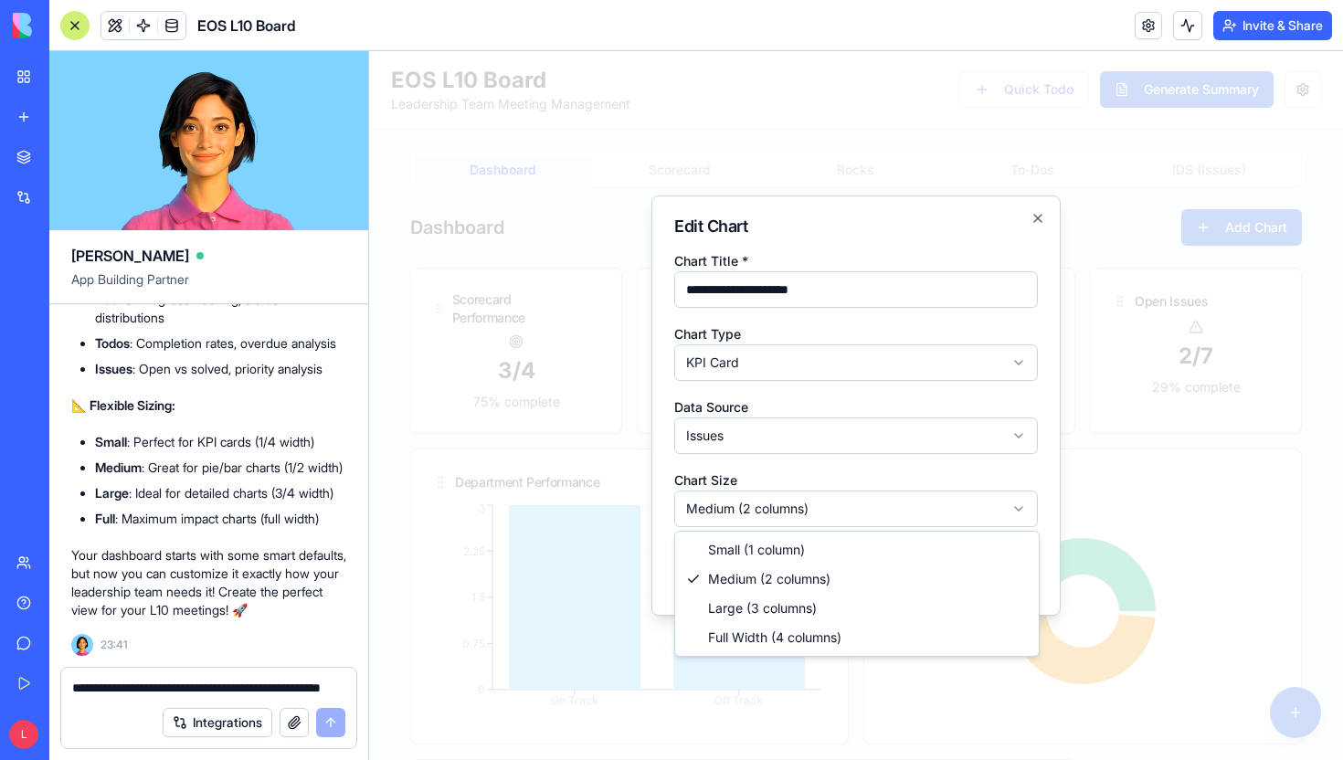
click at [788, 510] on body "**********" at bounding box center [856, 512] width 974 height 922
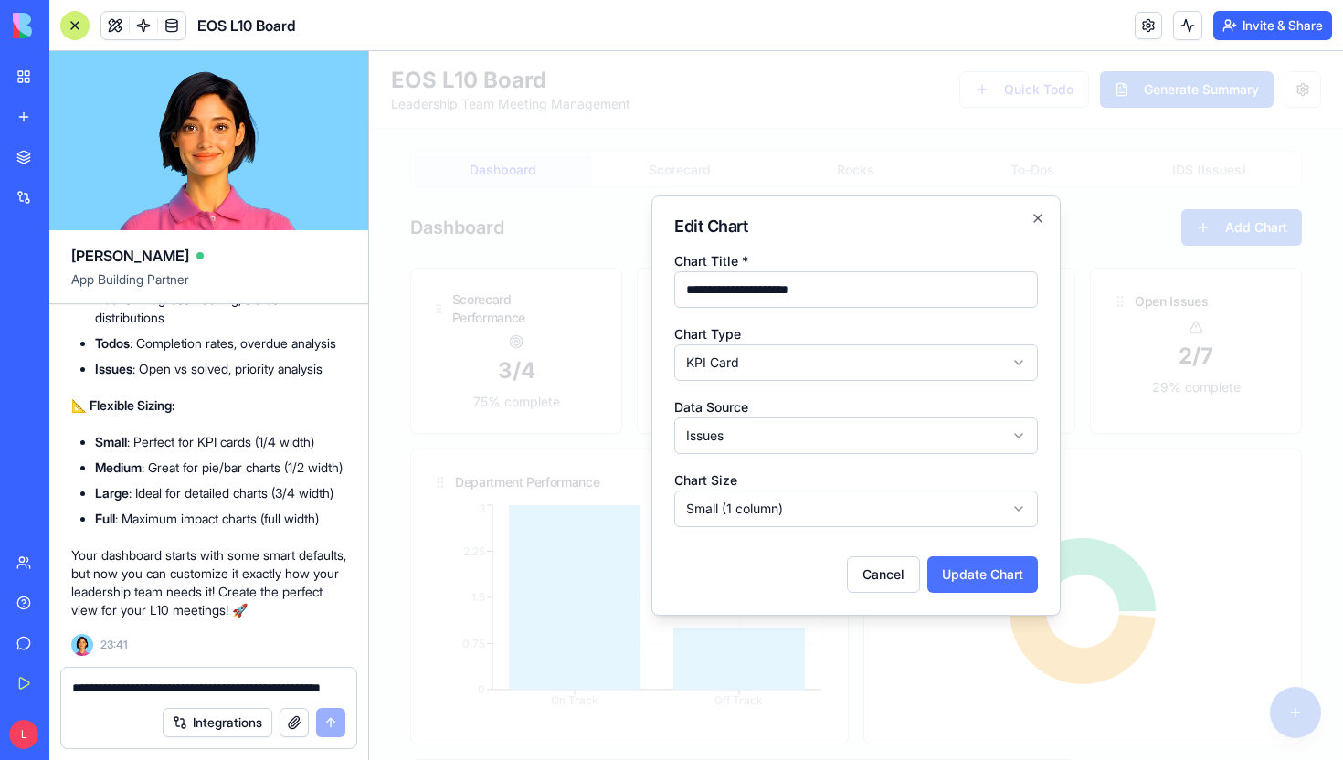
click at [954, 564] on button "Update Chart" at bounding box center [982, 574] width 111 height 37
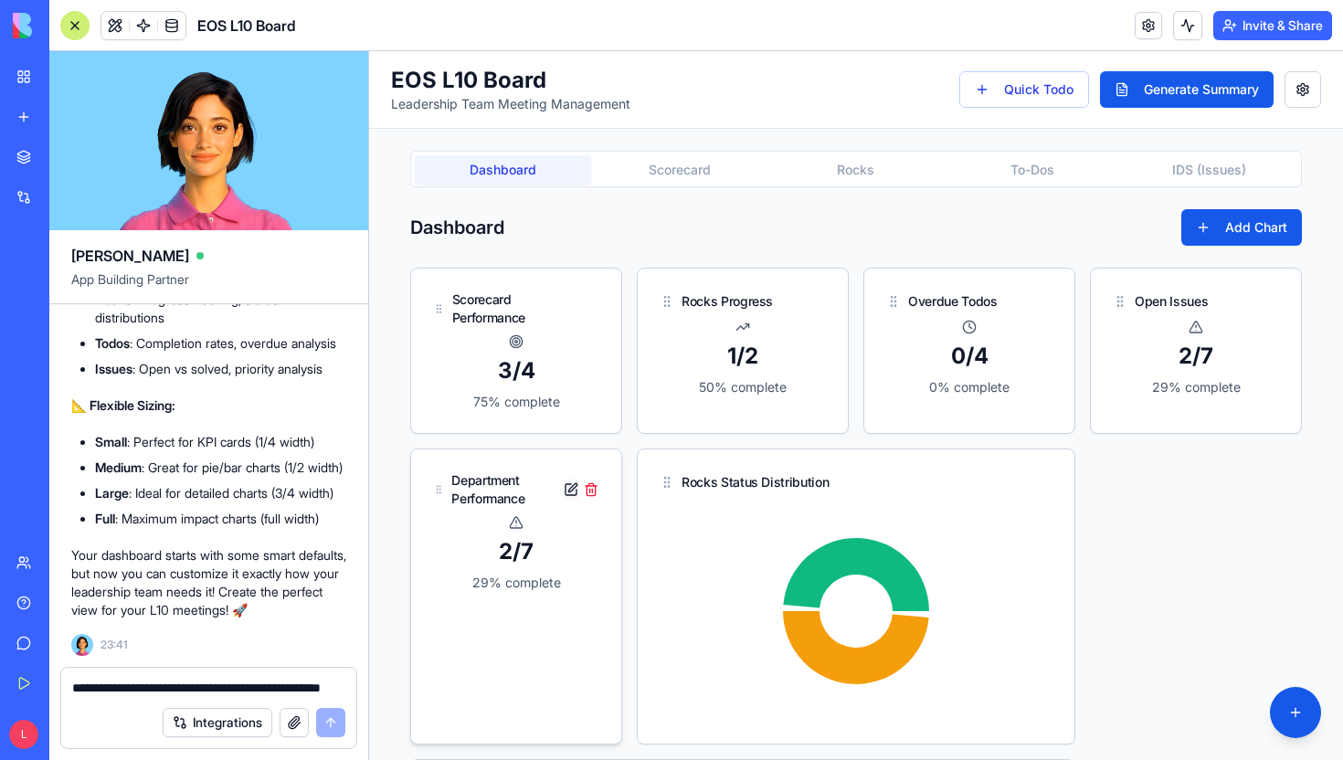
click at [572, 489] on button at bounding box center [571, 490] width 16 height 22
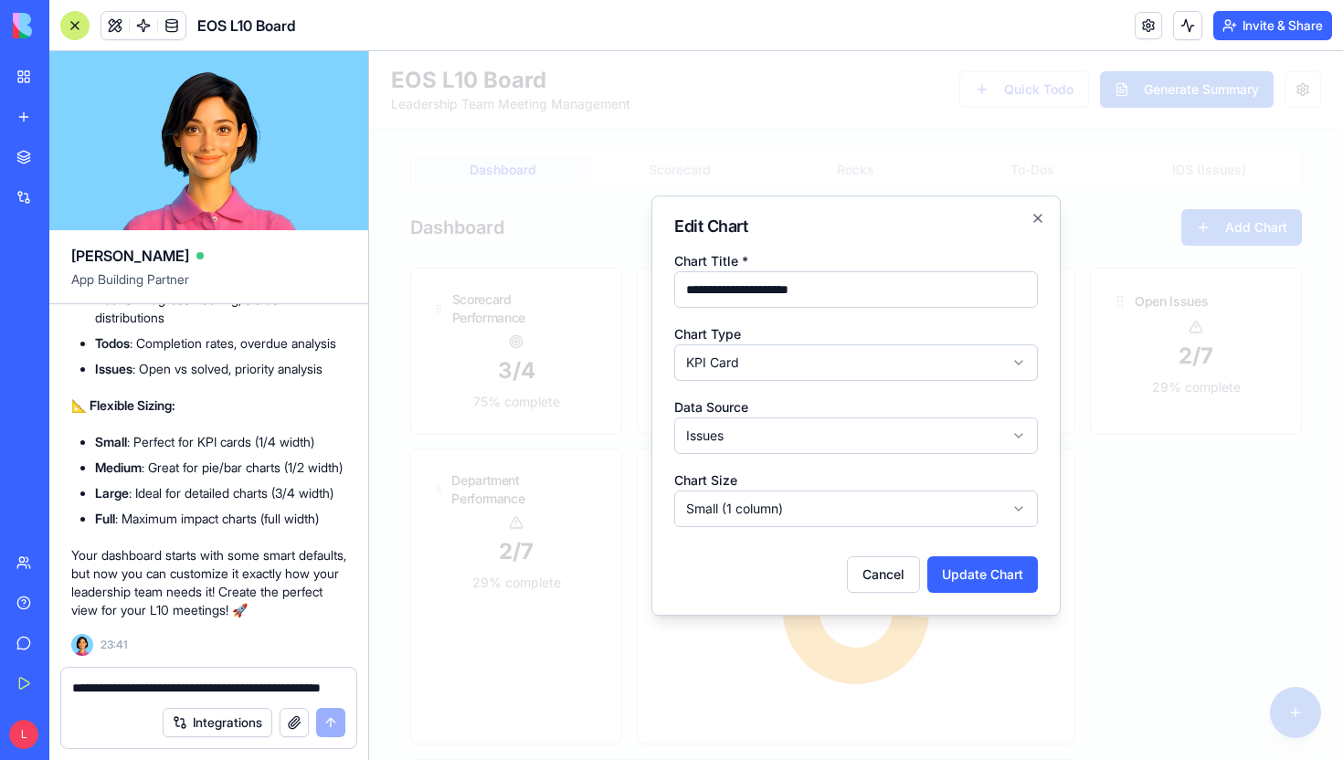
click at [831, 303] on input "**********" at bounding box center [855, 289] width 363 height 37
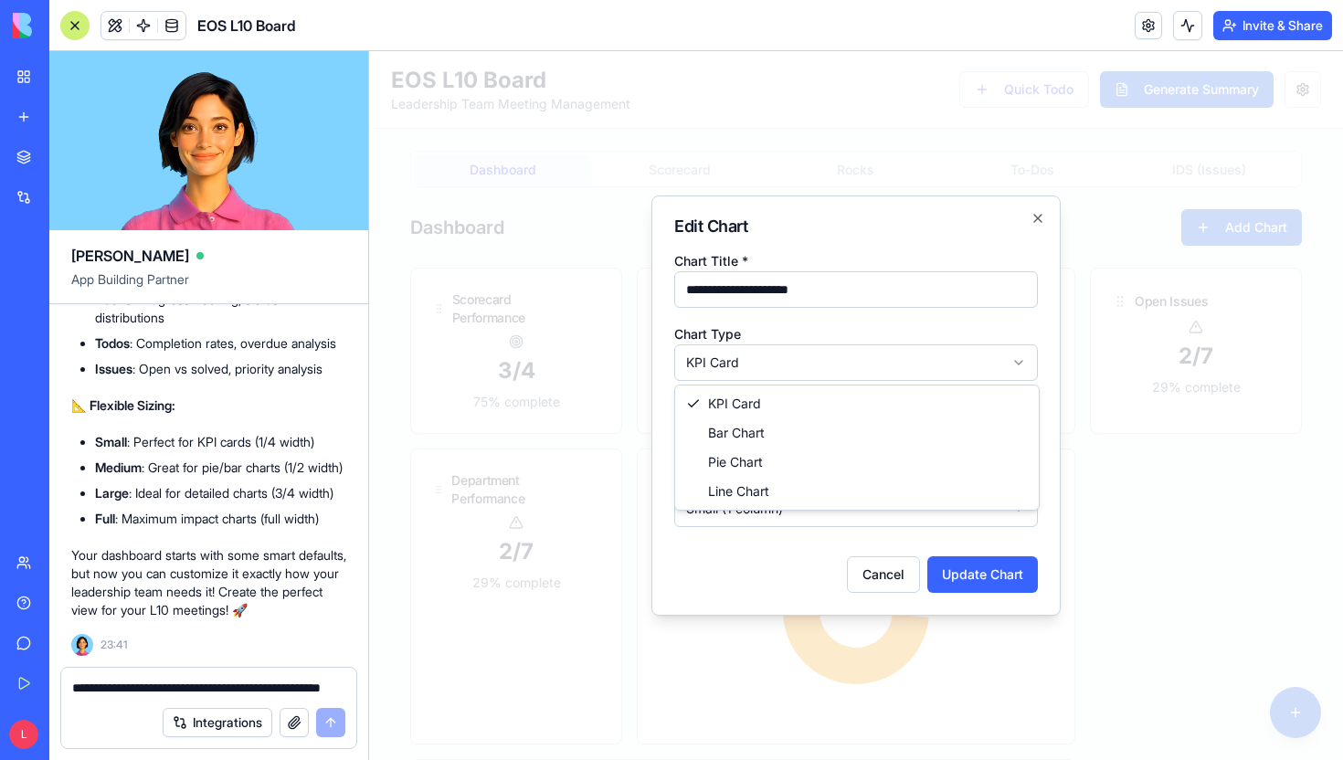
click at [999, 360] on body "**********" at bounding box center [856, 512] width 974 height 922
click at [888, 373] on body "**********" at bounding box center [856, 512] width 974 height 922
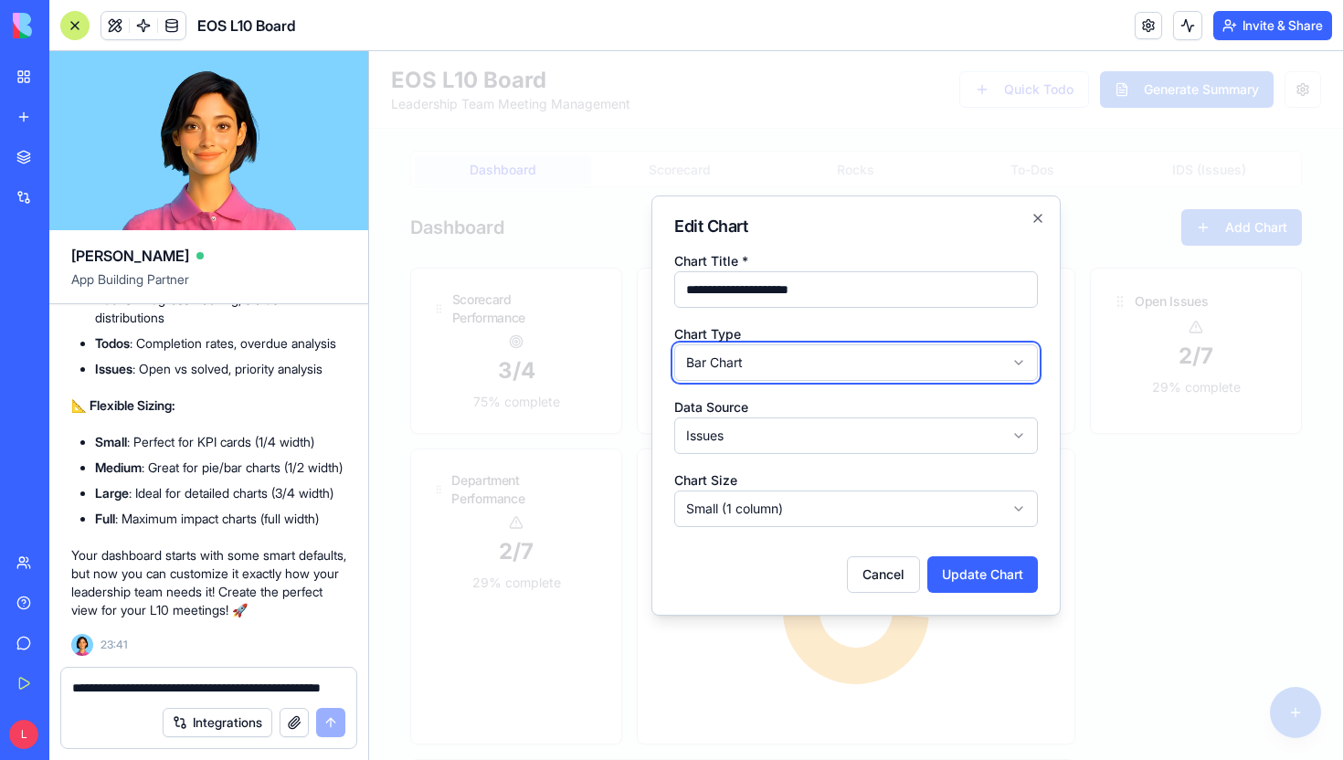
click at [1104, 437] on div at bounding box center [856, 405] width 974 height 709
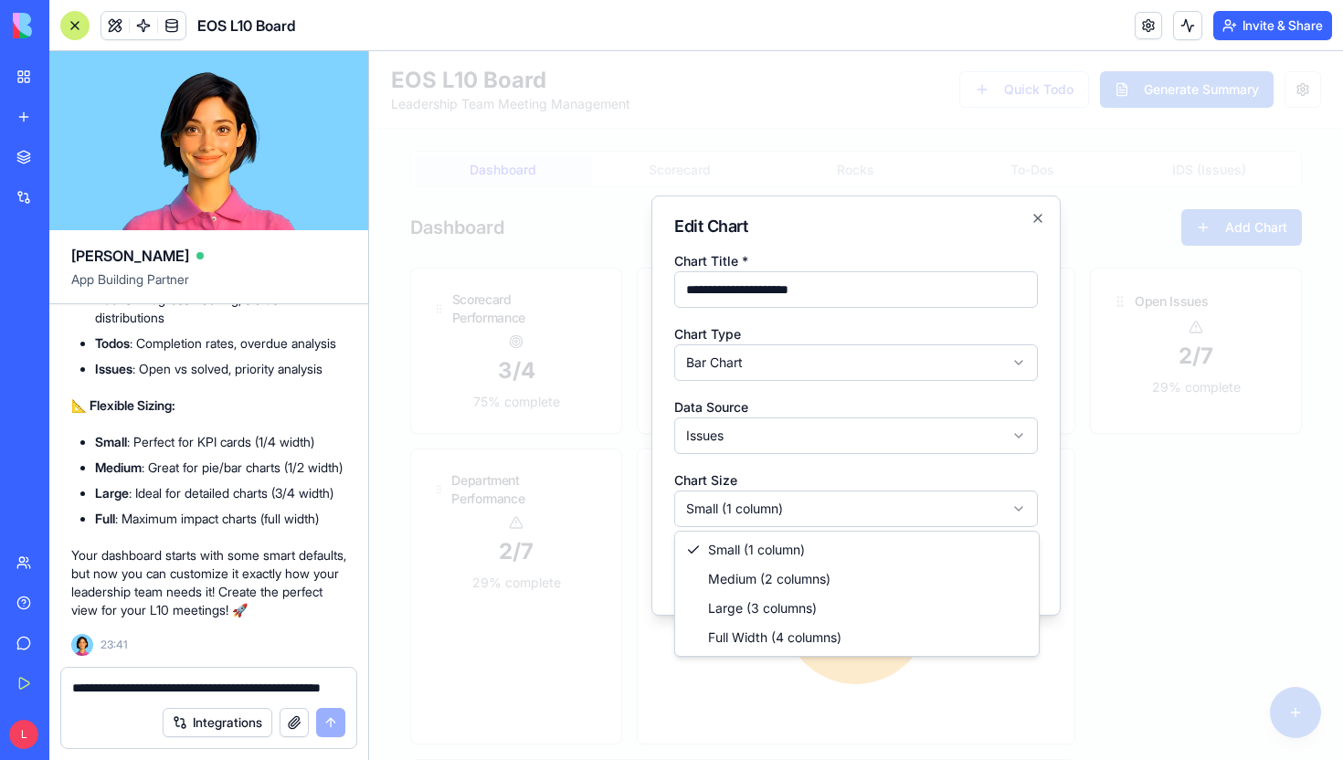
click at [942, 494] on body "**********" at bounding box center [856, 512] width 974 height 922
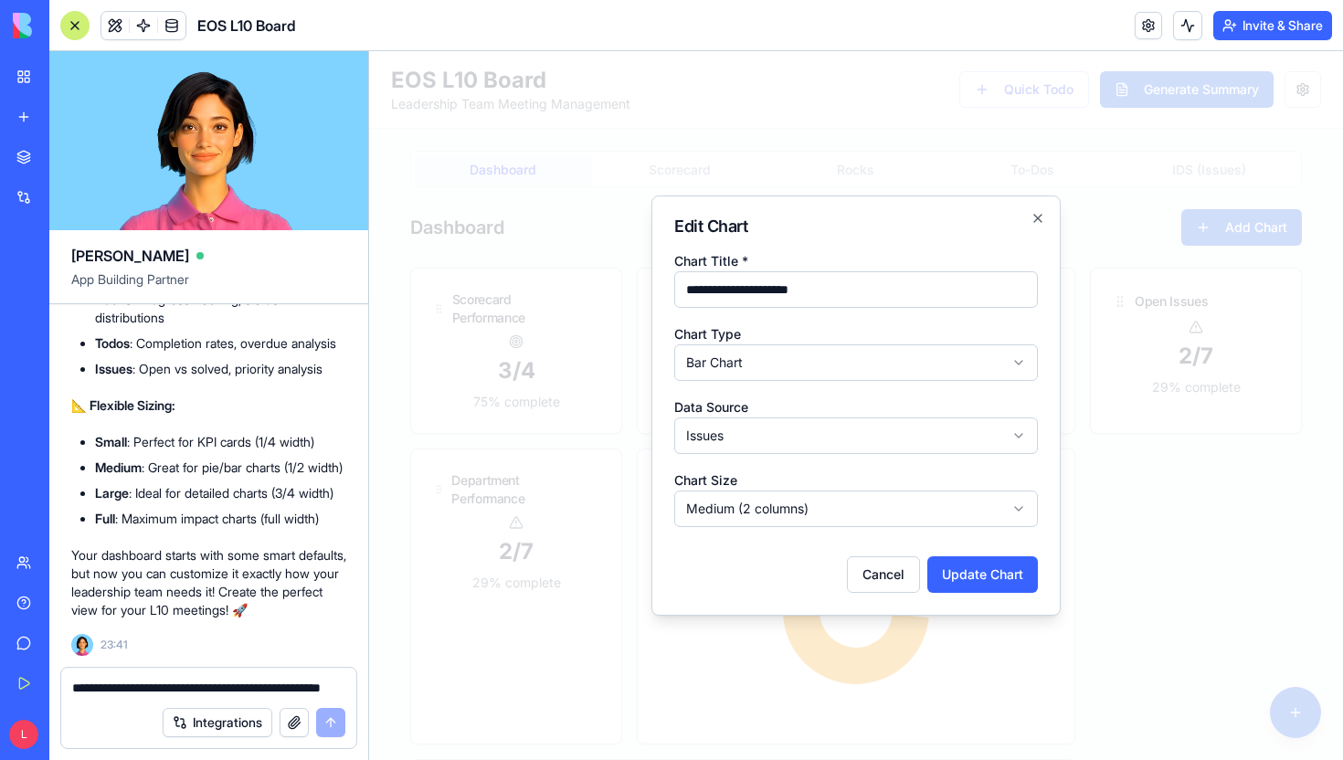
click at [986, 553] on div "Cancel Update Chart" at bounding box center [855, 567] width 363 height 51
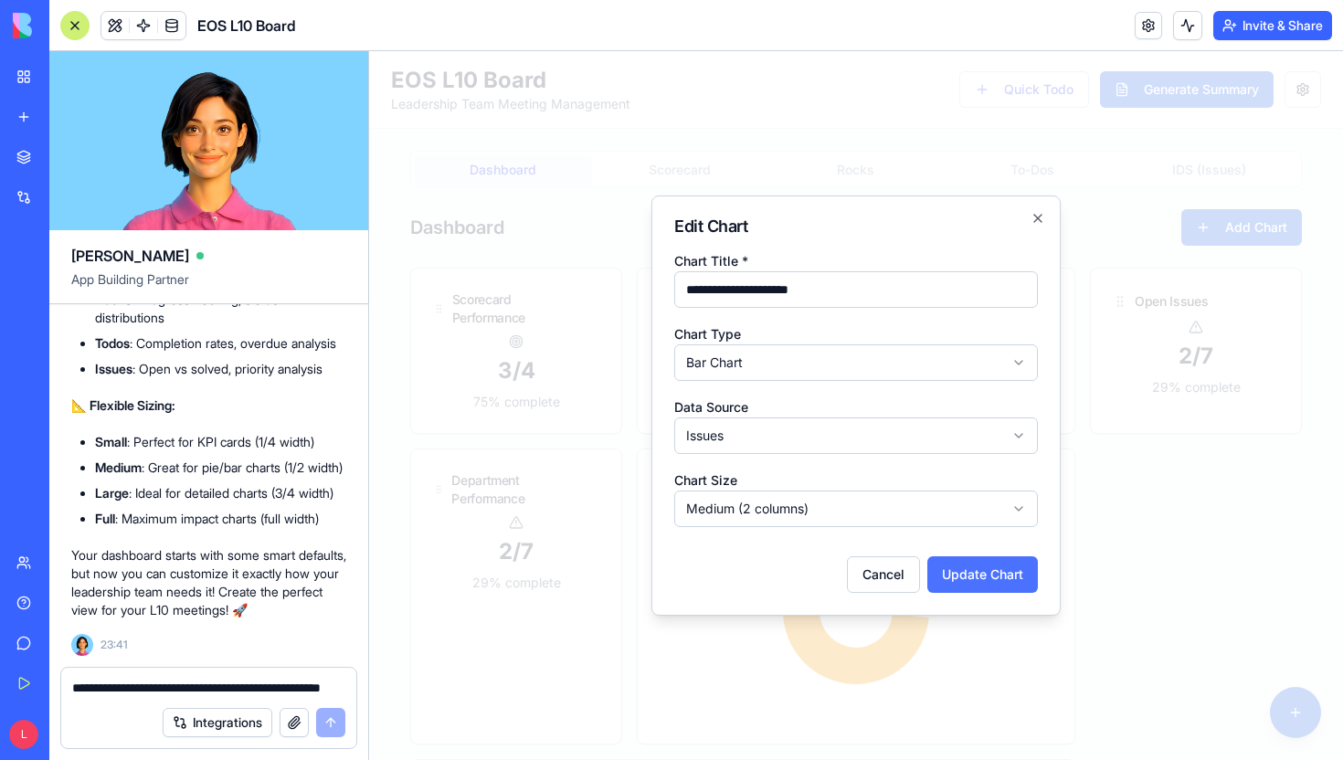
click at [986, 559] on button "Update Chart" at bounding box center [982, 574] width 111 height 37
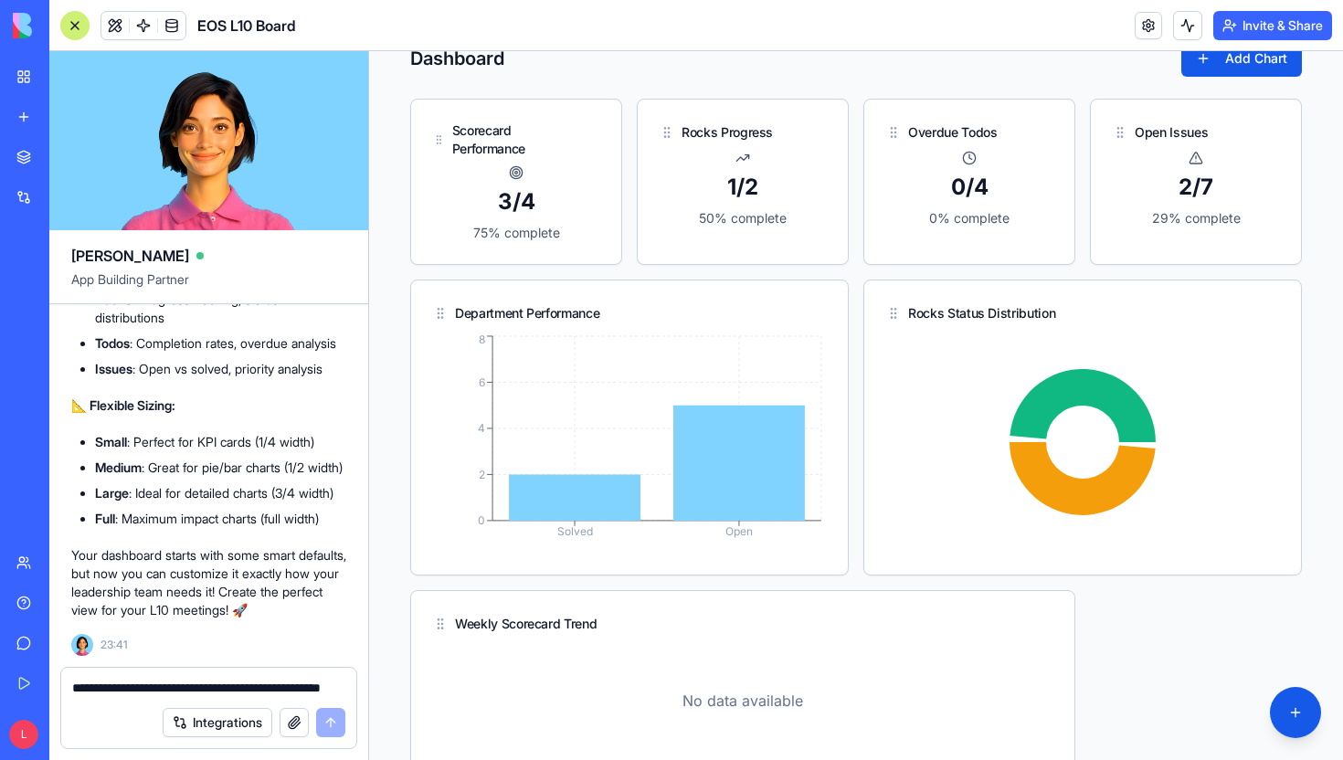
scroll to position [170, 0]
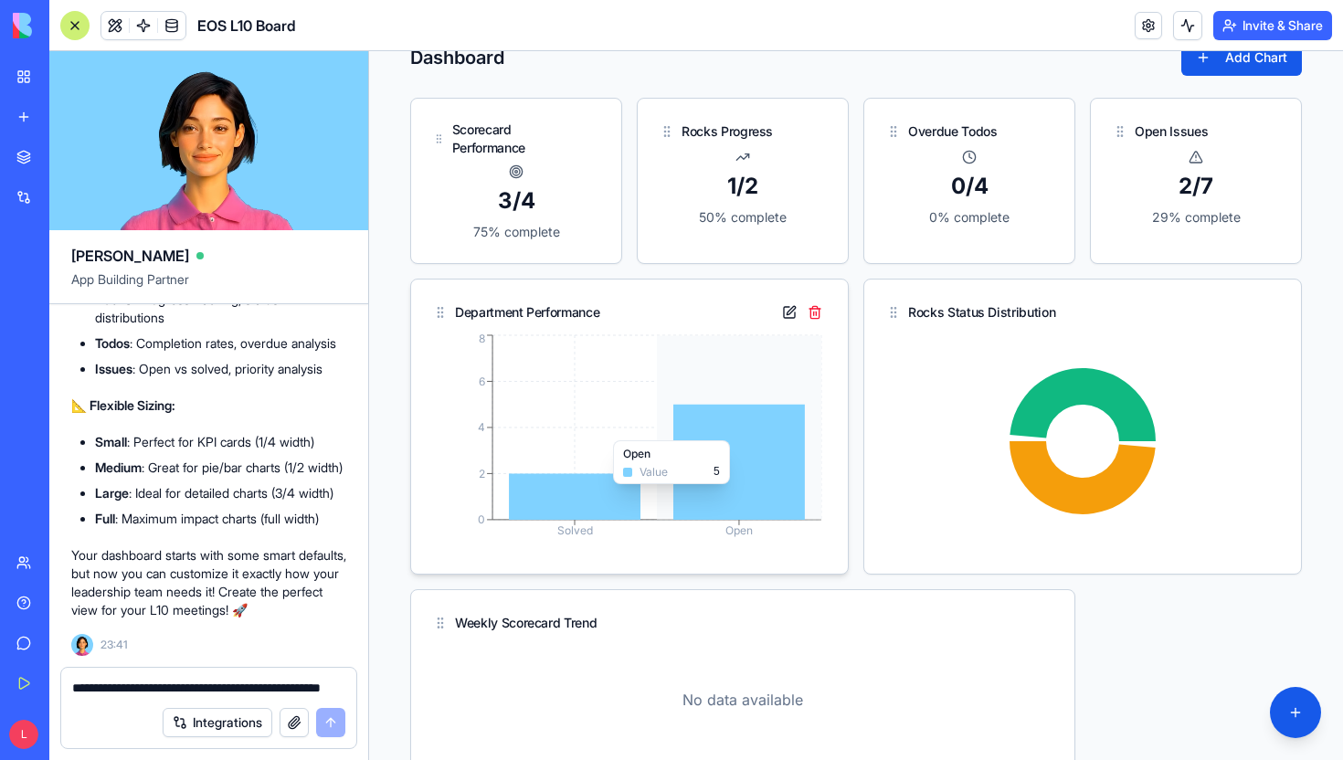
click at [782, 493] on icon at bounding box center [739, 462] width 132 height 115
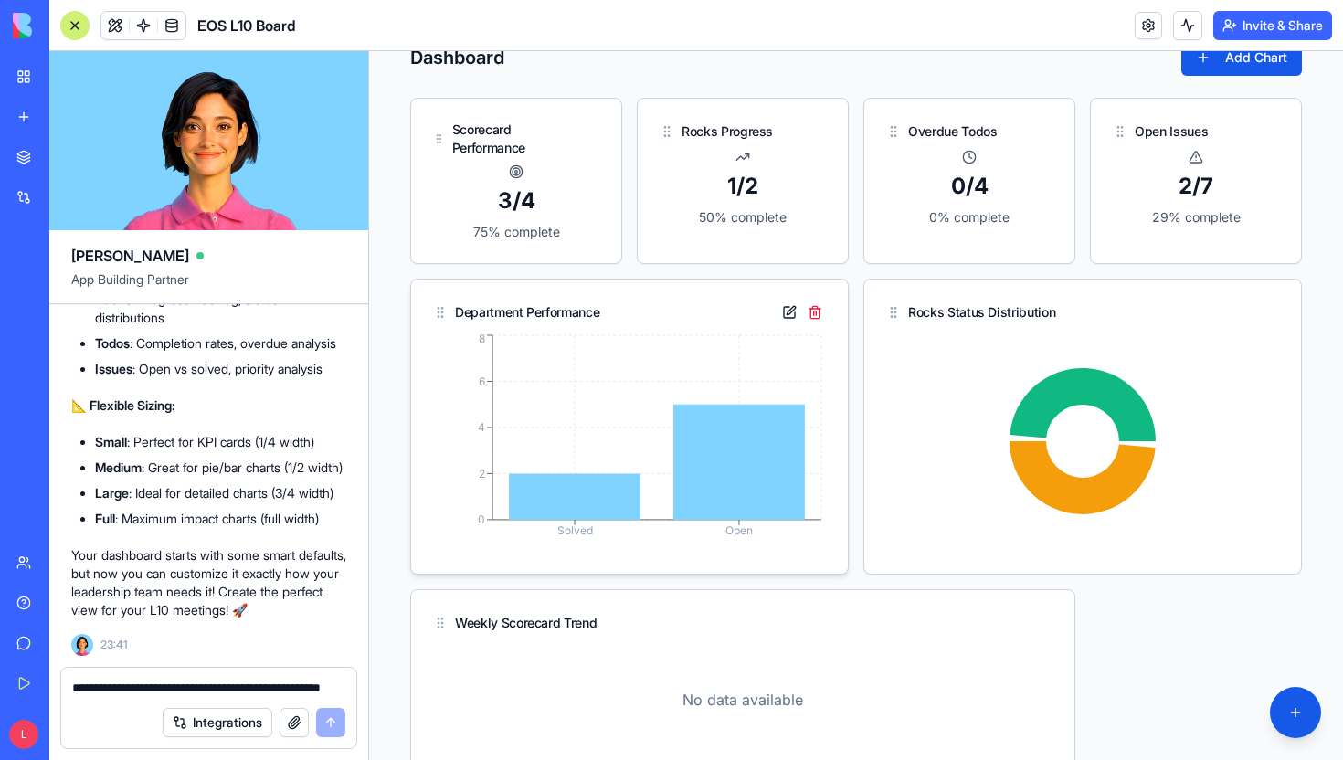
click at [787, 294] on div "Department Performance" at bounding box center [629, 304] width 437 height 51
click at [787, 304] on button at bounding box center [789, 312] width 22 height 22
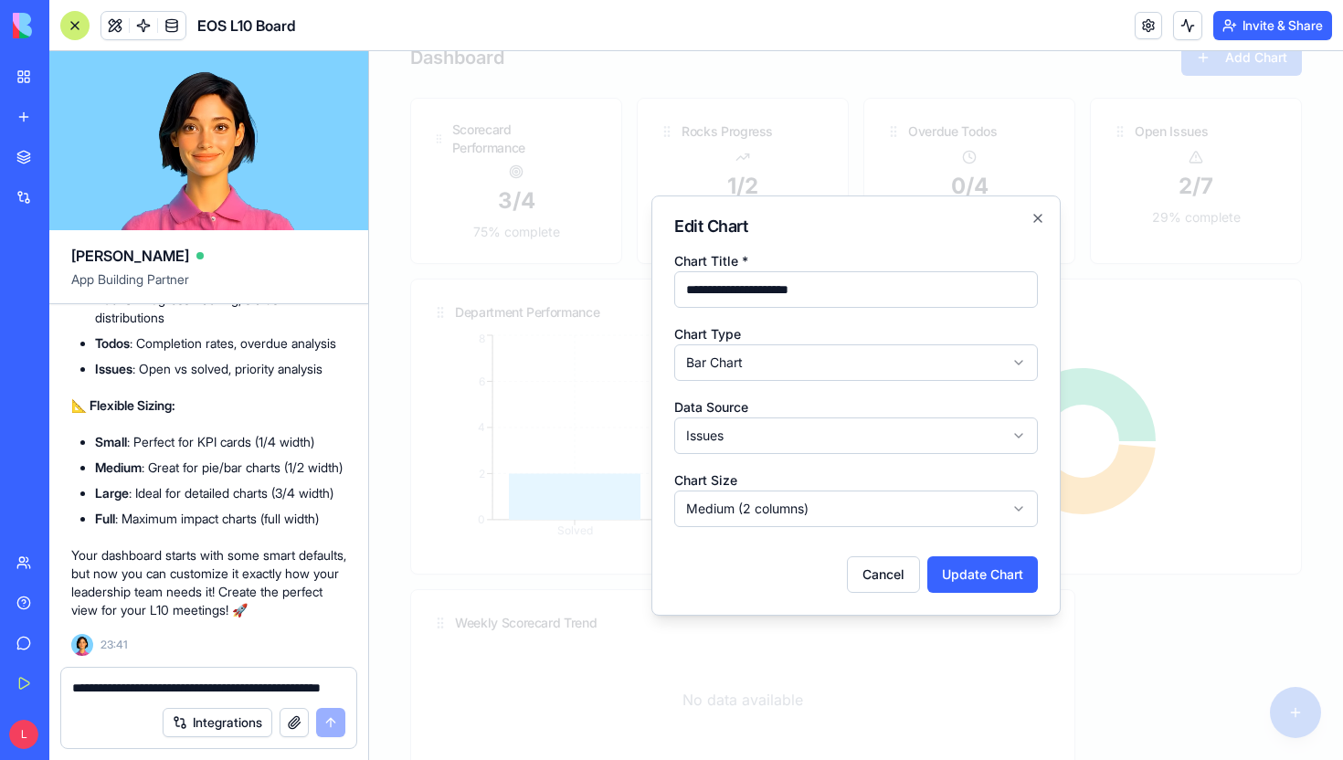
click at [770, 435] on body "**********" at bounding box center [856, 342] width 974 height 922
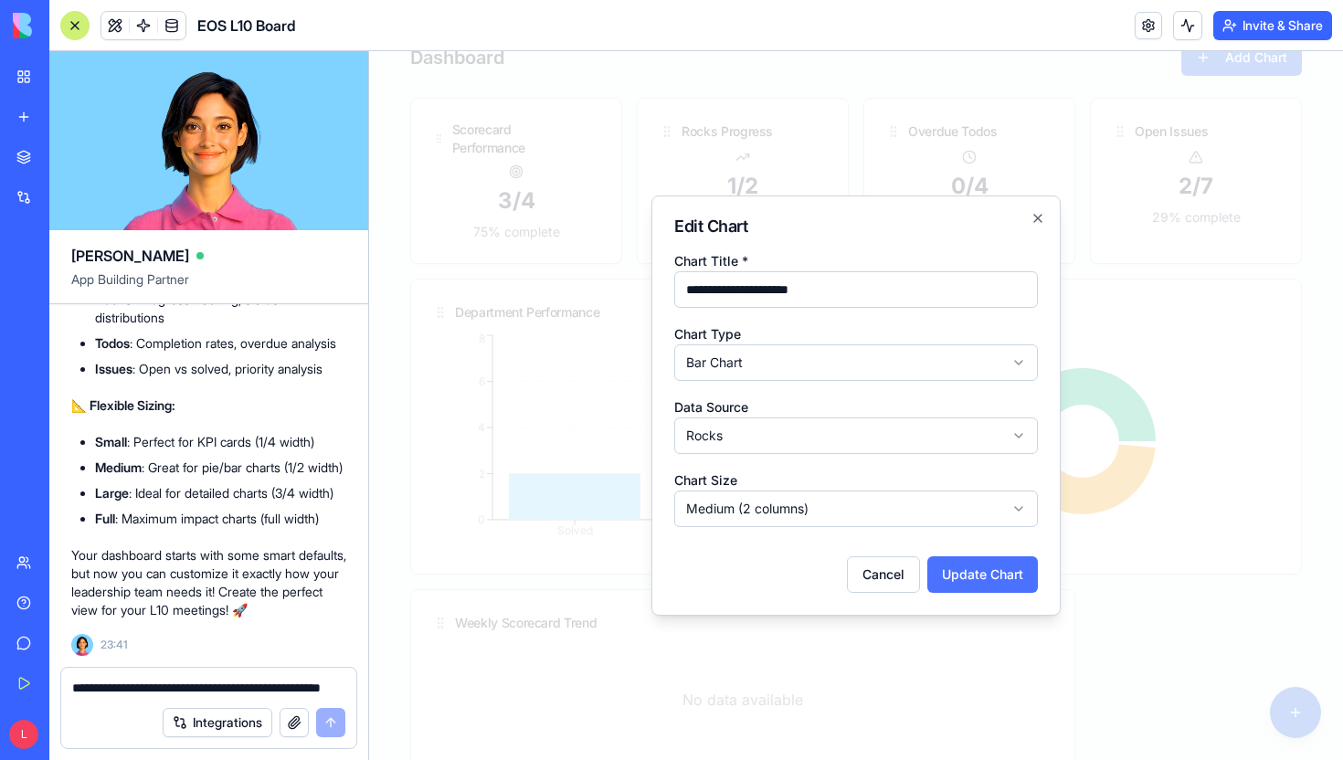
click at [952, 566] on button "Update Chart" at bounding box center [982, 574] width 111 height 37
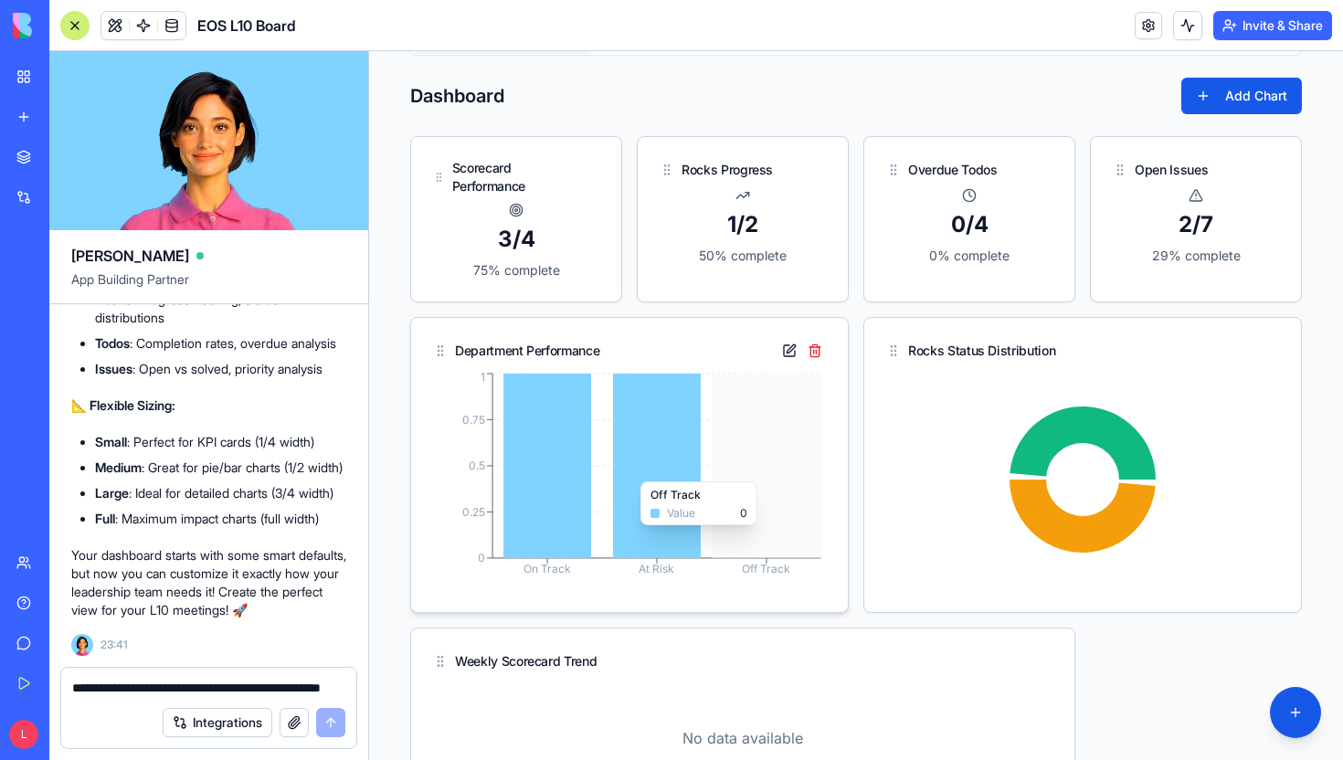
scroll to position [213, 0]
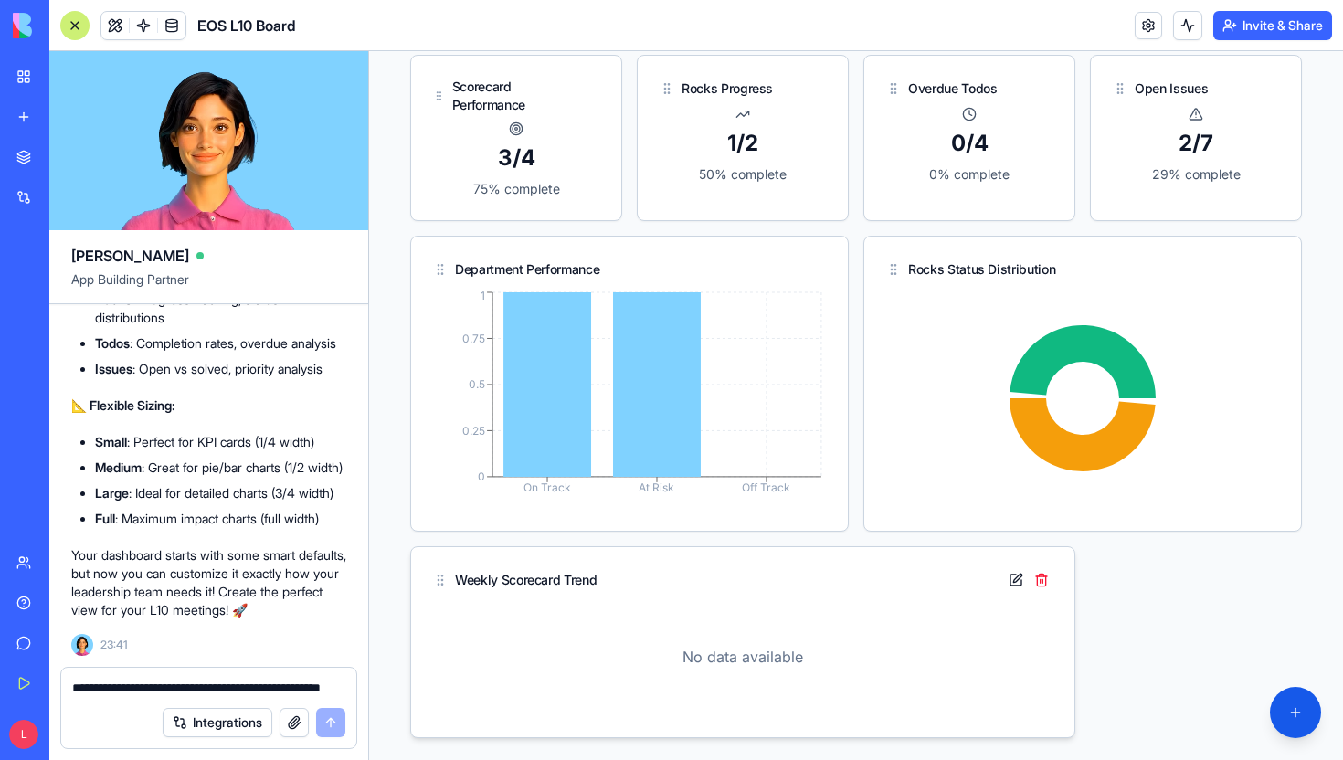
click at [733, 679] on div "No data available" at bounding box center [742, 656] width 619 height 117
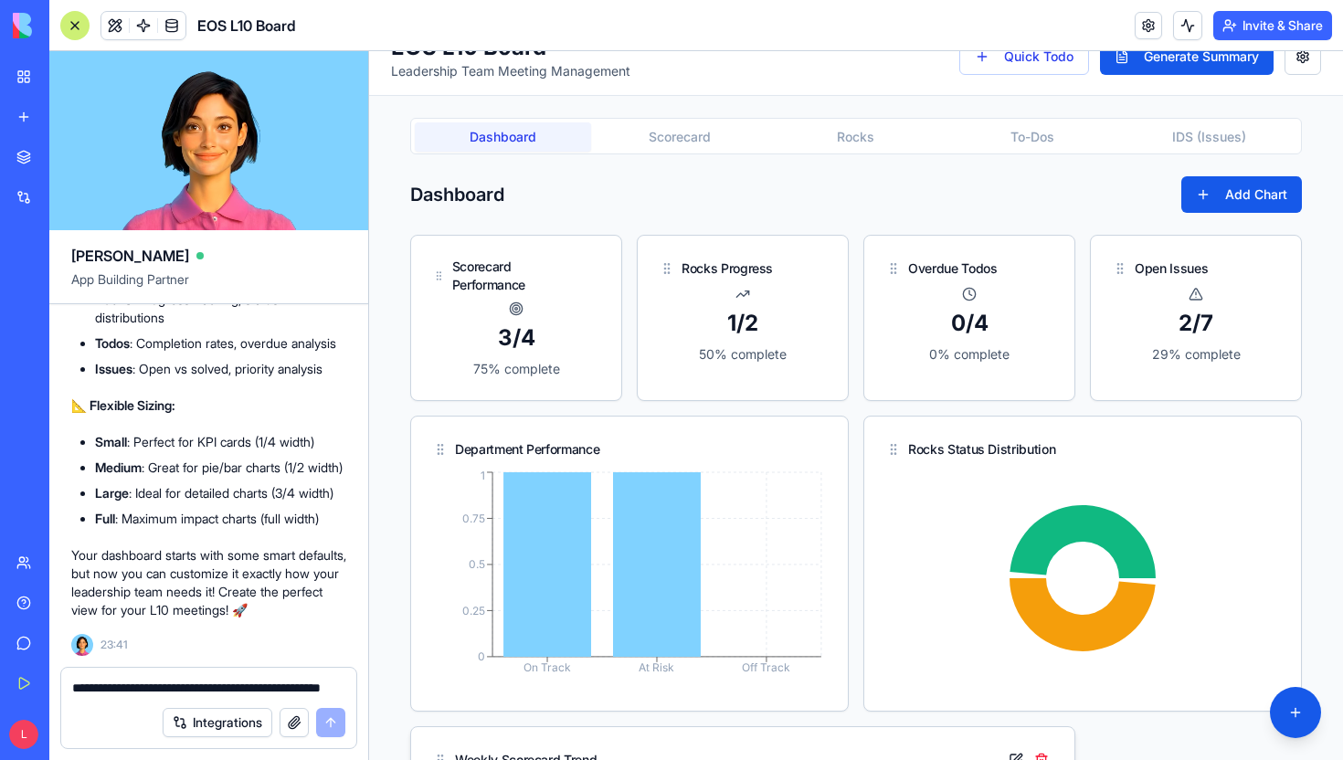
scroll to position [0, 0]
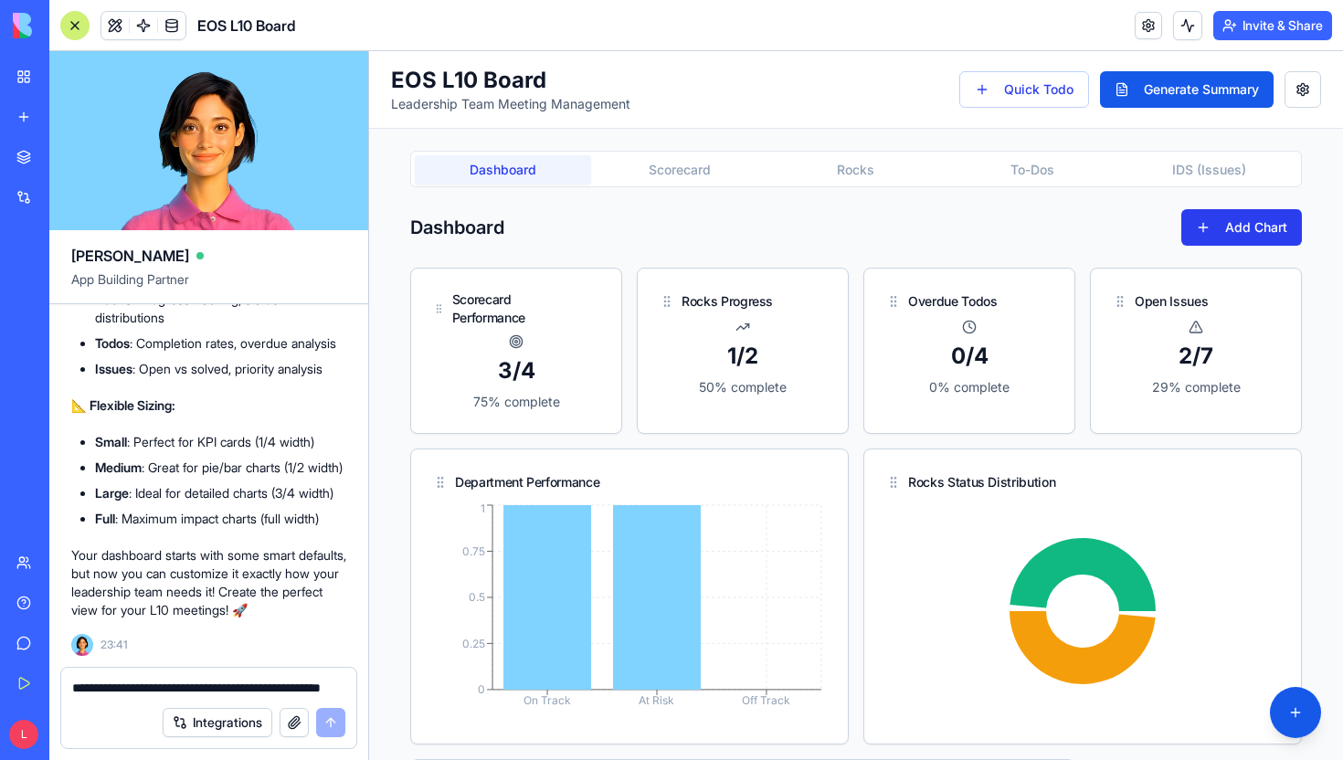
click at [1211, 226] on button "Add Chart" at bounding box center [1241, 227] width 121 height 37
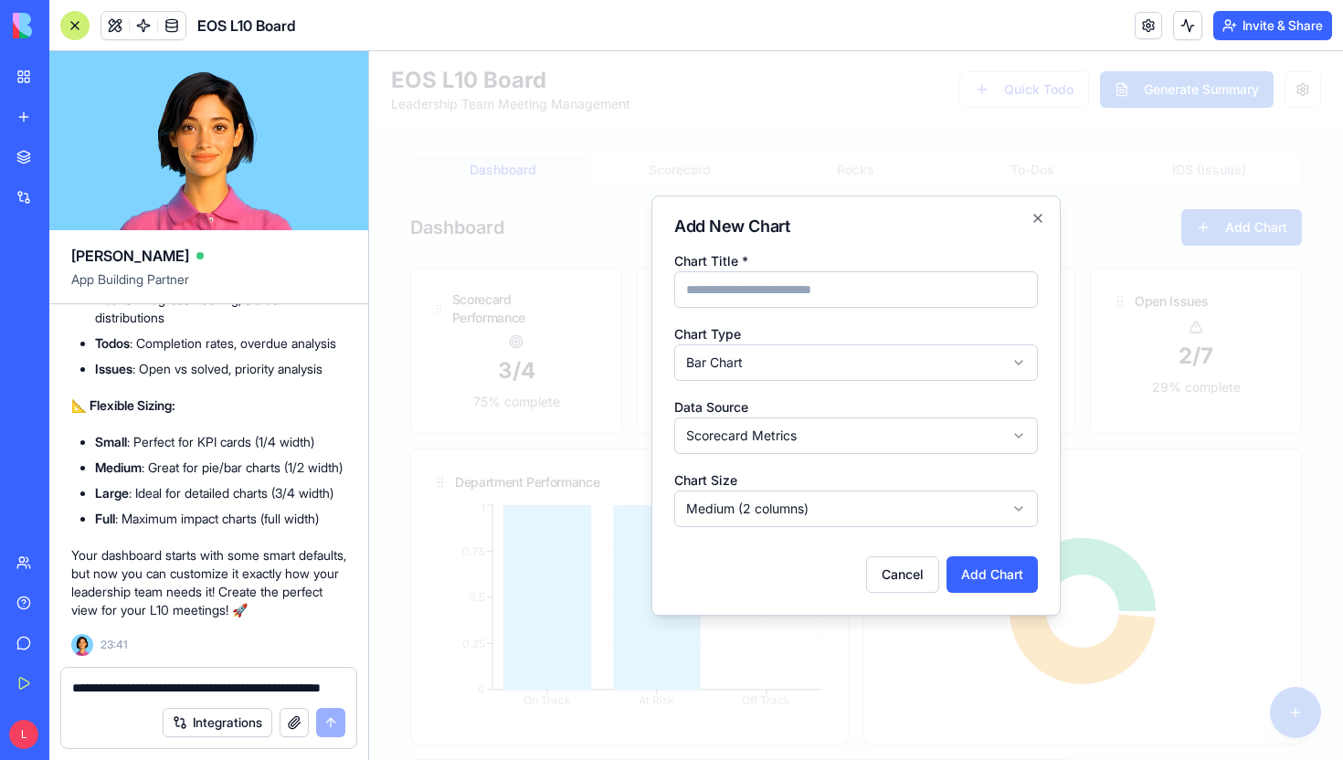
click at [1041, 209] on div "**********" at bounding box center [855, 405] width 409 height 420
click at [1043, 220] on icon "button" at bounding box center [1037, 218] width 15 height 15
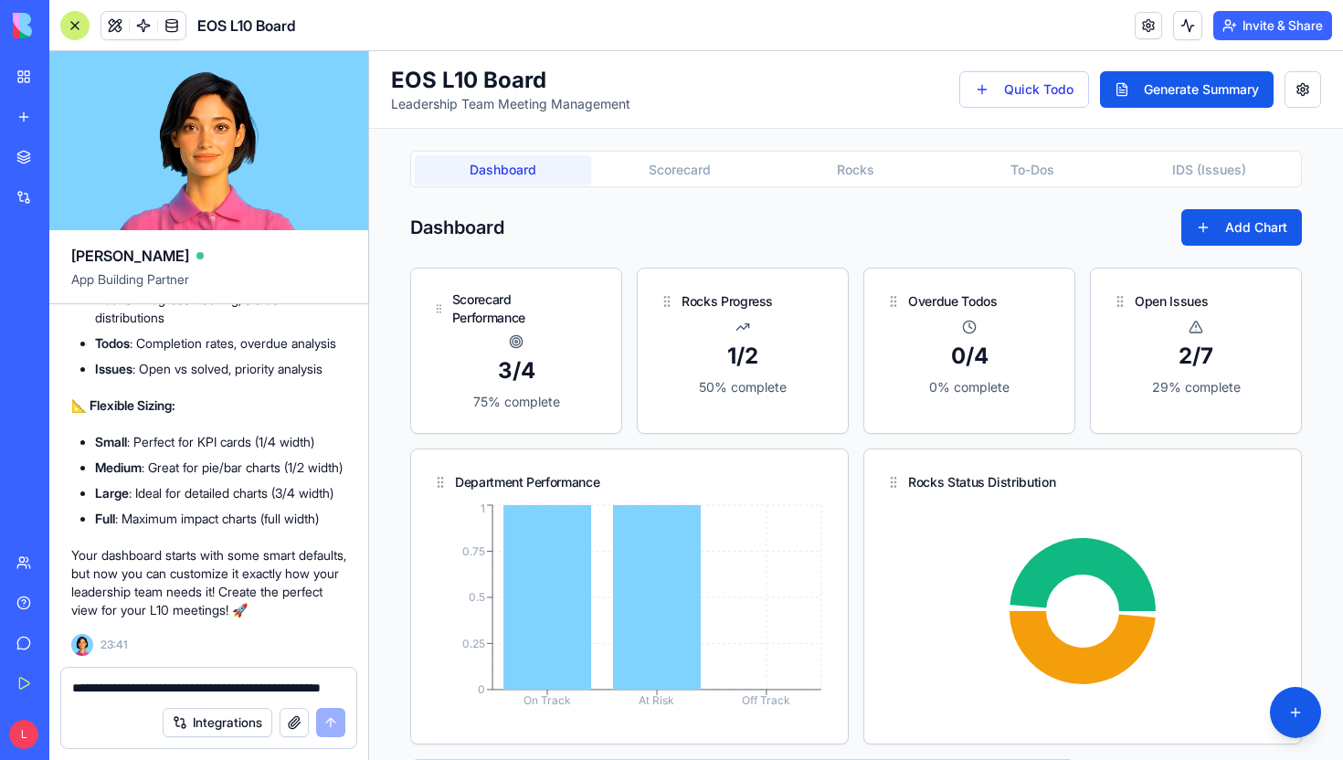
click at [694, 171] on button "Scorecard" at bounding box center [679, 169] width 176 height 29
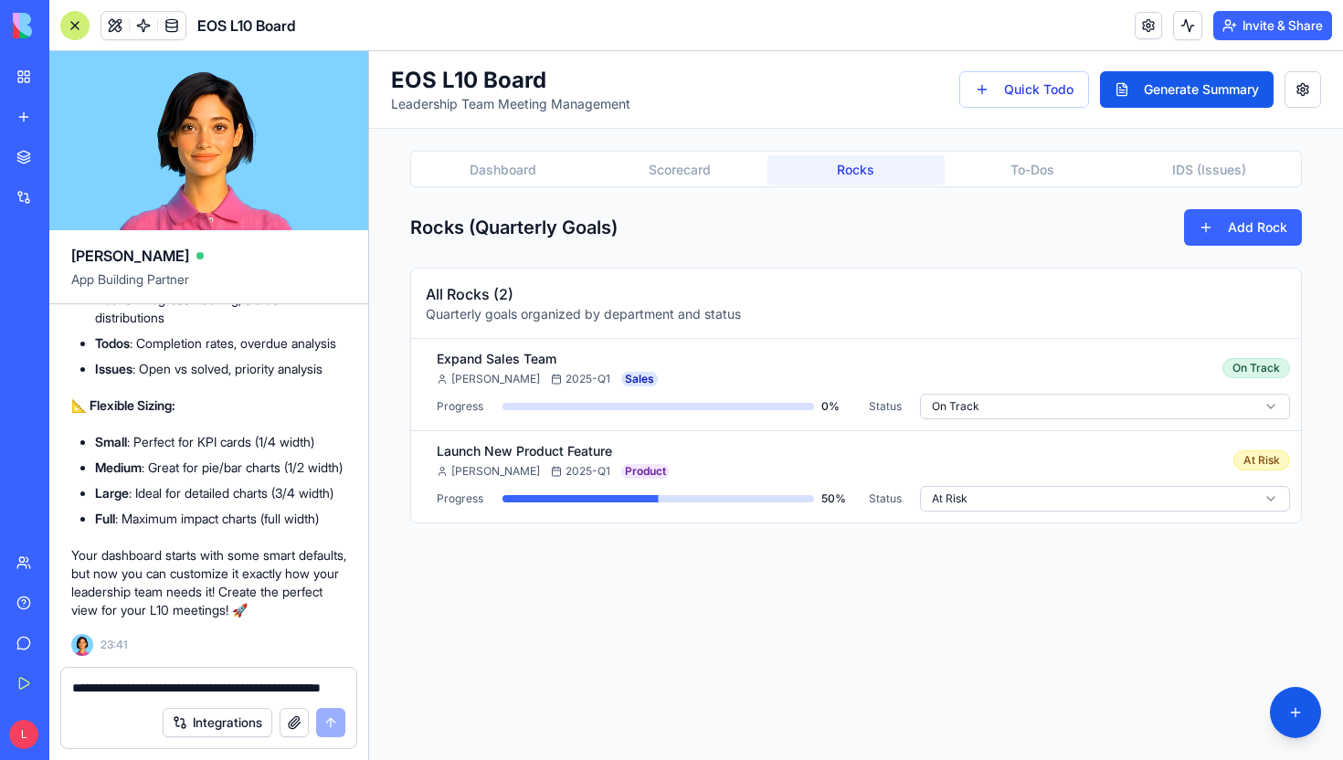
click at [793, 174] on button "Rocks" at bounding box center [855, 169] width 176 height 29
click at [1055, 166] on button "To-Dos" at bounding box center [1032, 169] width 176 height 29
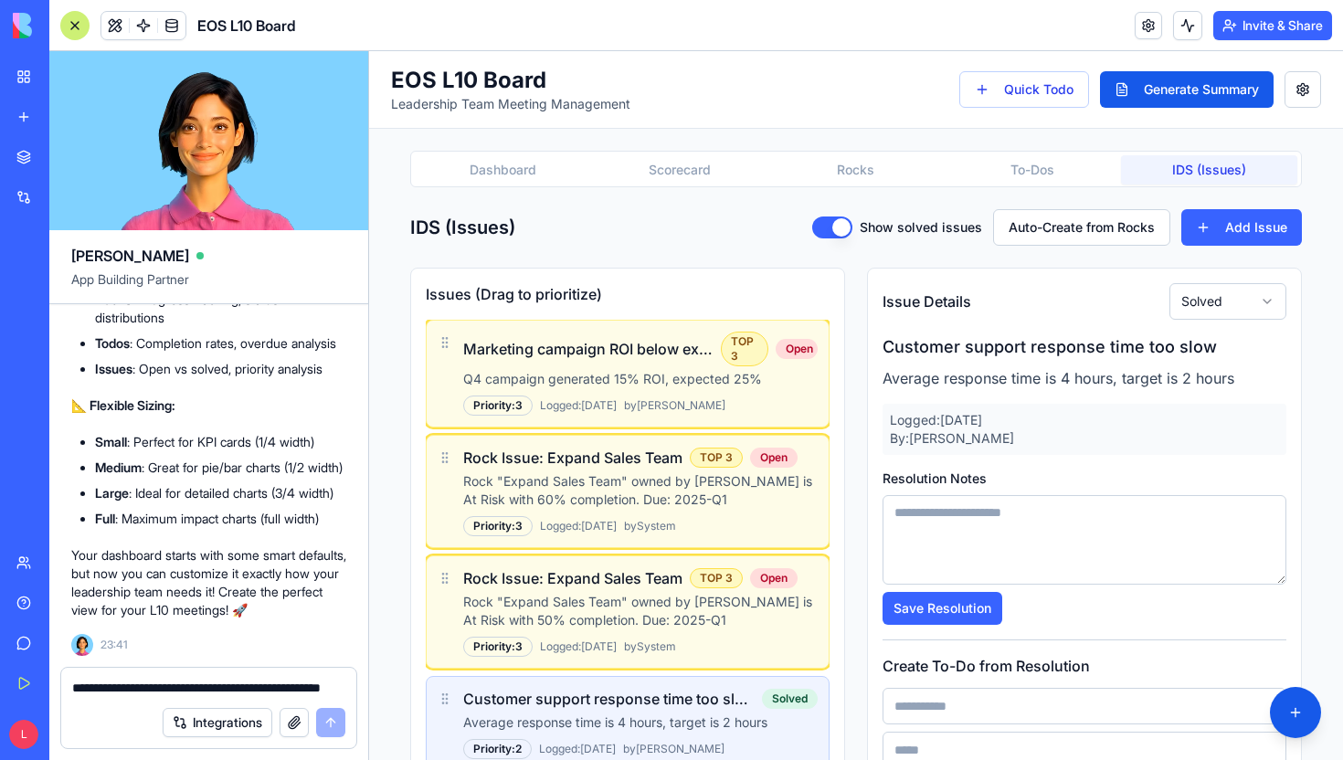
click at [1140, 174] on button "IDS (Issues)" at bounding box center [1209, 169] width 176 height 29
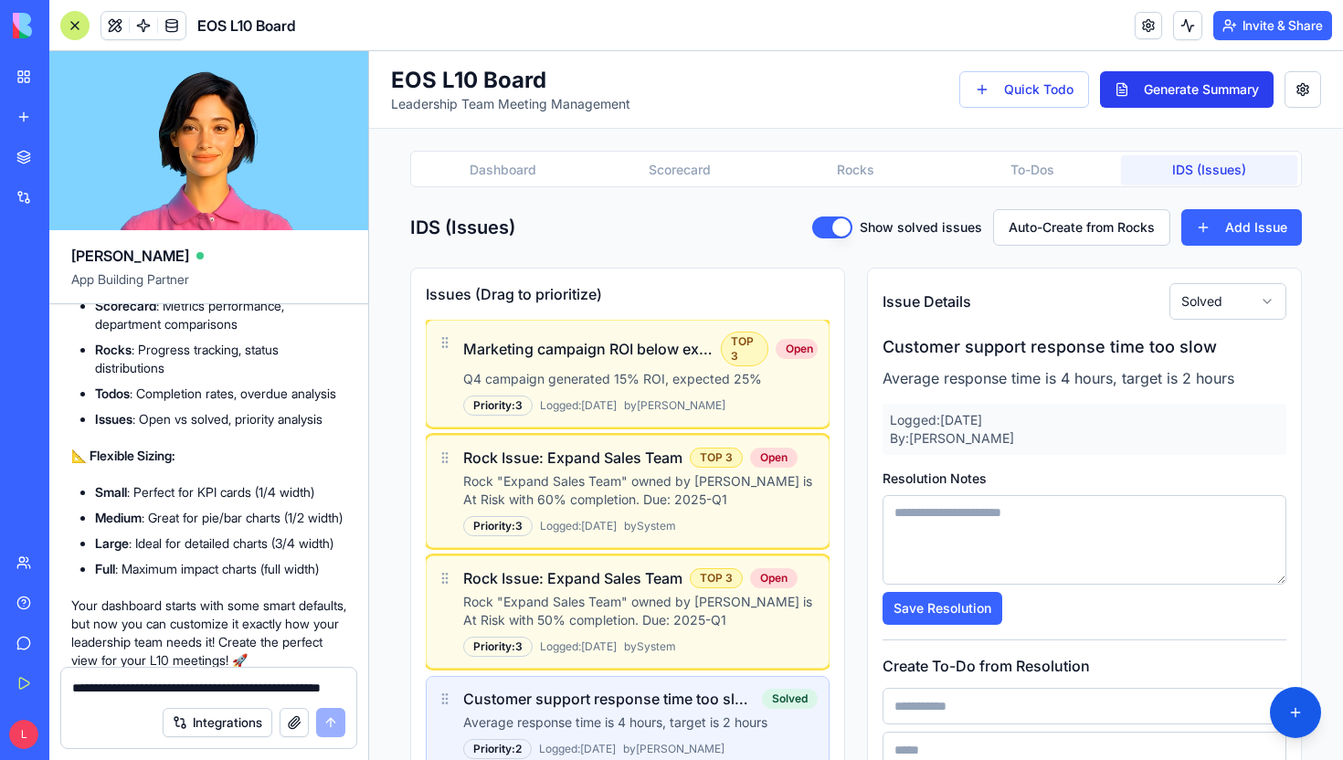
click at [1233, 88] on button "Generate Summary" at bounding box center [1187, 89] width 174 height 37
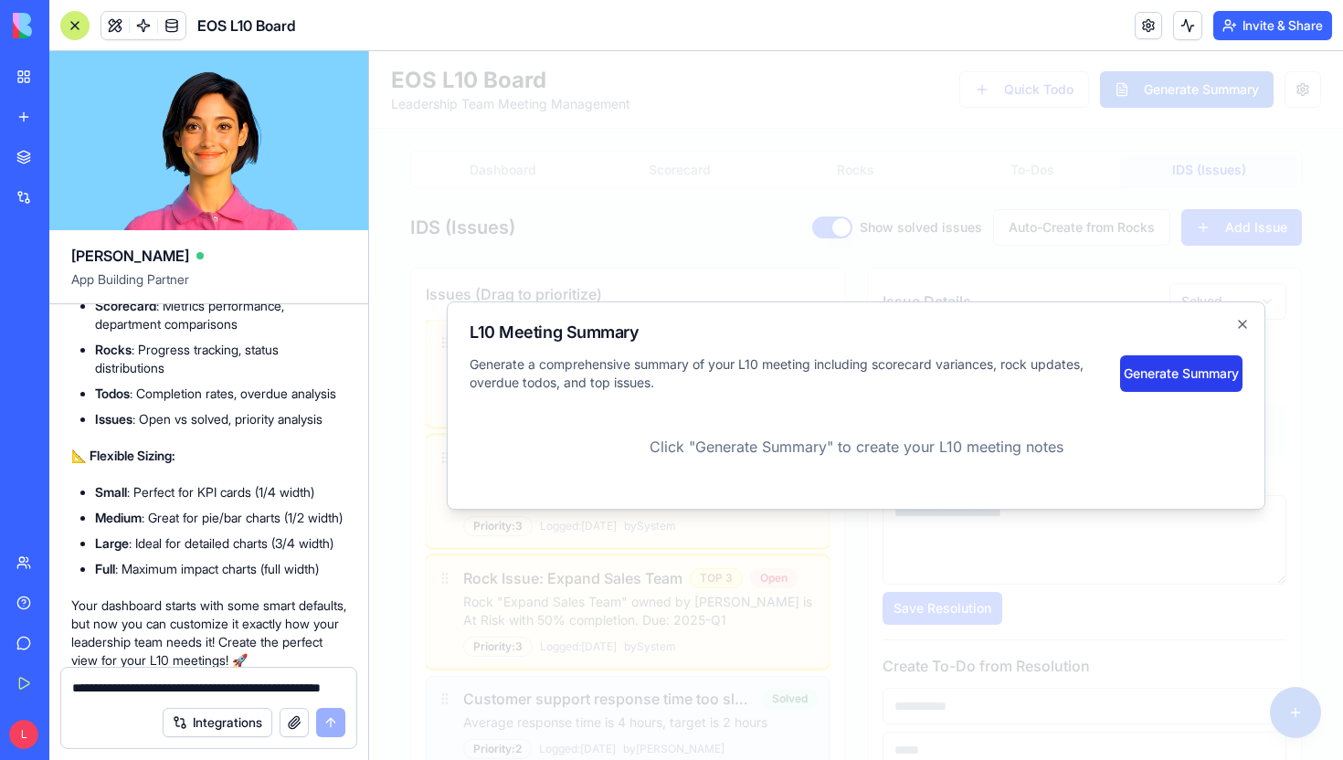
click at [1177, 360] on button "Generate Summary" at bounding box center [1181, 373] width 122 height 37
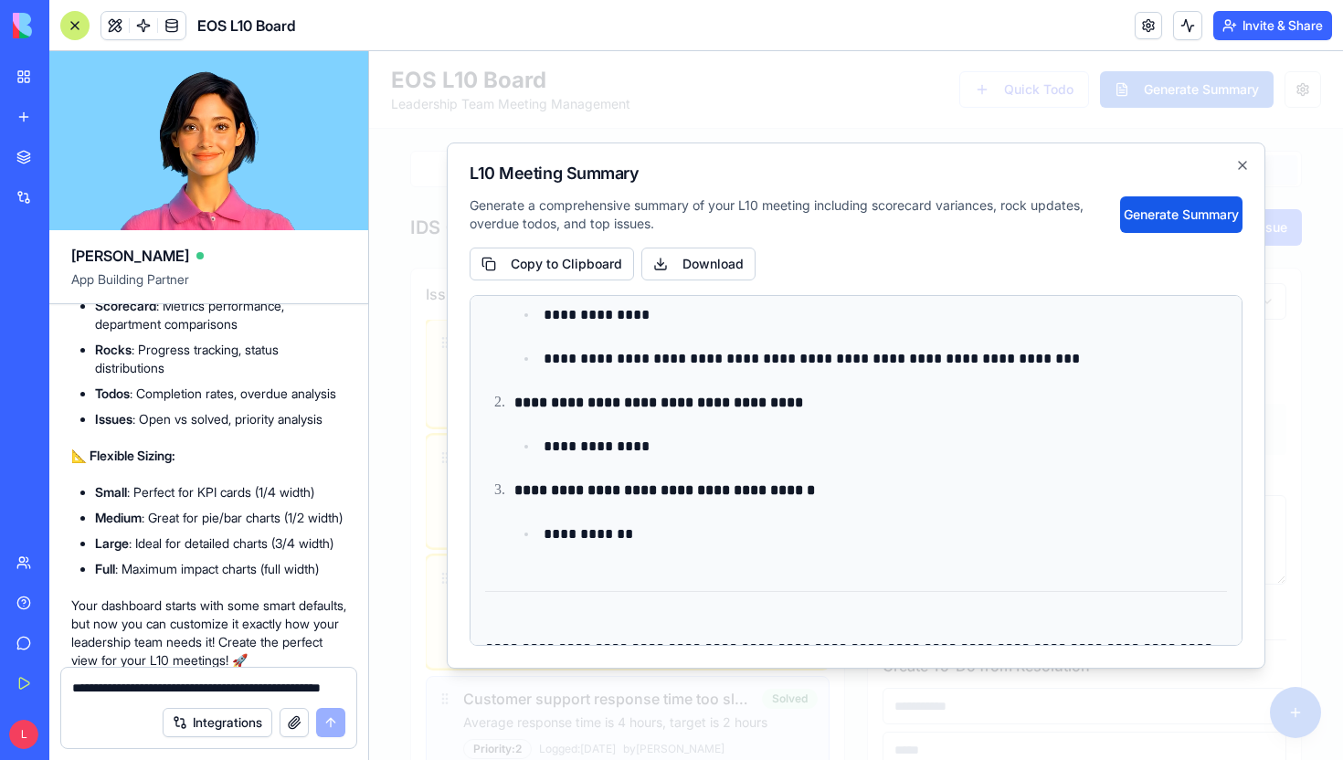
scroll to position [1533, 0]
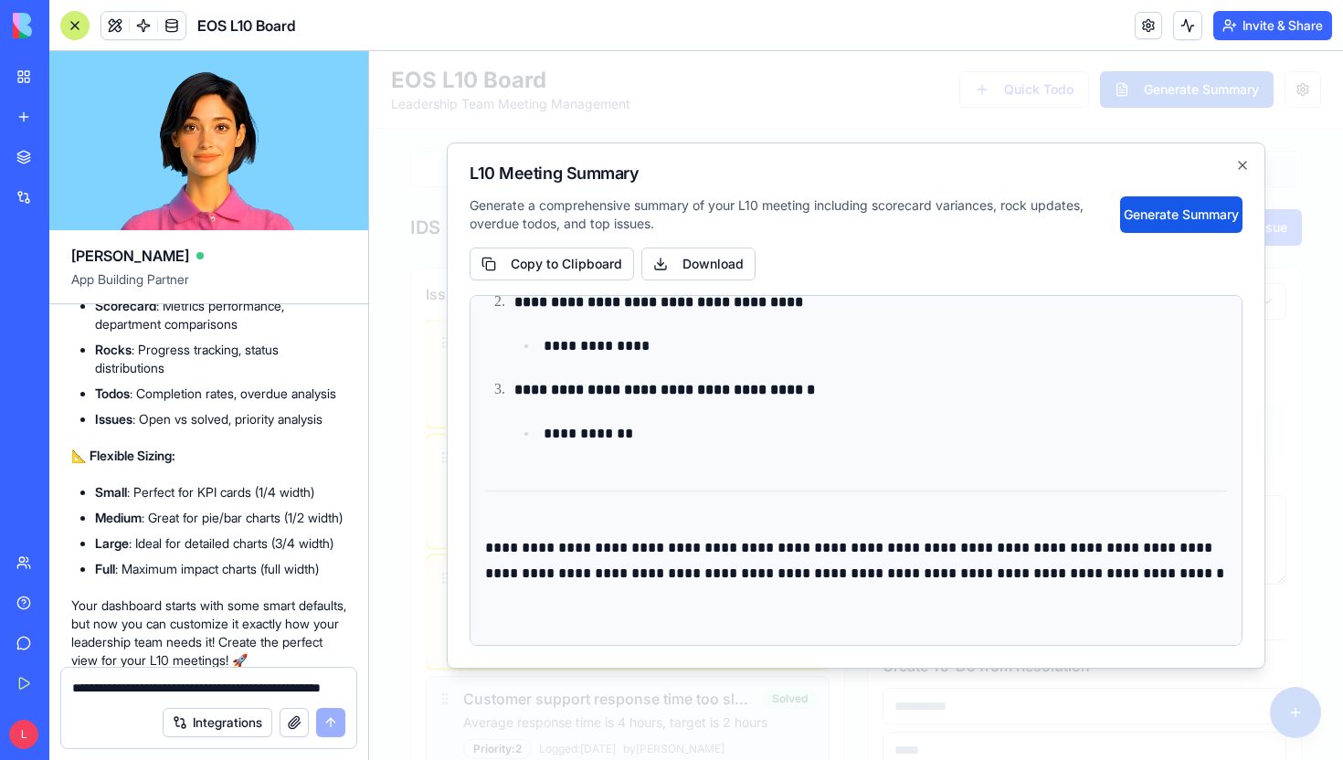
click at [1250, 139] on div at bounding box center [856, 405] width 974 height 709
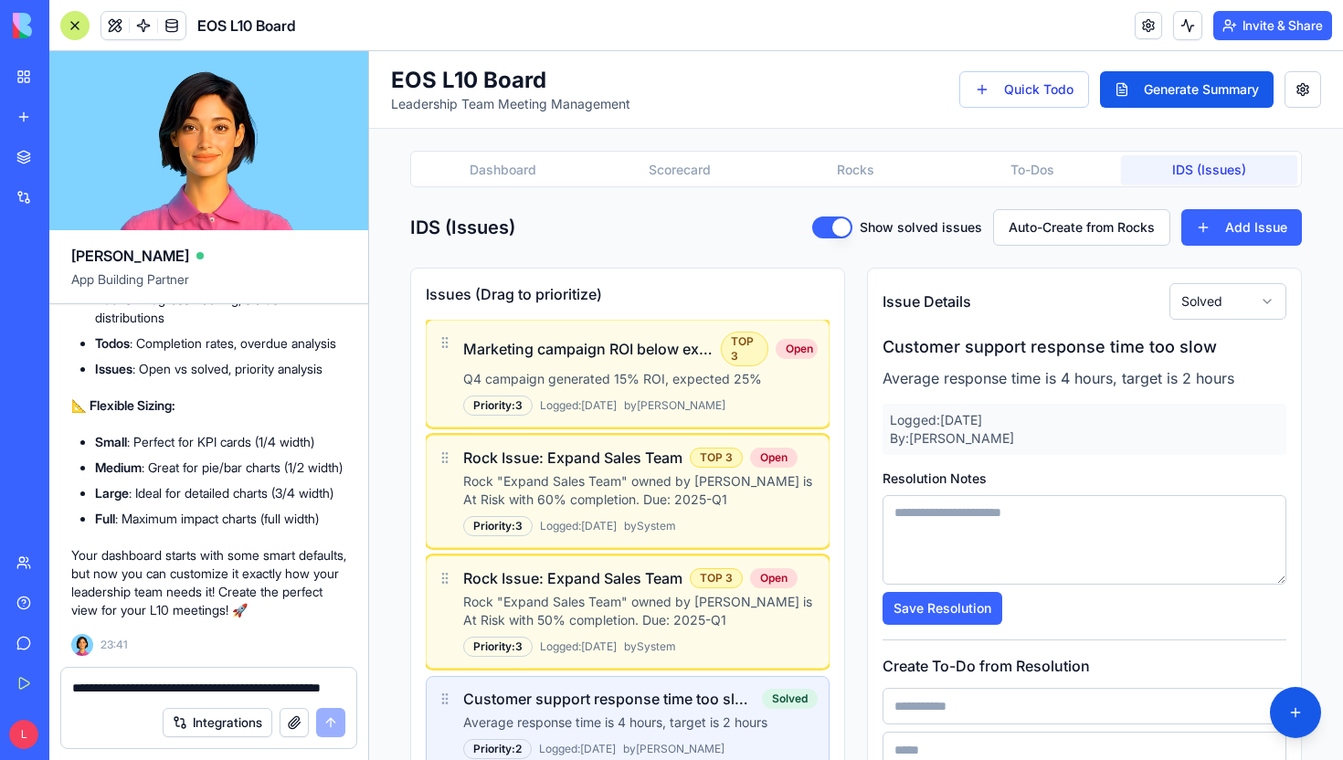
scroll to position [78, 0]
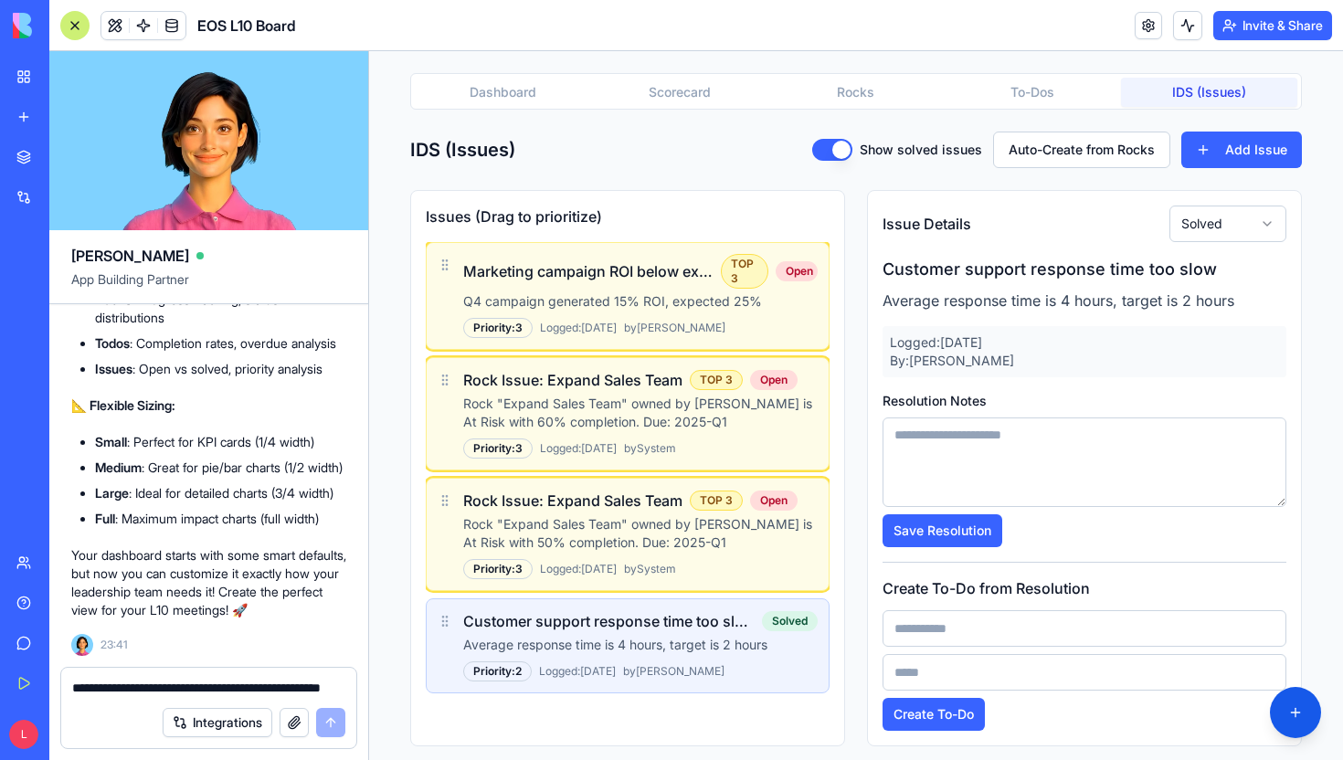
click at [494, 73] on div "Dashboard Scorecard Rocks To-Dos IDS (Issues)" at bounding box center [855, 91] width 891 height 37
click at [485, 114] on div "Dashboard Scorecard Rocks To-Dos IDS (Issues) IDS (Issues) Show solved issues A…" at bounding box center [855, 405] width 891 height 665
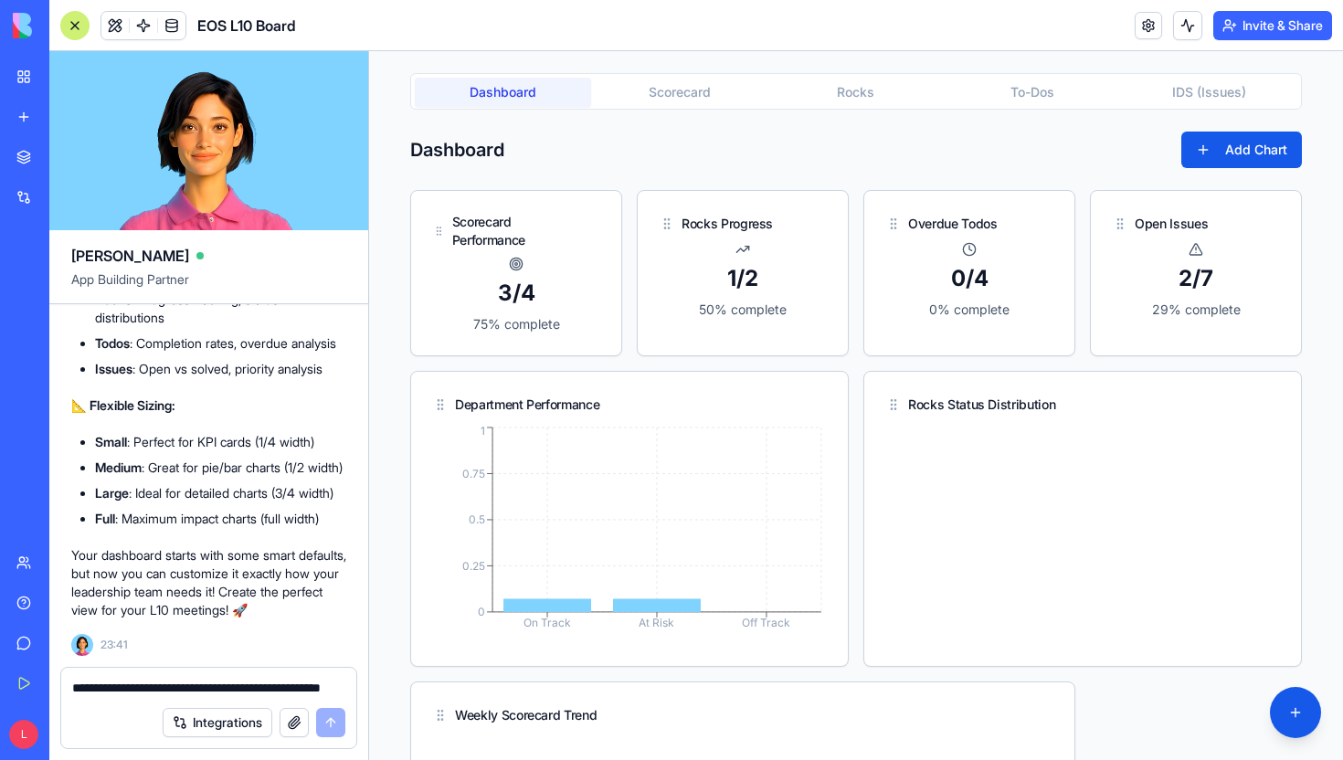
click at [485, 103] on button "Dashboard" at bounding box center [503, 92] width 176 height 29
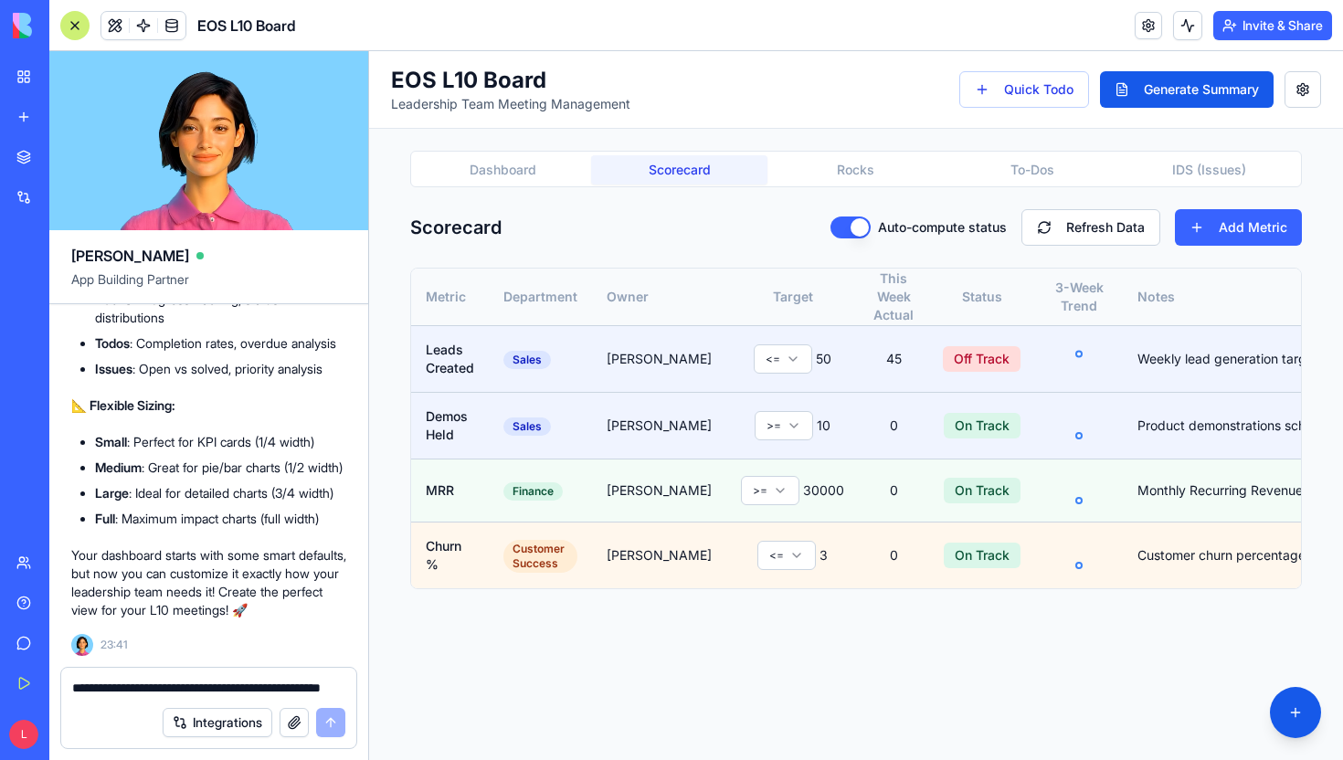
scroll to position [0, 0]
click at [651, 85] on div "EOS L10 Board Leadership Team Meeting Management Quick Todo Generate Summary Da…" at bounding box center [856, 405] width 974 height 709
